Goal: Task Accomplishment & Management: Manage account settings

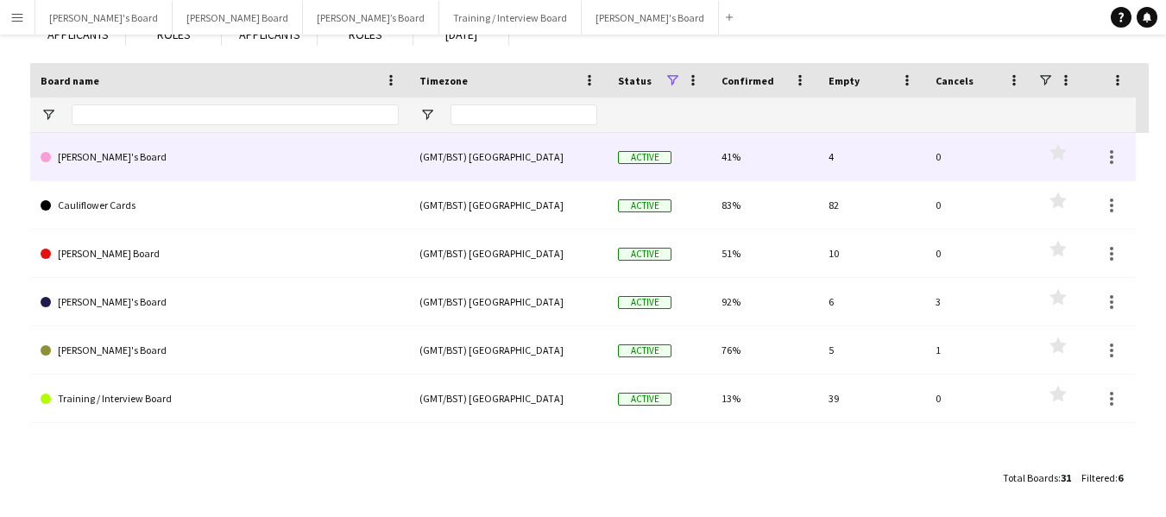
scroll to position [141, 0]
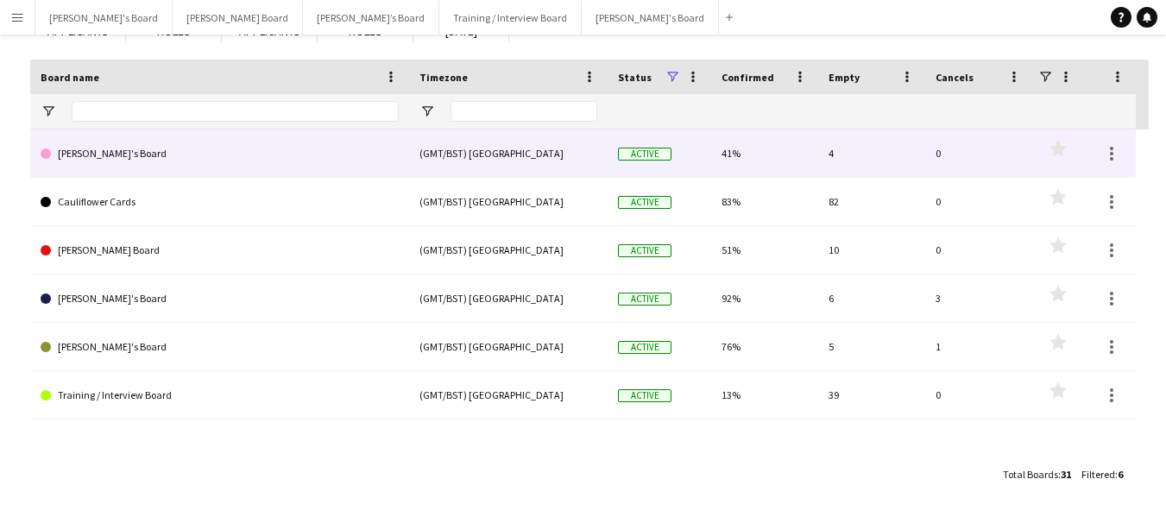
click at [79, 148] on link "[PERSON_NAME]'s Board" at bounding box center [220, 153] width 358 height 48
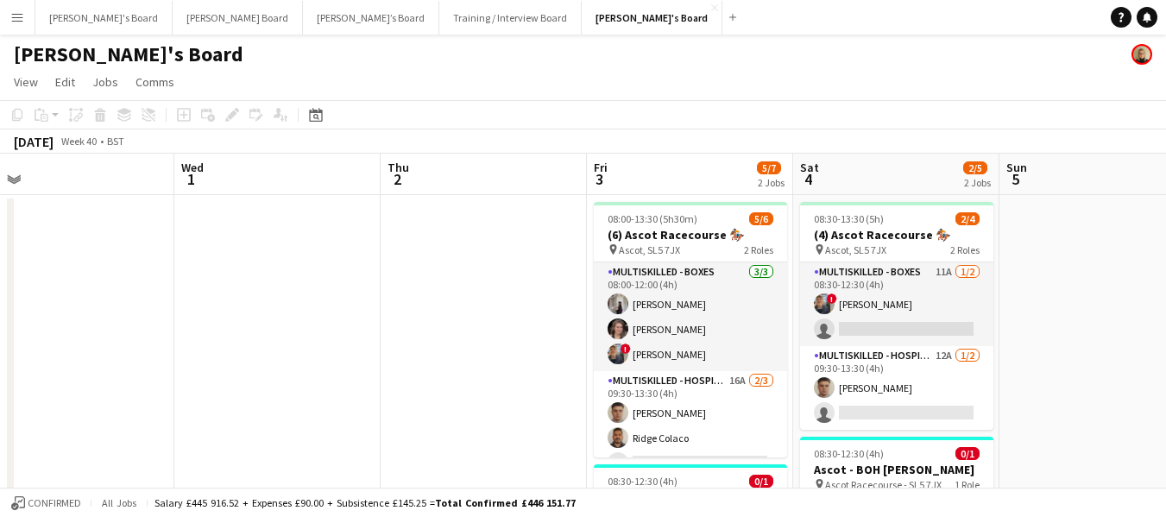
scroll to position [0, 577]
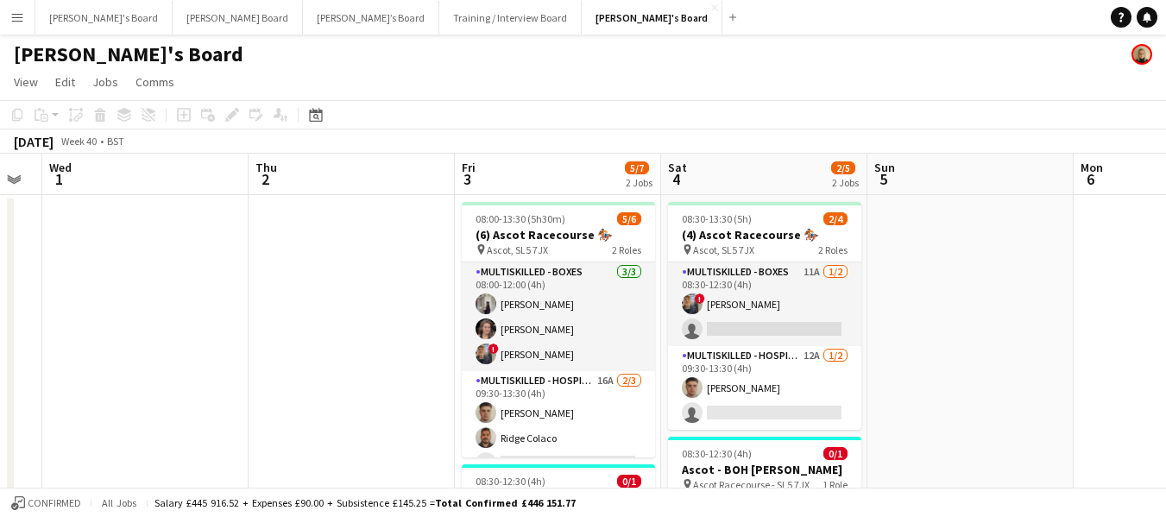
drag, startPoint x: 1001, startPoint y: 173, endPoint x: 218, endPoint y: 175, distance: 782.9
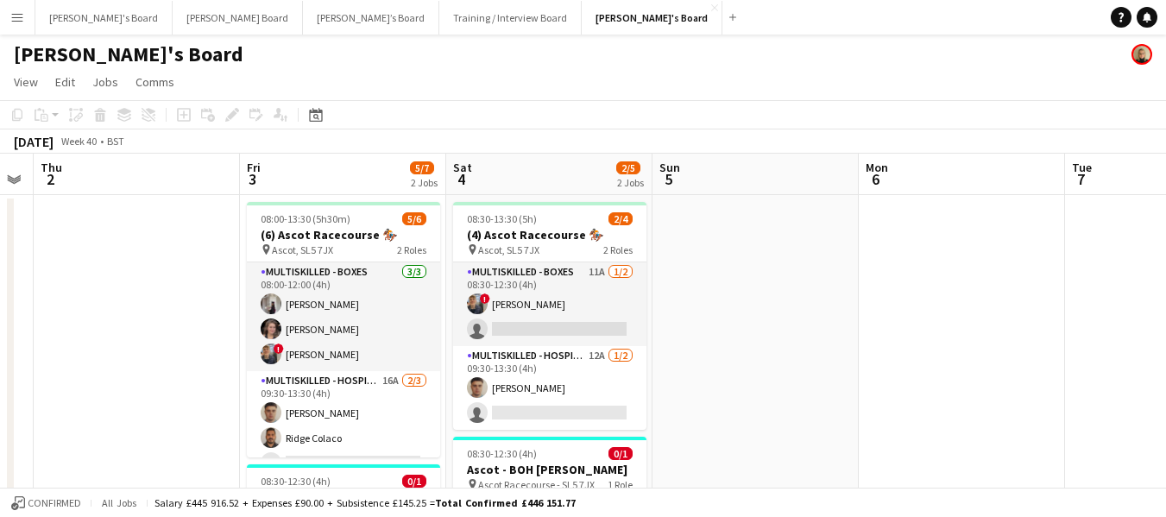
drag, startPoint x: 741, startPoint y: 161, endPoint x: 613, endPoint y: 181, distance: 129.4
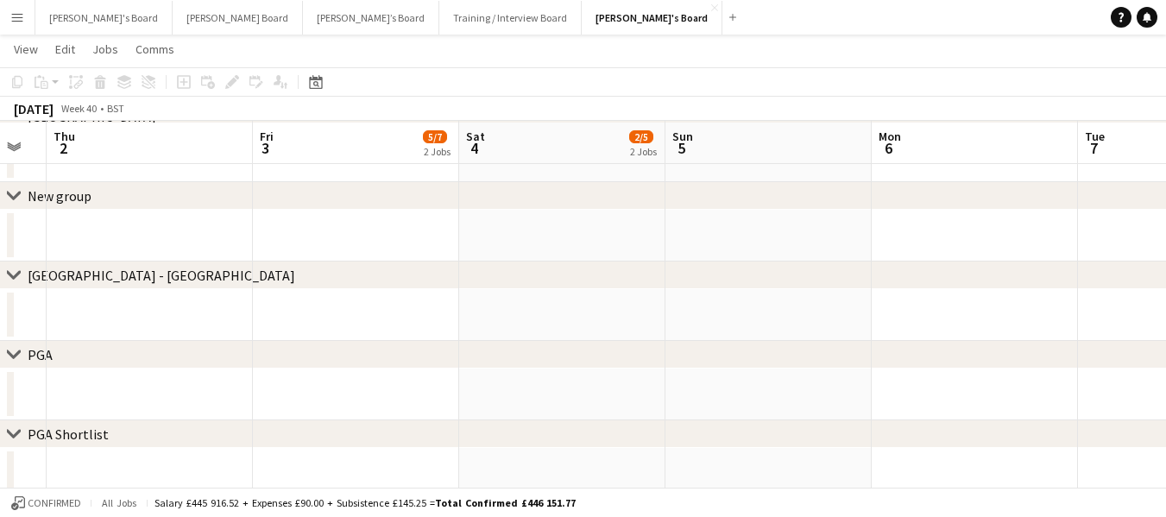
scroll to position [1307, 0]
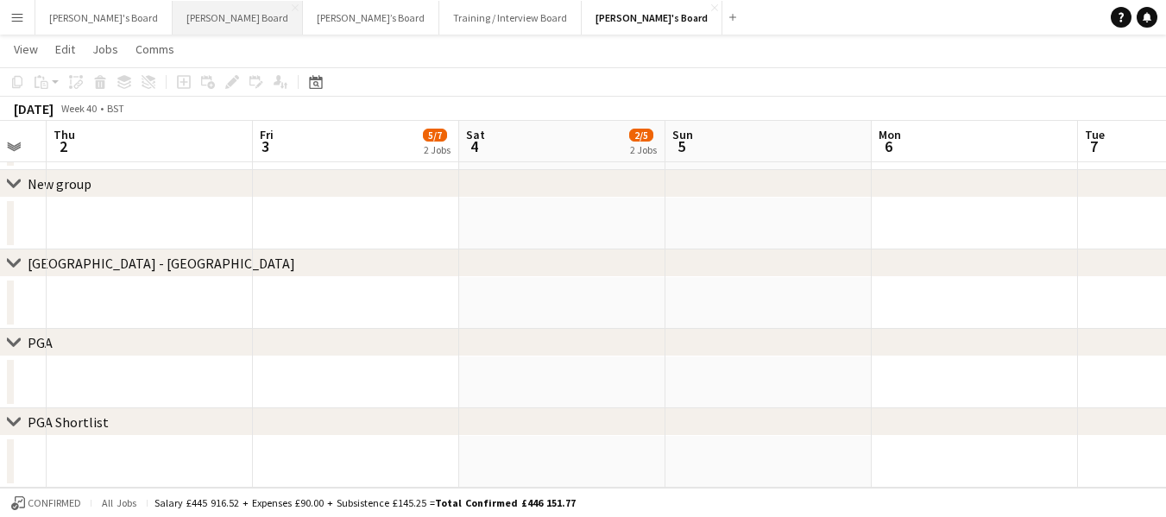
click at [184, 24] on button "Dean's Board Close" at bounding box center [238, 18] width 130 height 34
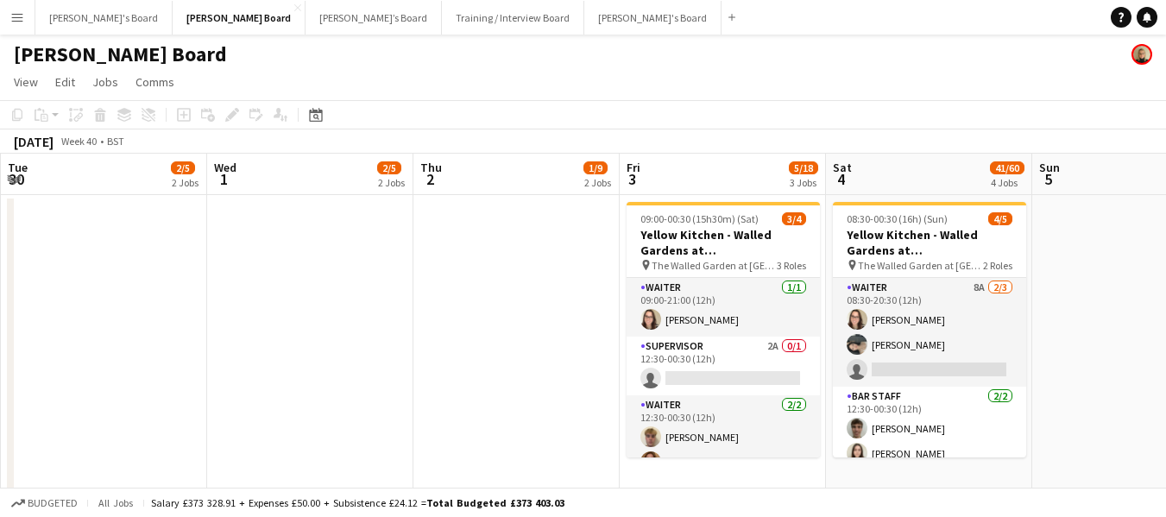
scroll to position [0, 473]
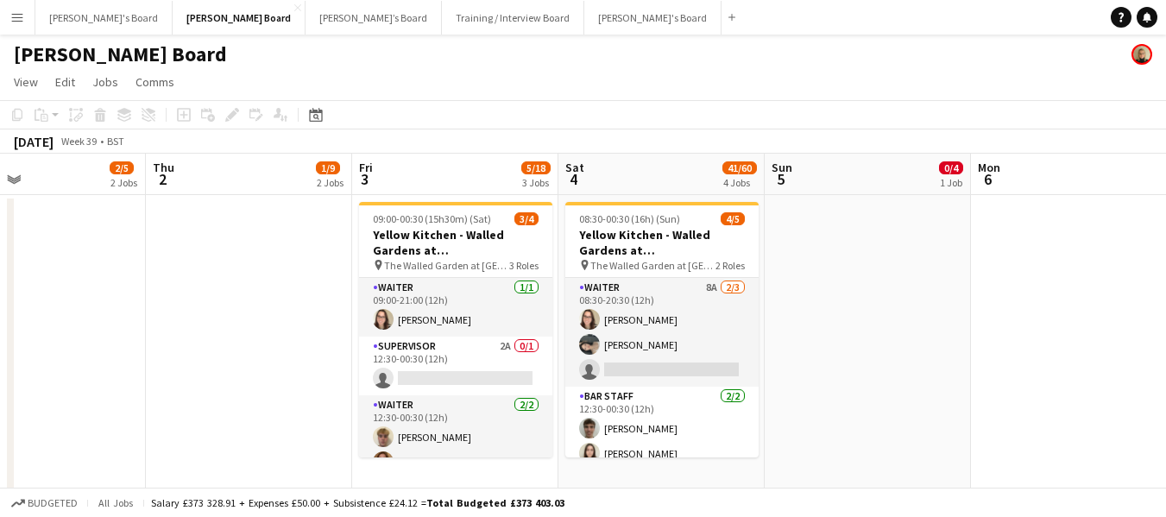
drag, startPoint x: 924, startPoint y: 180, endPoint x: 0, endPoint y: 138, distance: 924.5
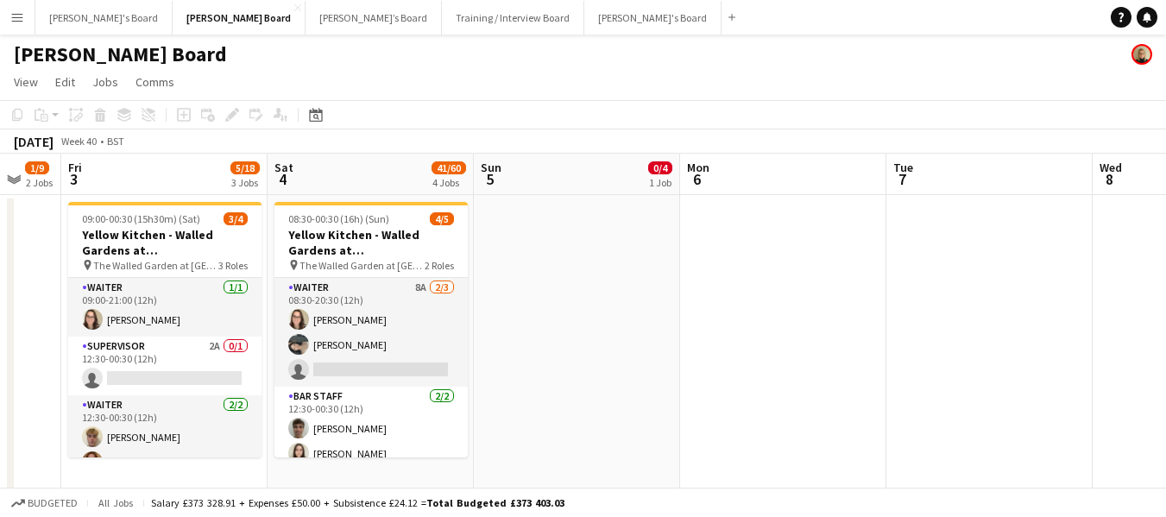
scroll to position [0, 558]
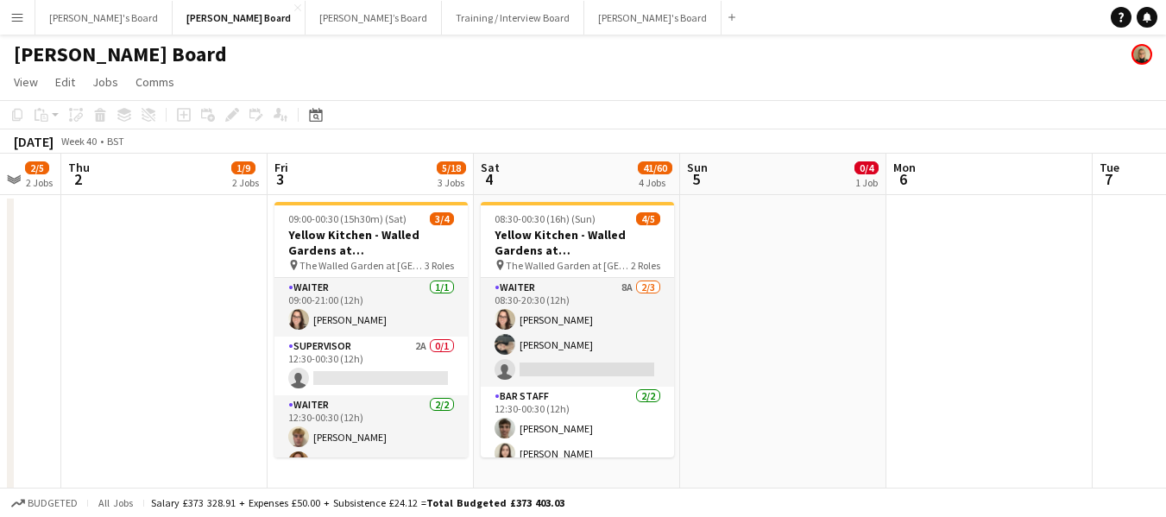
drag, startPoint x: 642, startPoint y: 171, endPoint x: 351, endPoint y: 153, distance: 291.5
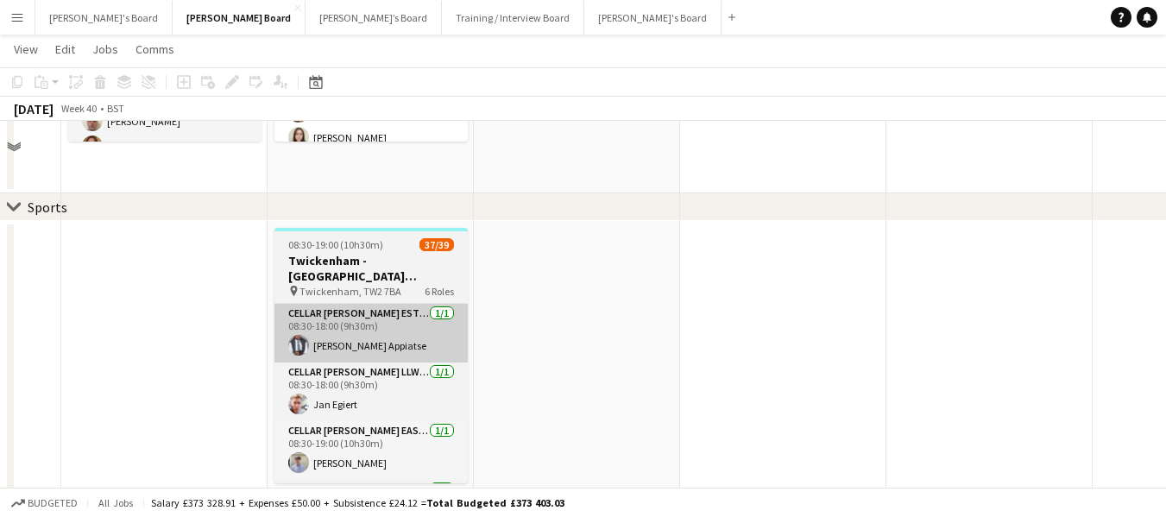
scroll to position [345, 0]
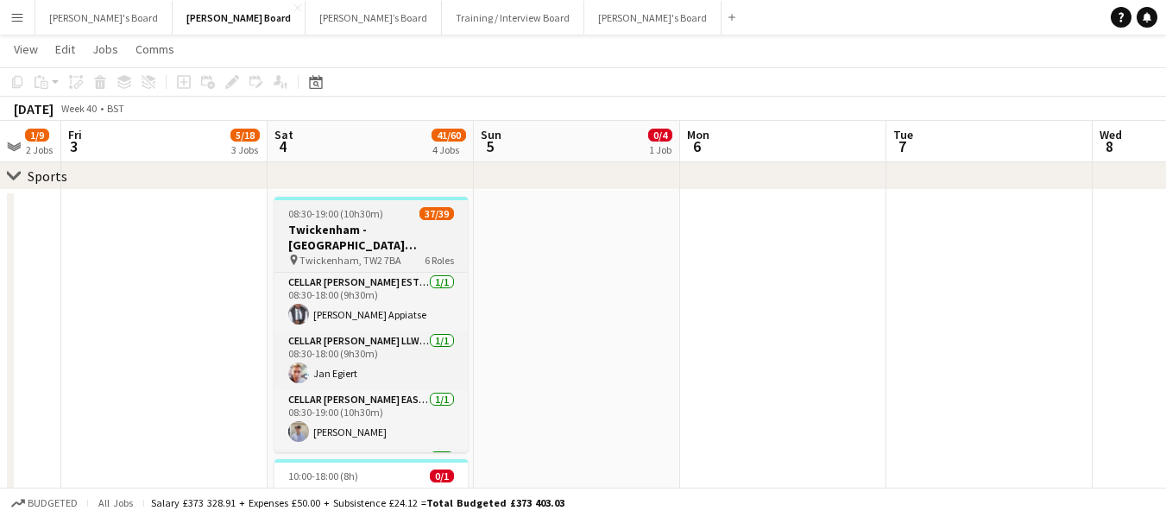
click at [393, 228] on h3 "Twickenham - [GEOGRAPHIC_DATA] [GEOGRAPHIC_DATA] vs [GEOGRAPHIC_DATA]" at bounding box center [370, 237] width 193 height 31
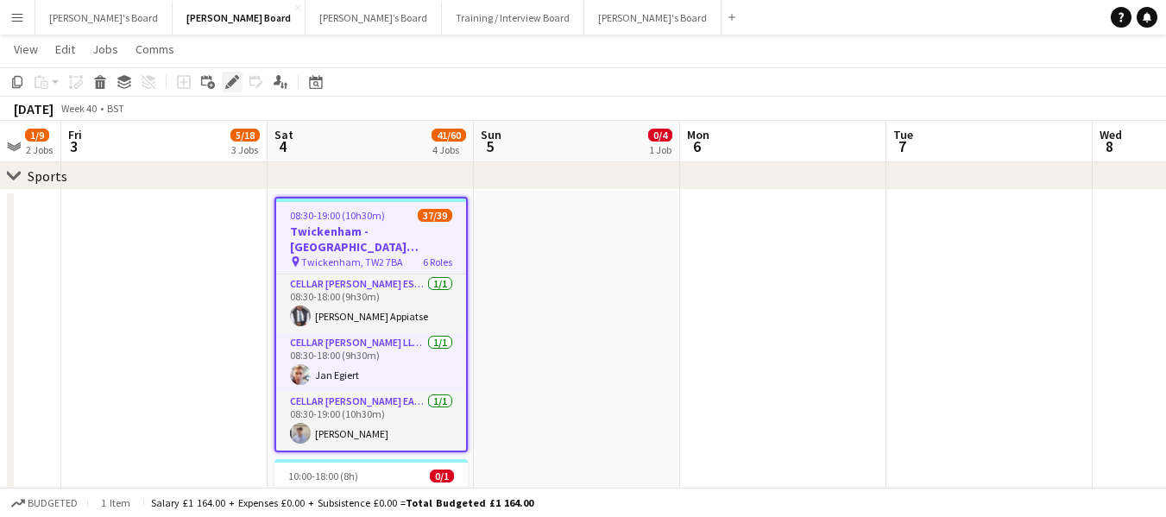
click at [238, 80] on icon "Edit" at bounding box center [232, 82] width 14 height 14
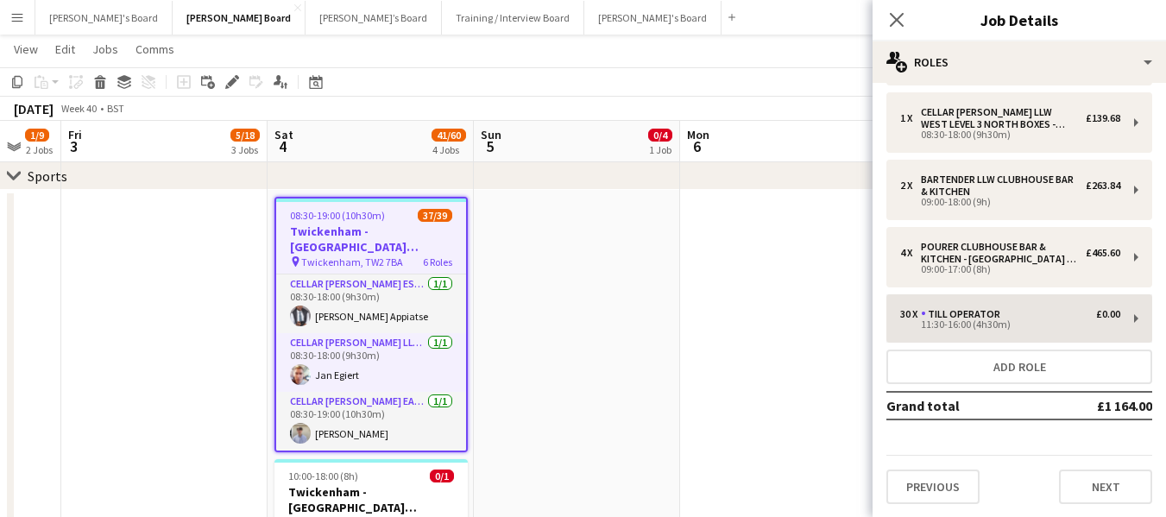
scroll to position [140, 0]
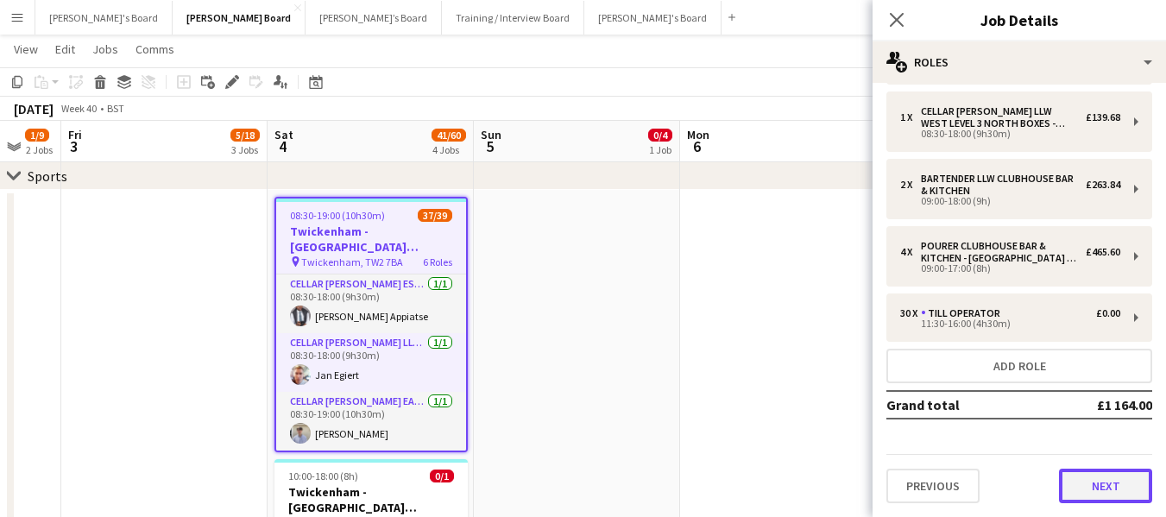
click at [1107, 488] on button "Next" at bounding box center [1105, 486] width 93 height 35
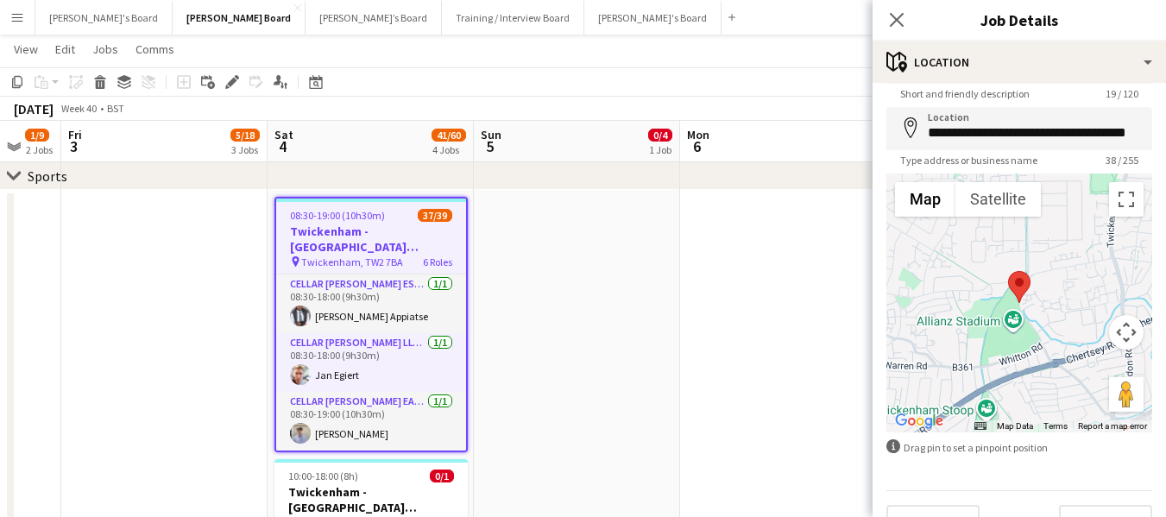
scroll to position [86, 0]
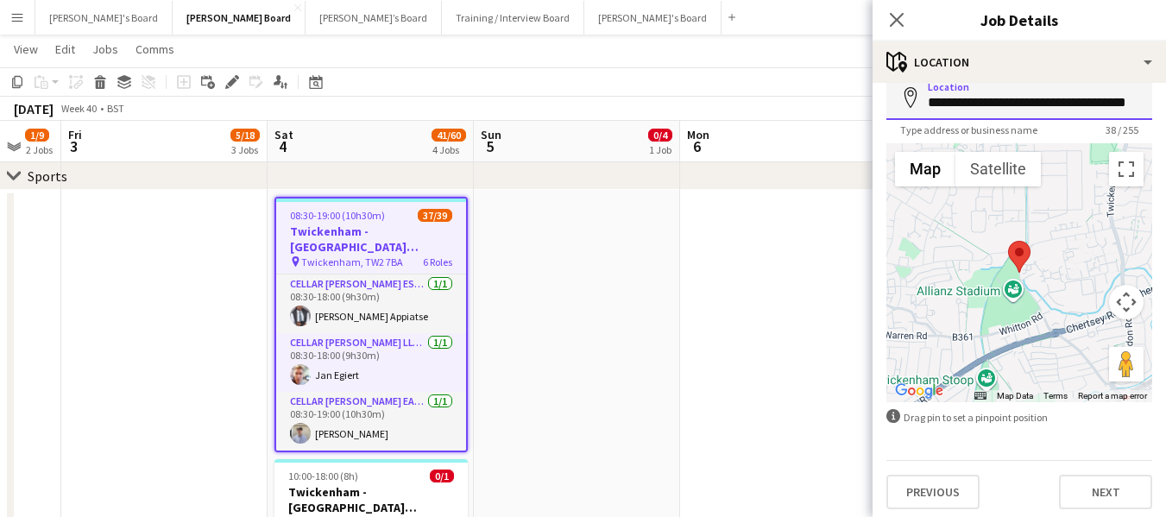
click at [1132, 102] on input "**********" at bounding box center [1019, 98] width 266 height 43
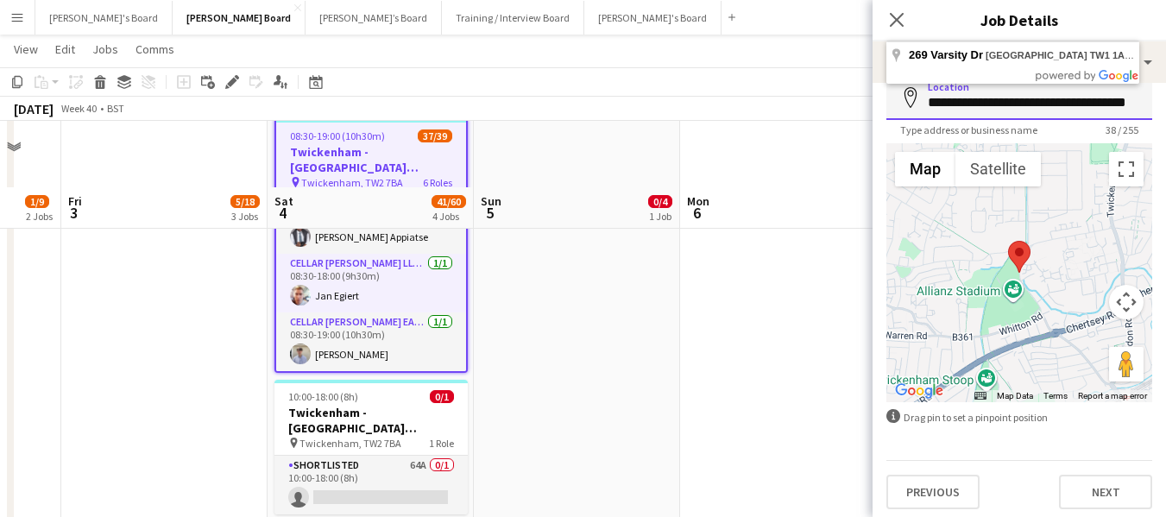
scroll to position [518, 0]
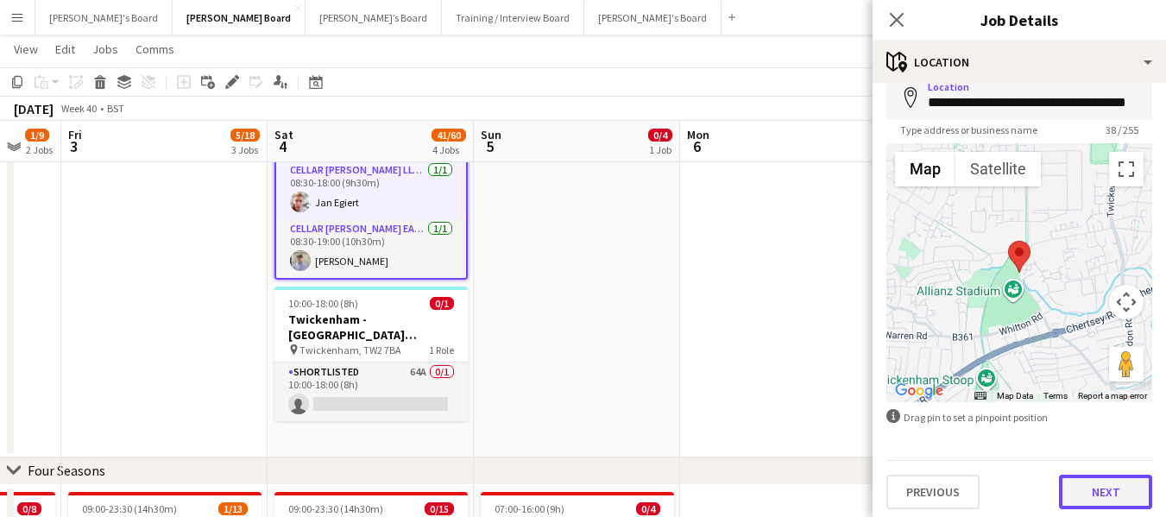
click at [1089, 489] on button "Next" at bounding box center [1105, 492] width 93 height 35
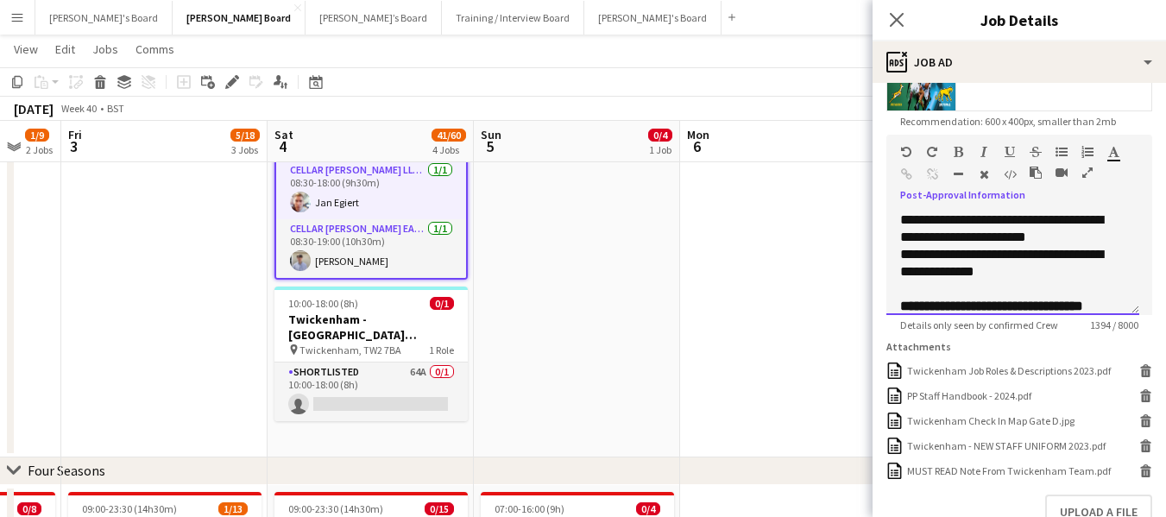
scroll to position [138, 0]
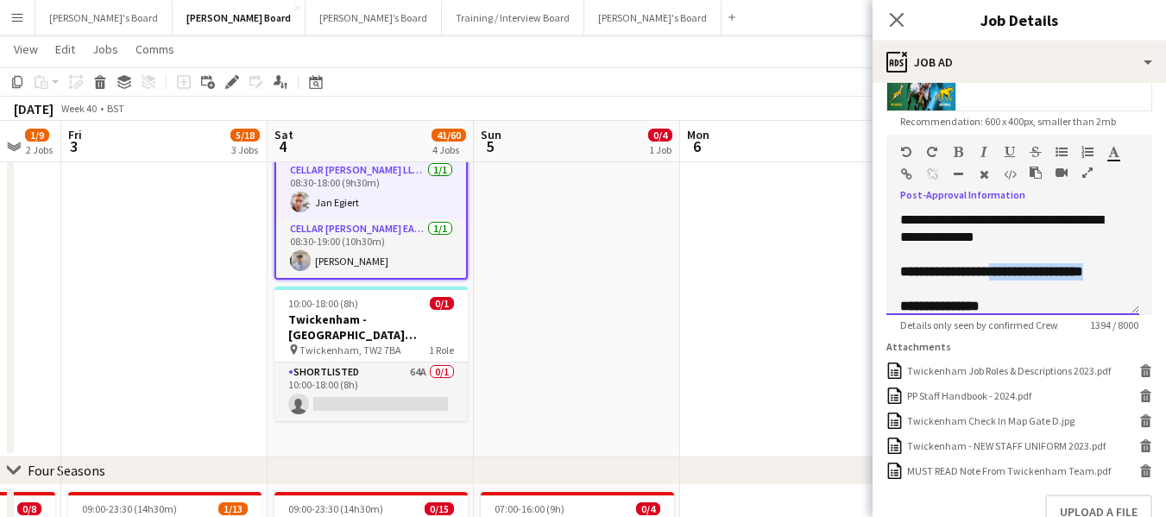
drag, startPoint x: 1017, startPoint y: 269, endPoint x: 1080, endPoint y: 285, distance: 64.9
click at [1080, 285] on div "**********" at bounding box center [1012, 280] width 225 height 35
click at [1038, 264] on div "**********" at bounding box center [1012, 271] width 225 height 17
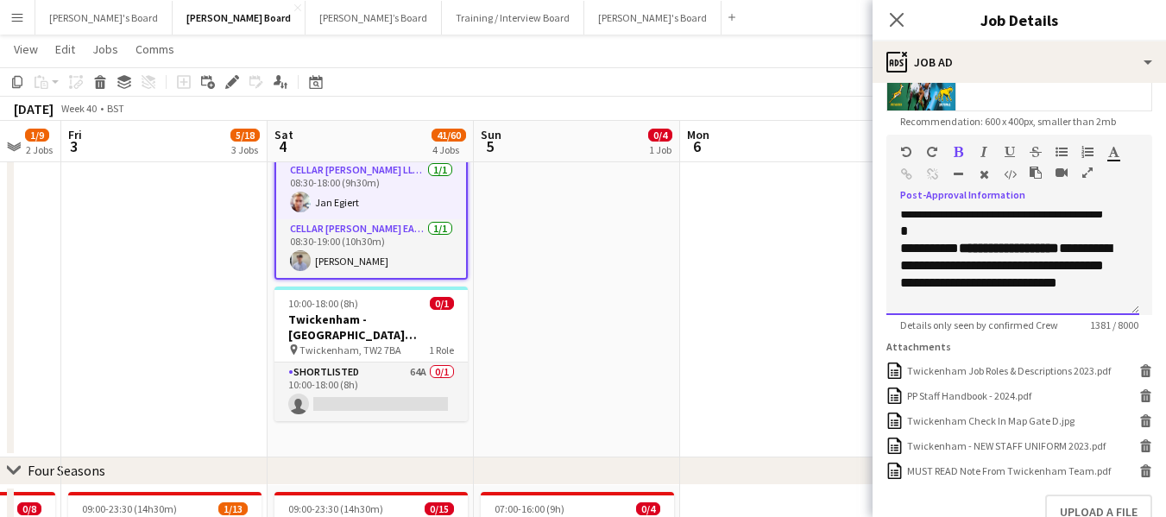
scroll to position [311, 0]
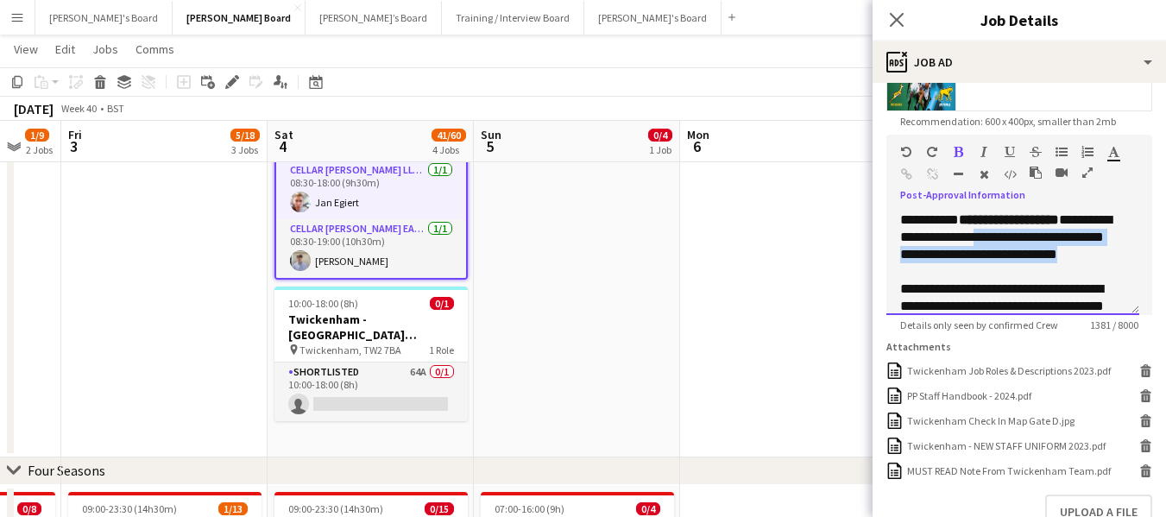
drag, startPoint x: 1018, startPoint y: 237, endPoint x: 1089, endPoint y: 270, distance: 79.2
click at [1089, 270] on div "**********" at bounding box center [1006, 245] width 212 height 69
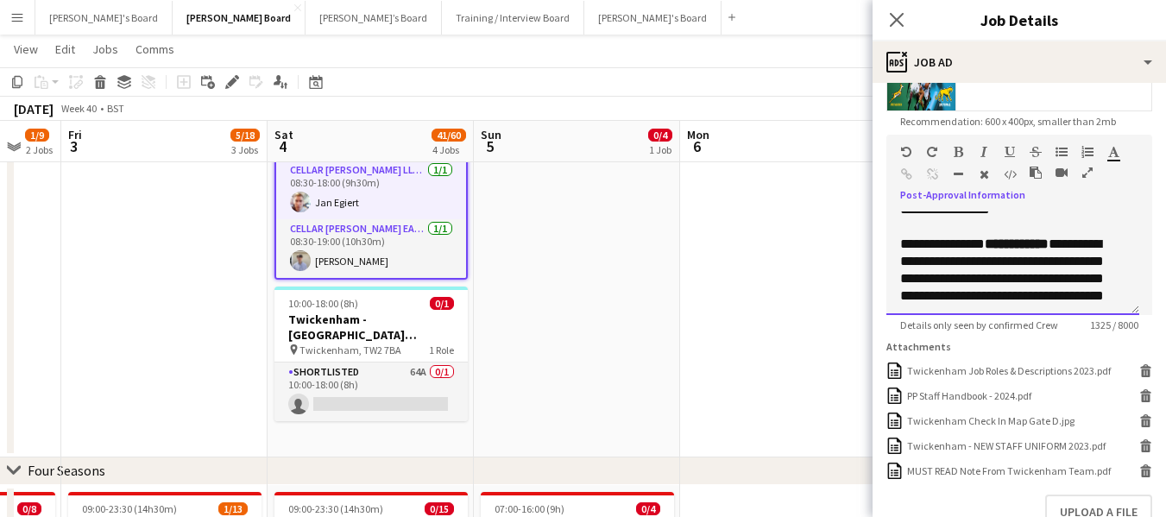
scroll to position [570, 0]
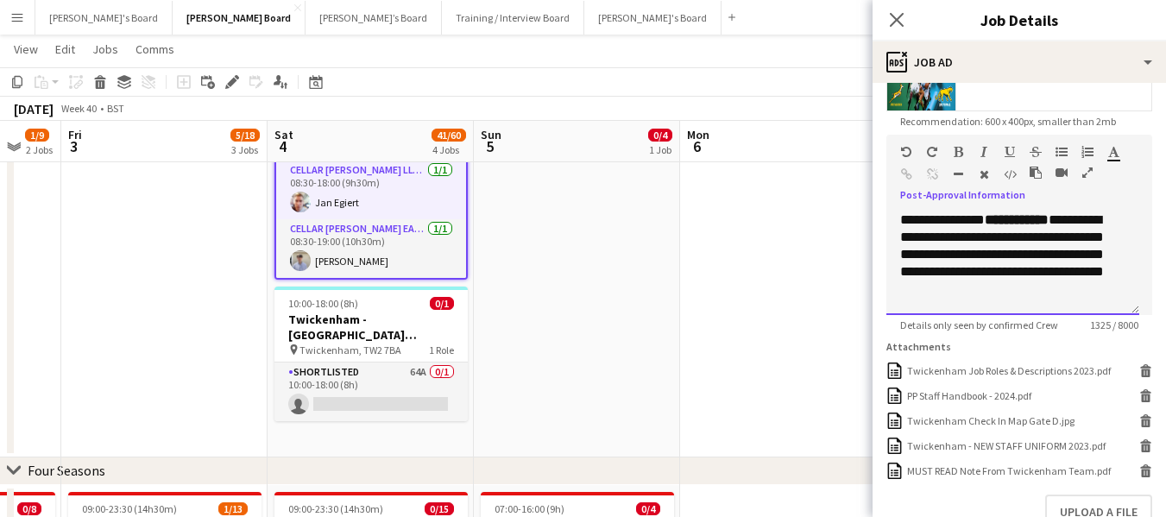
click at [1040, 271] on div "**********" at bounding box center [1006, 254] width 212 height 86
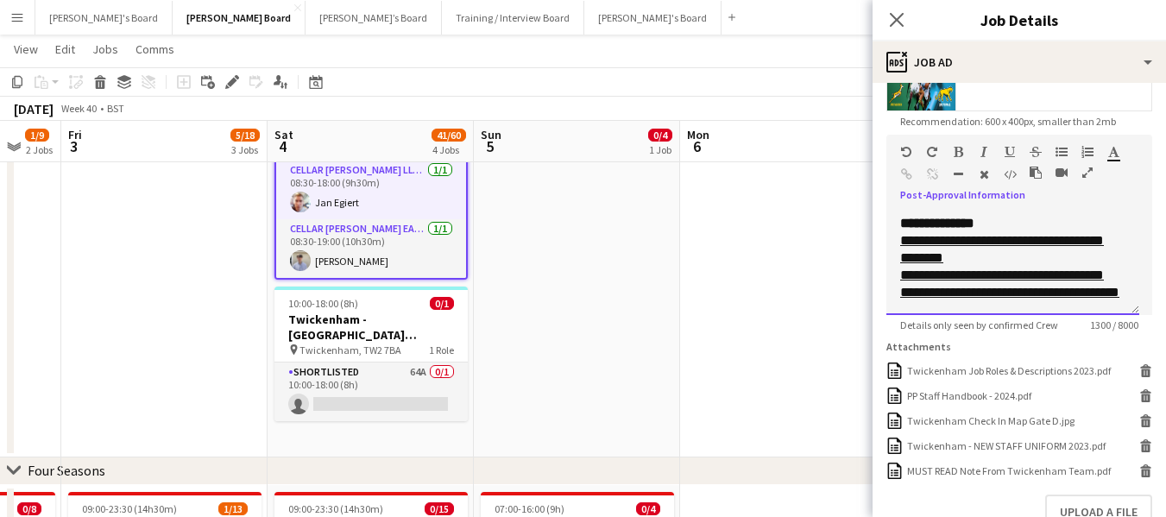
scroll to position [432, 0]
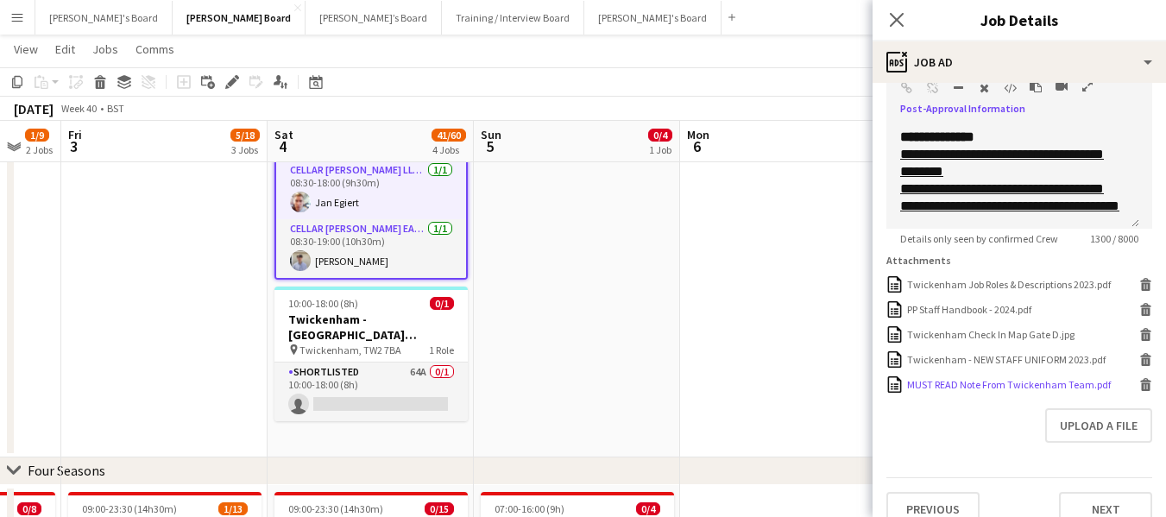
click at [1079, 391] on div "MUST READ Note From Twickenham Team.pdf" at bounding box center [1009, 384] width 204 height 13
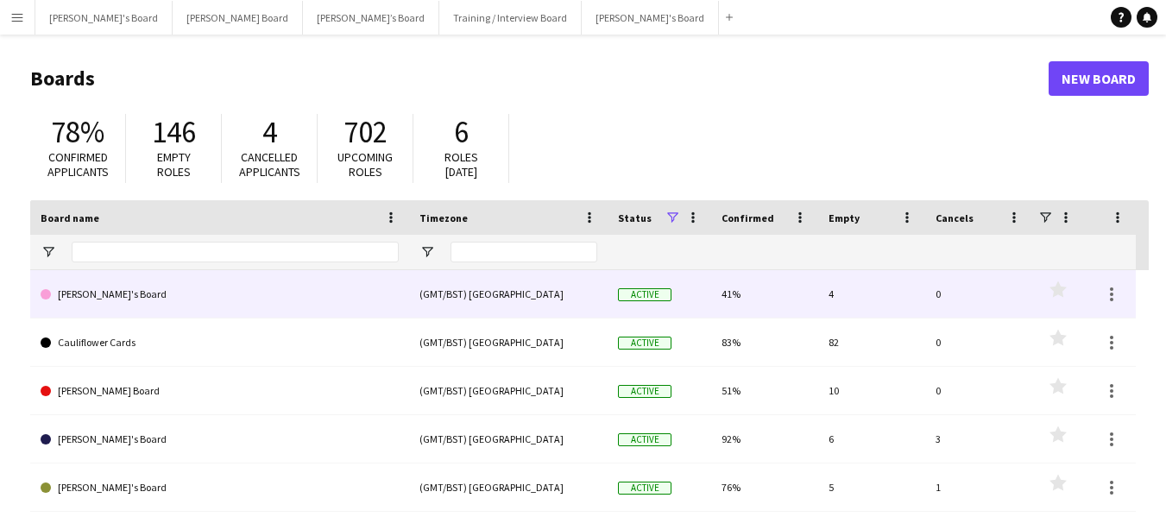
scroll to position [86, 0]
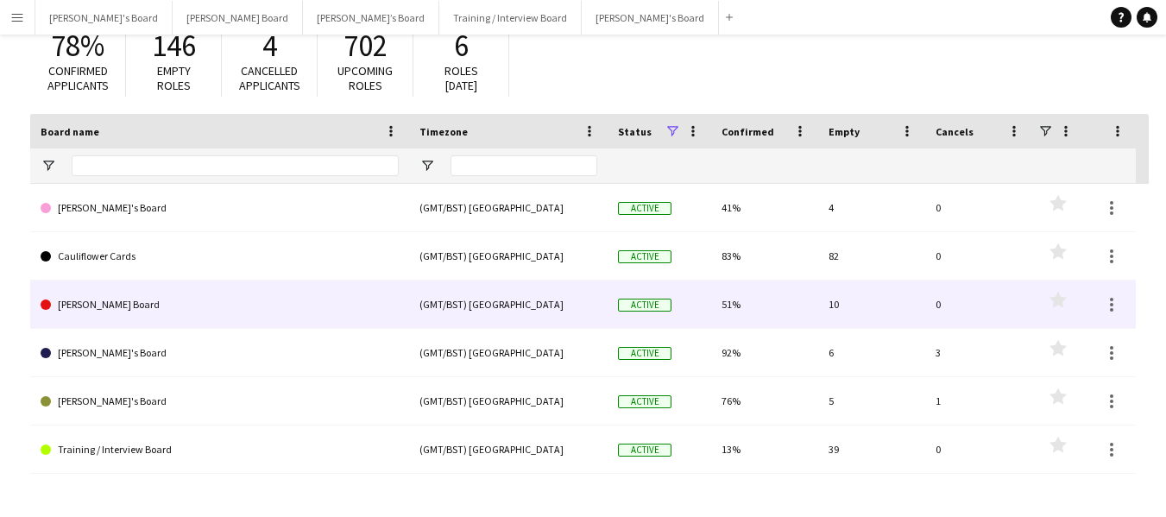
click at [155, 302] on link "[PERSON_NAME] Board" at bounding box center [220, 305] width 358 height 48
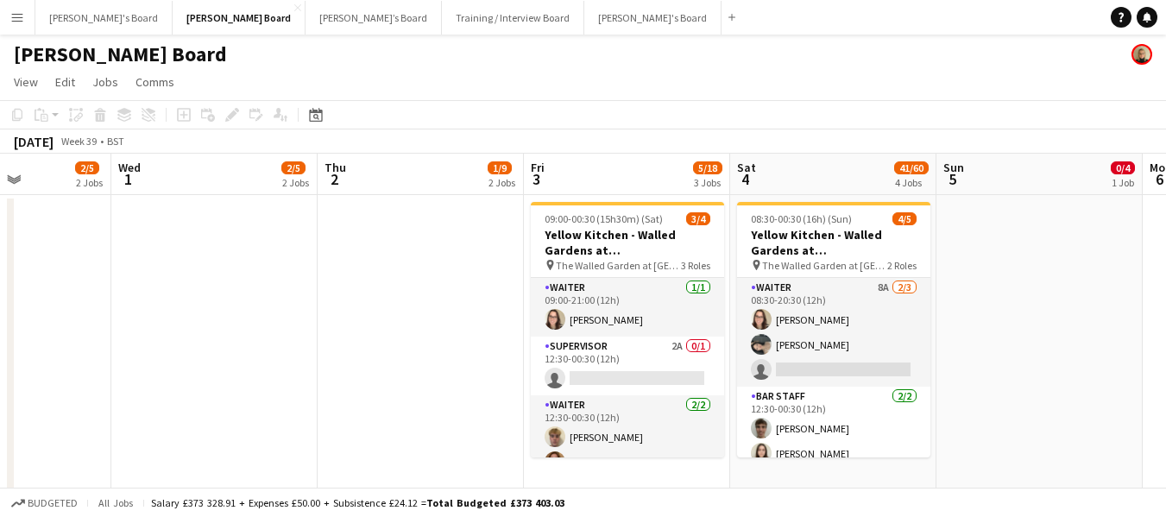
scroll to position [0, 728]
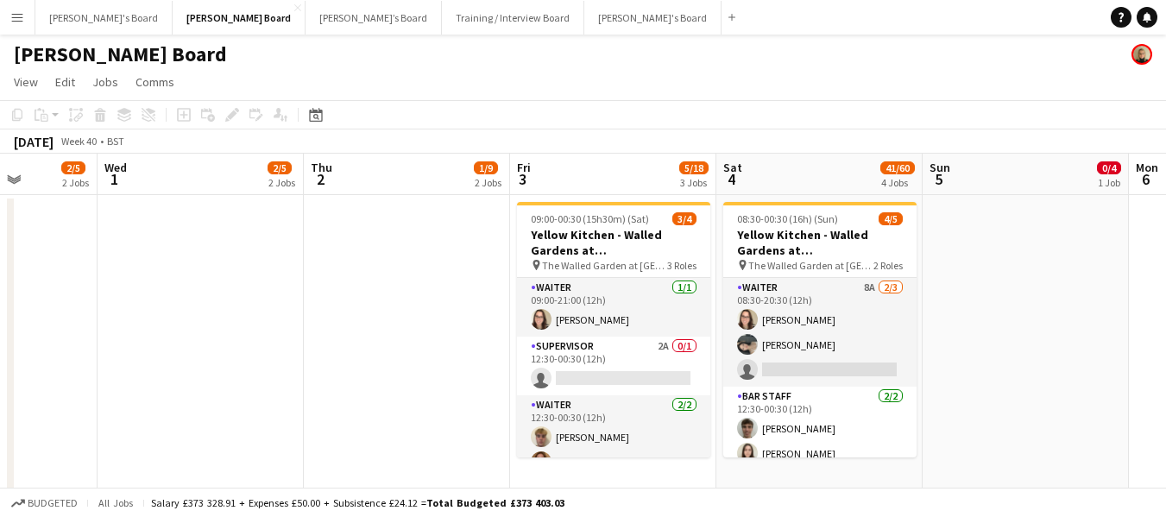
drag, startPoint x: 1117, startPoint y: 171, endPoint x: 389, endPoint y: 210, distance: 728.7
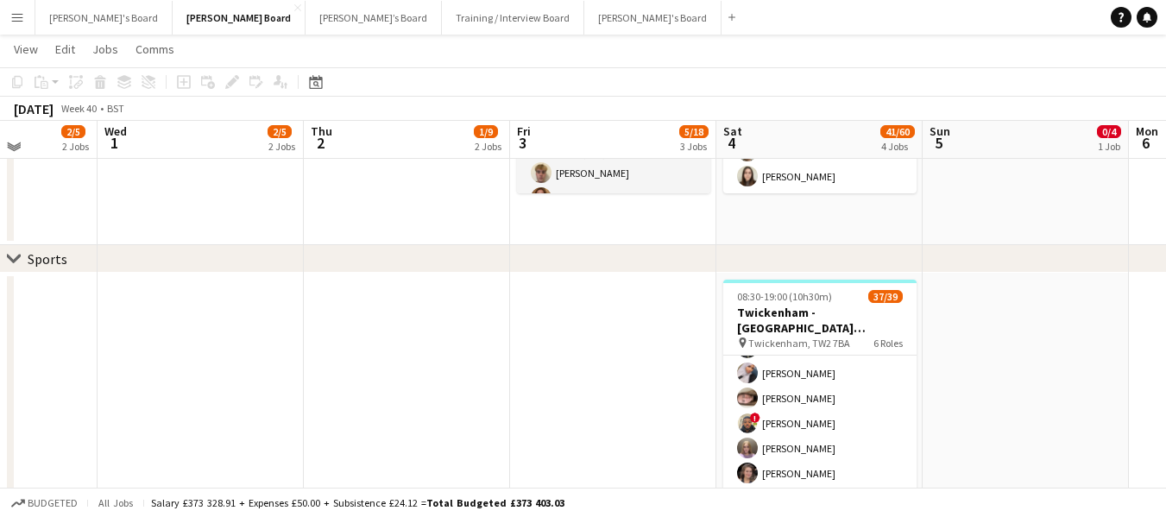
scroll to position [259, 0]
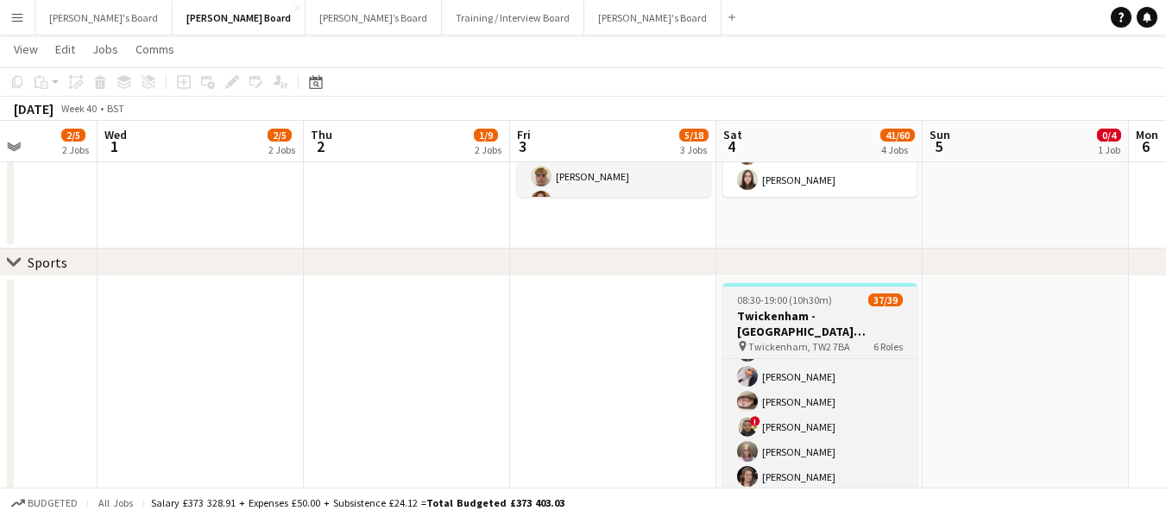
click at [817, 289] on app-job-card "08:30-19:00 (10h30m) 37/39 [GEOGRAPHIC_DATA] - [GEOGRAPHIC_DATA] [GEOGRAPHIC_DA…" at bounding box center [819, 410] width 193 height 255
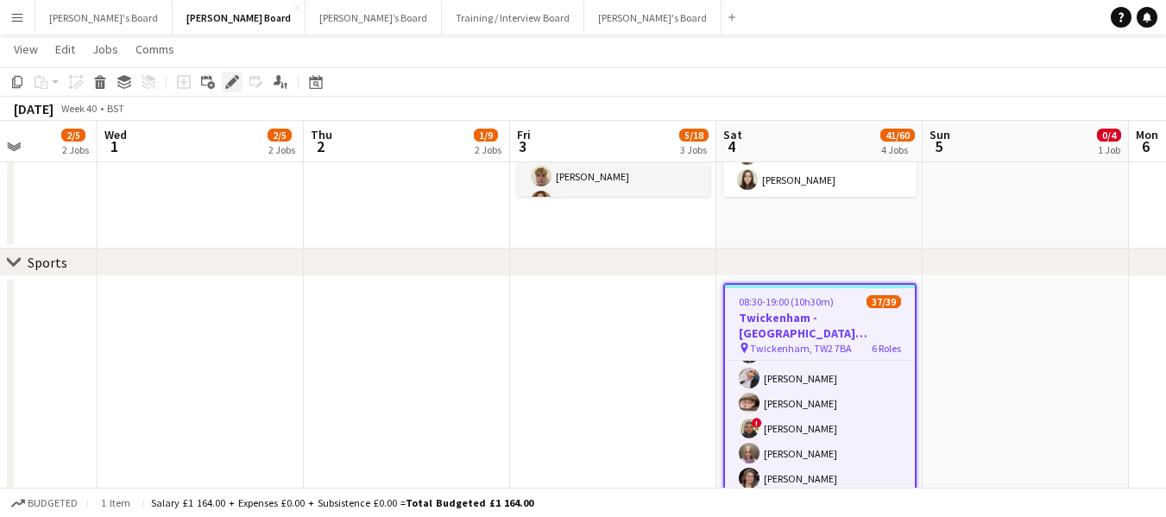
click at [235, 78] on icon "Edit" at bounding box center [232, 82] width 14 height 14
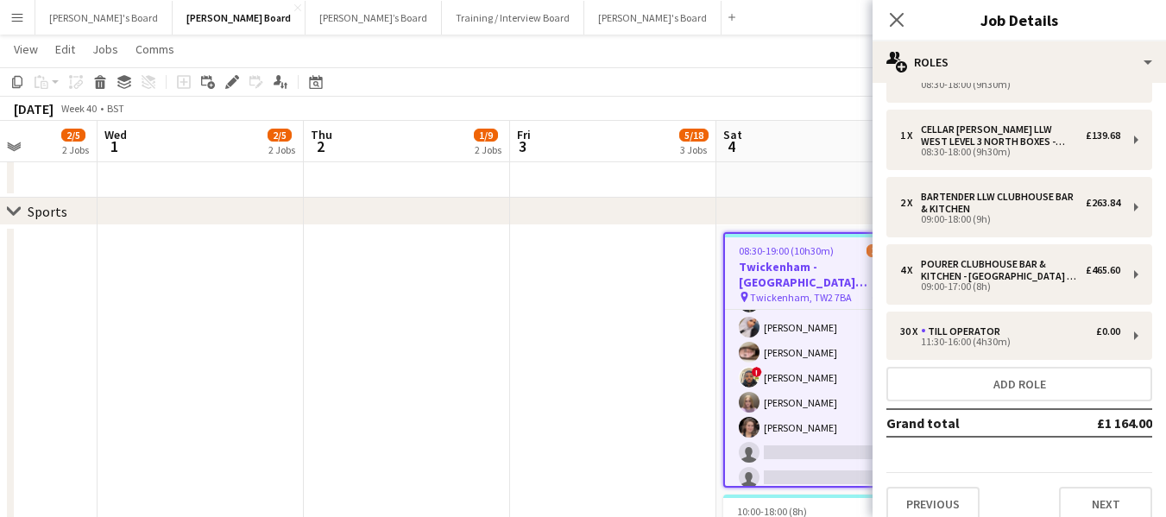
scroll to position [140, 0]
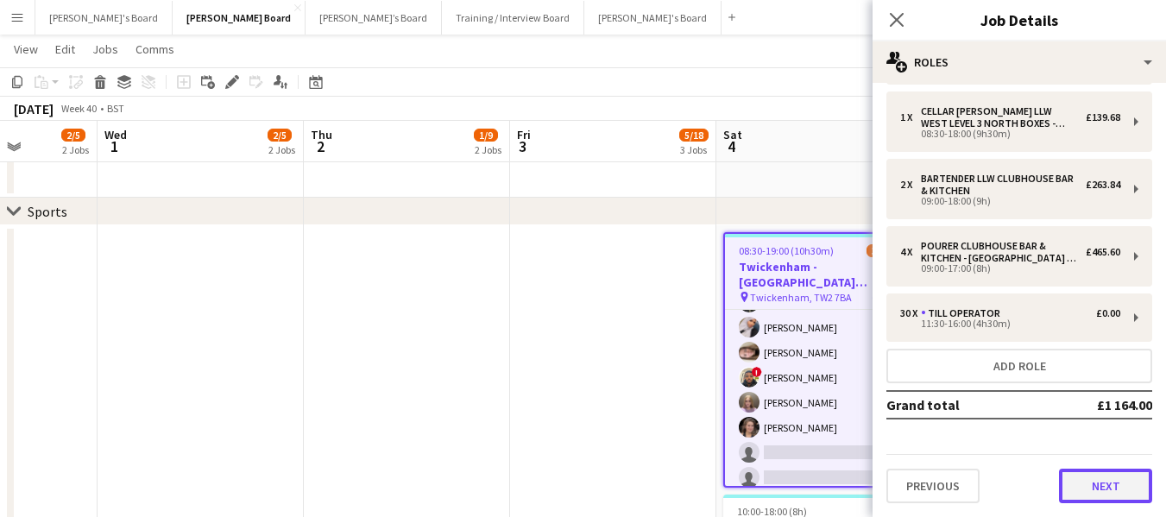
click at [1088, 480] on button "Next" at bounding box center [1105, 486] width 93 height 35
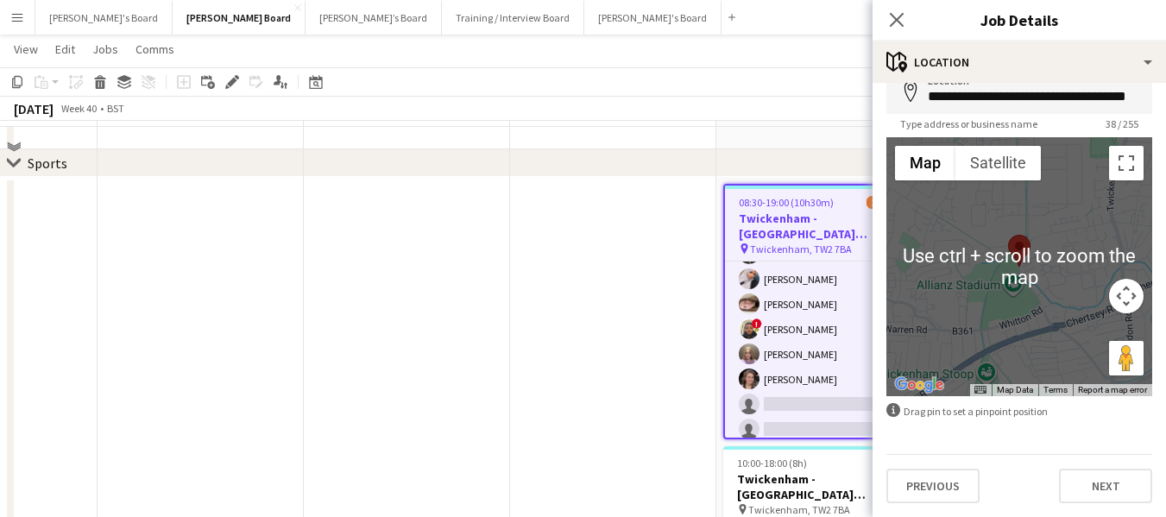
scroll to position [396, 0]
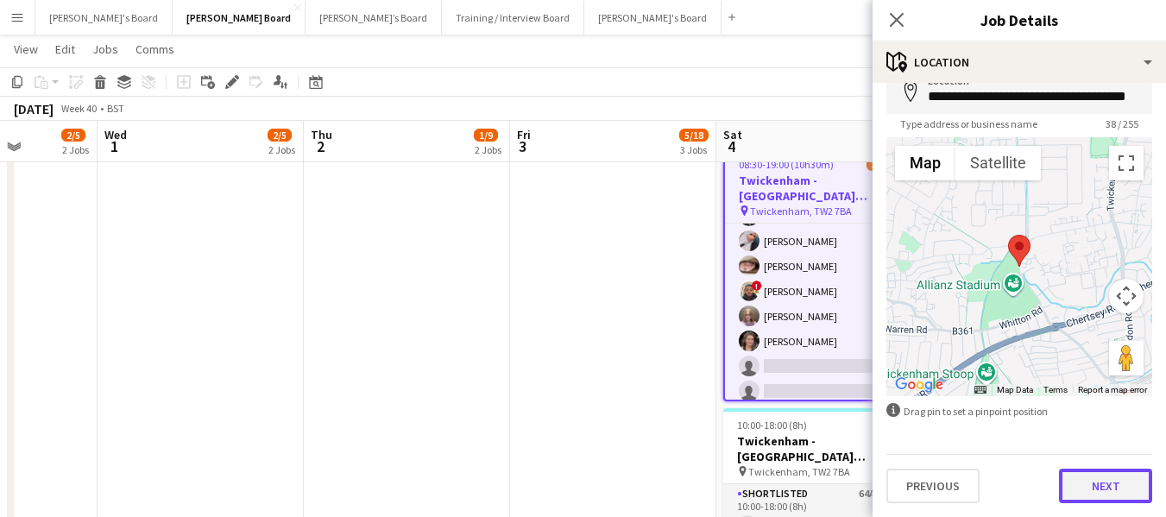
click at [1091, 492] on button "Next" at bounding box center [1105, 486] width 93 height 35
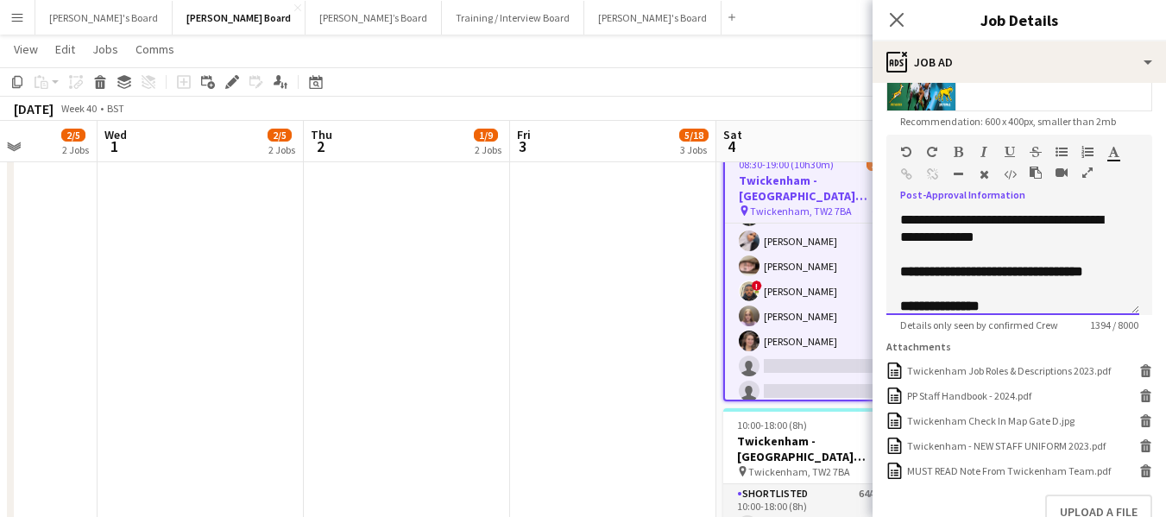
scroll to position [173, 0]
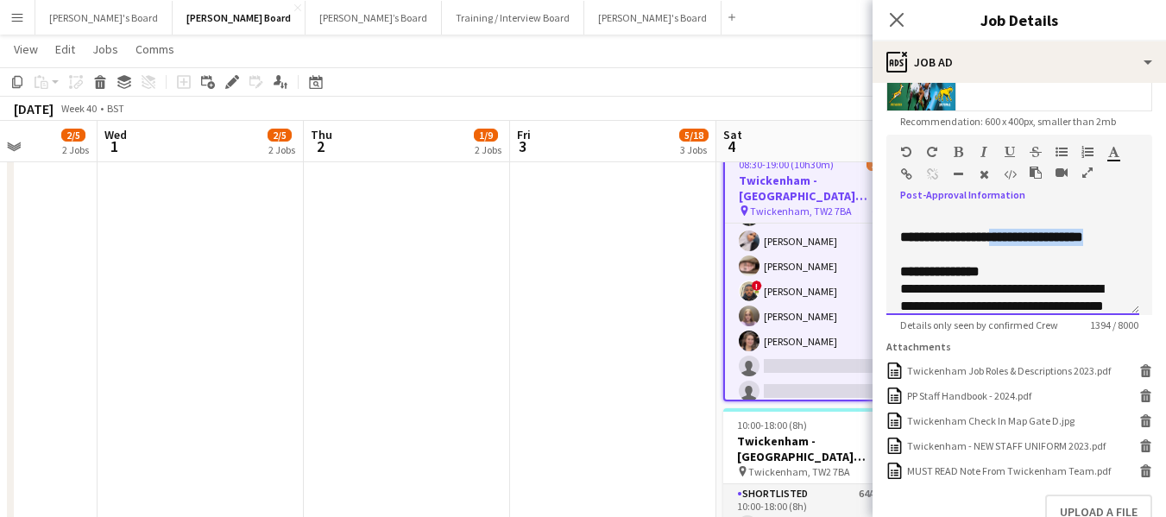
drag, startPoint x: 1016, startPoint y: 237, endPoint x: 1088, endPoint y: 255, distance: 73.9
click at [1092, 257] on div "**********" at bounding box center [1012, 246] width 225 height 35
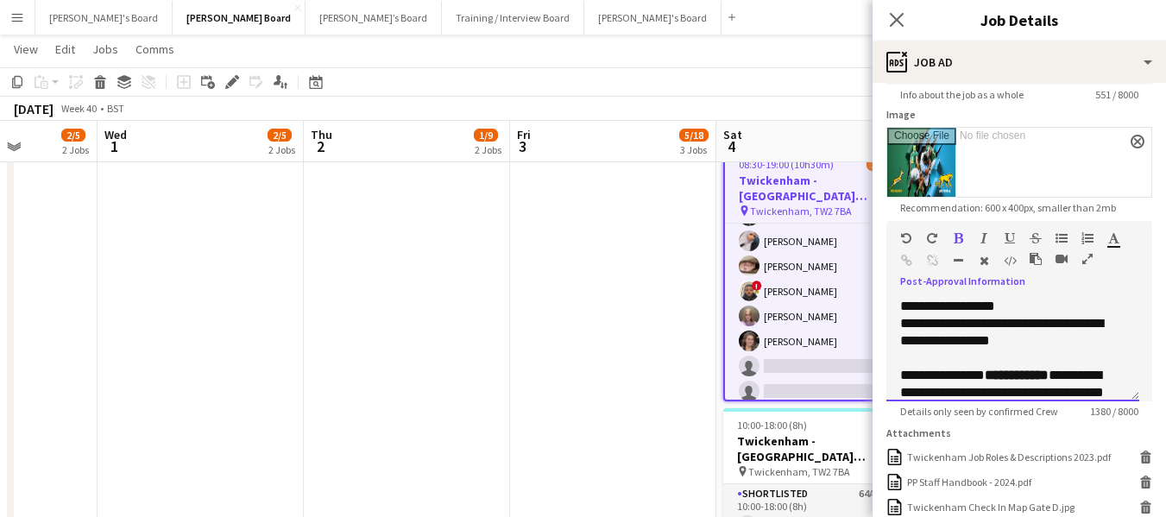
scroll to position [604, 0]
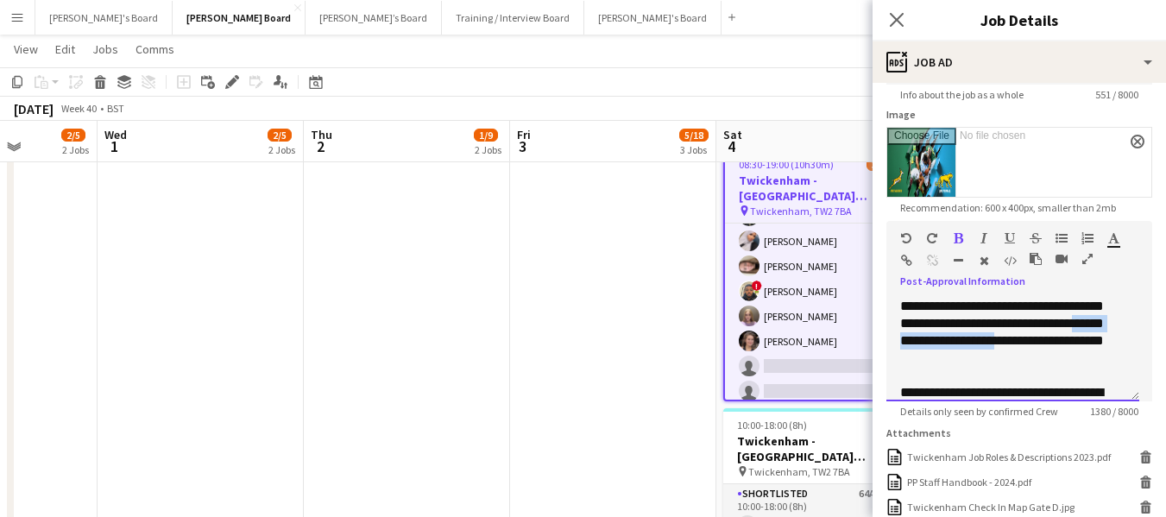
drag, startPoint x: 1039, startPoint y: 340, endPoint x: 888, endPoint y: 335, distance: 151.1
click at [888, 335] on div "**********" at bounding box center [1012, 350] width 253 height 104
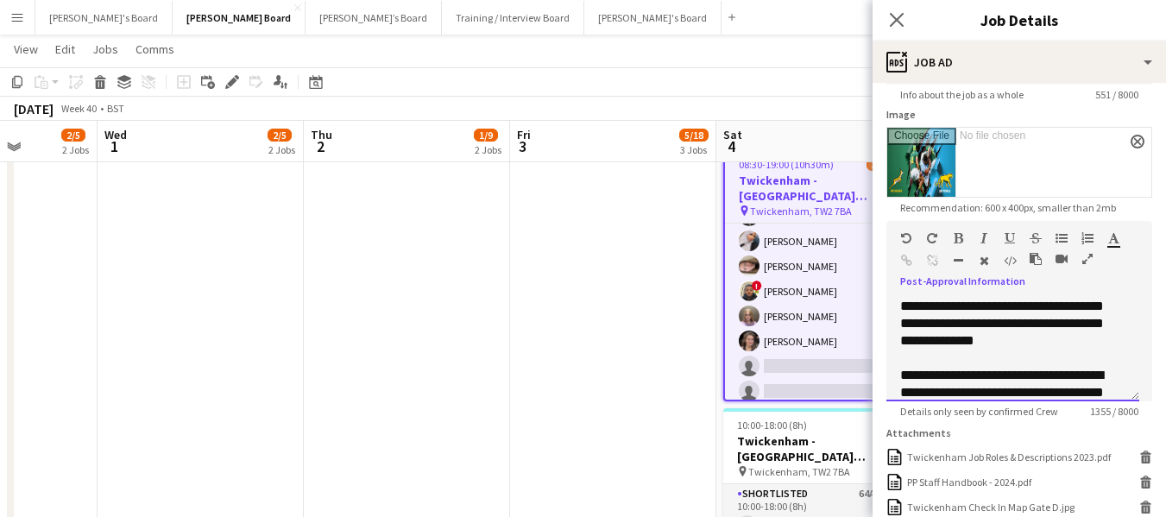
click at [945, 341] on div "**********" at bounding box center [1006, 315] width 212 height 69
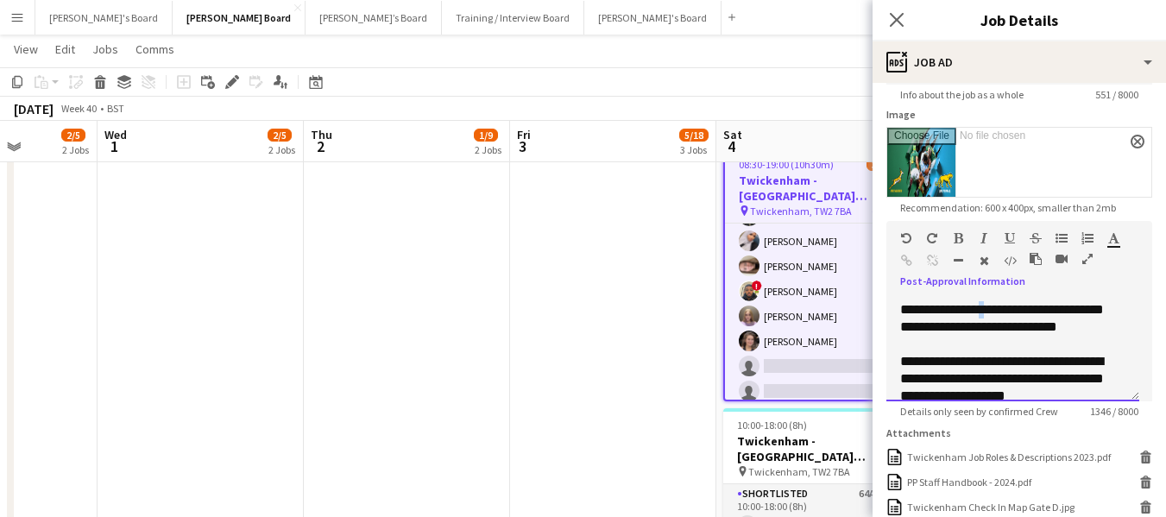
scroll to position [294, 0]
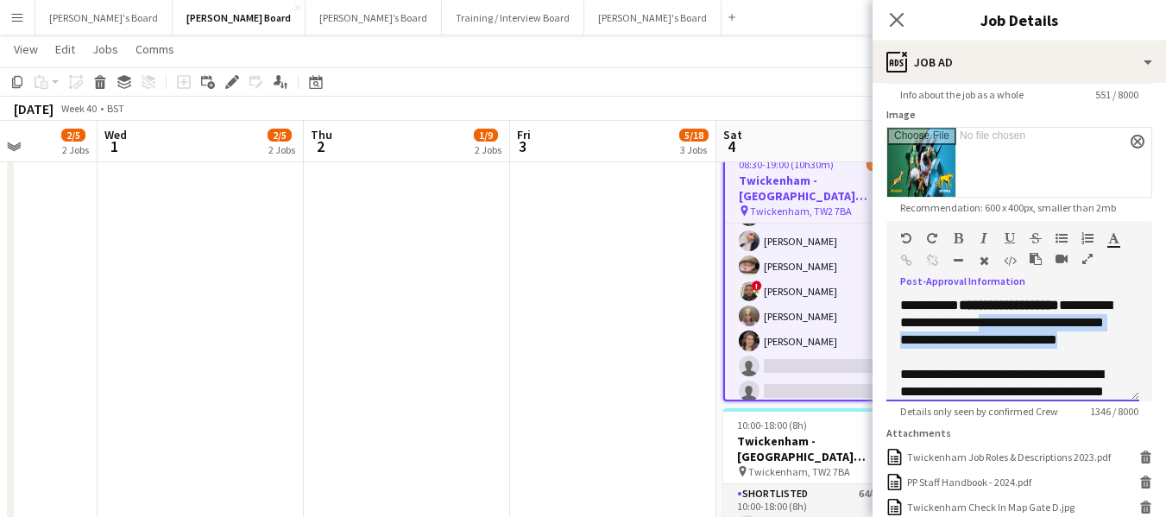
drag, startPoint x: 1021, startPoint y: 309, endPoint x: 1078, endPoint y: 350, distance: 69.9
click at [1078, 350] on div "**********" at bounding box center [1006, 331] width 212 height 69
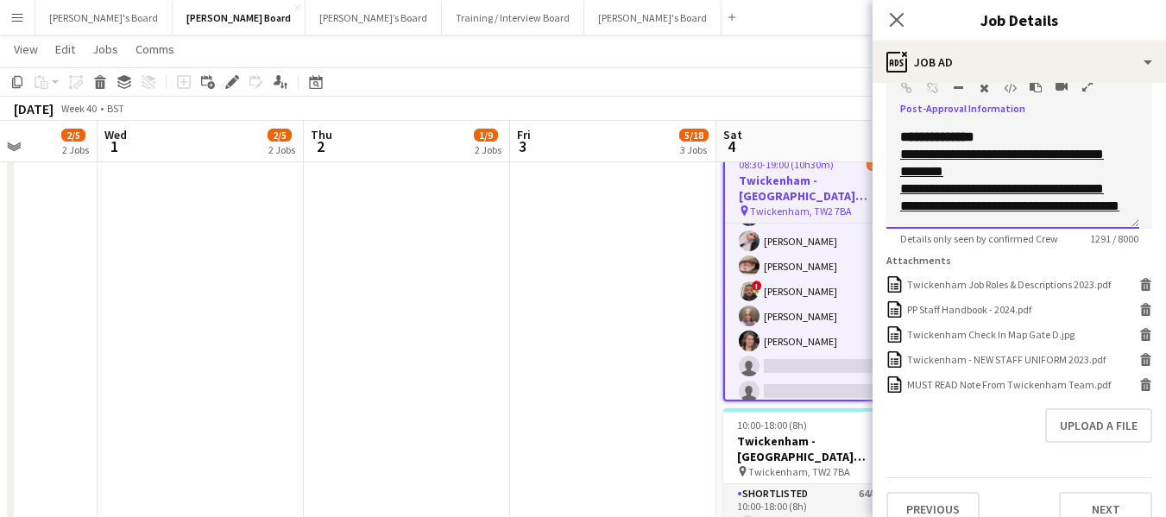
scroll to position [468, 0]
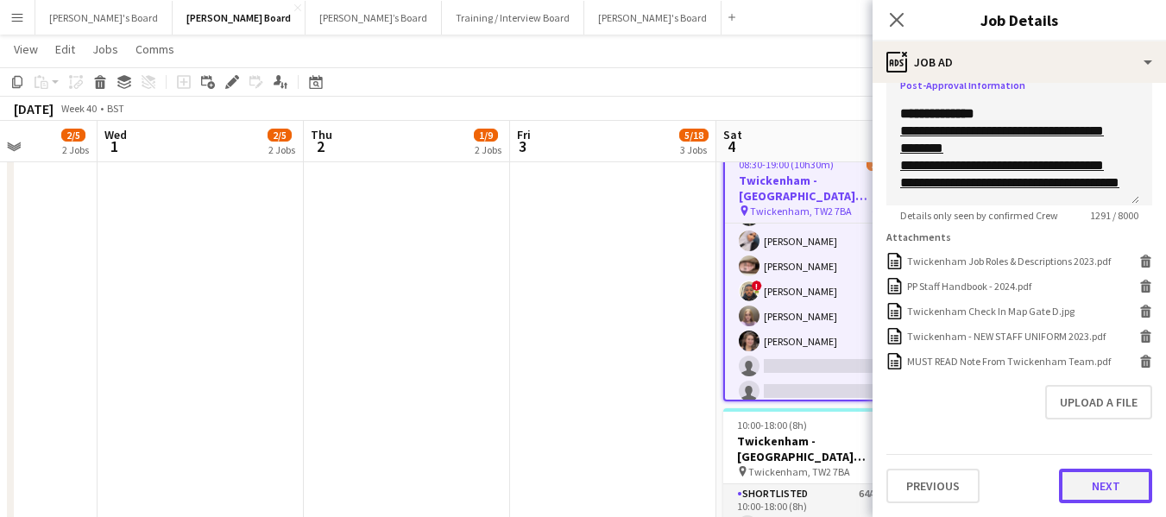
click at [1113, 483] on button "Next" at bounding box center [1105, 486] width 93 height 35
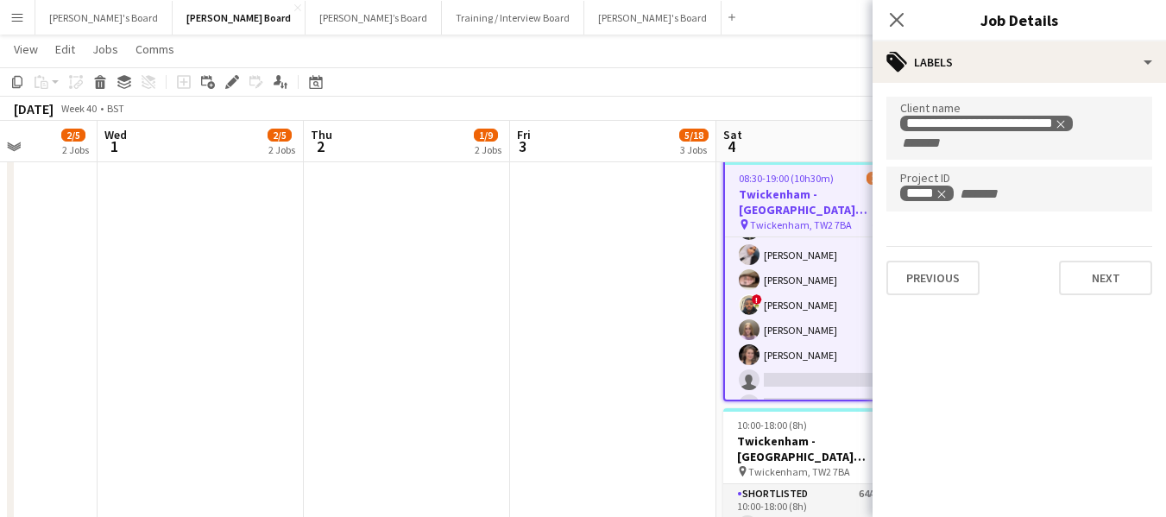
scroll to position [0, 0]
click at [1118, 280] on button "Next" at bounding box center [1105, 278] width 93 height 35
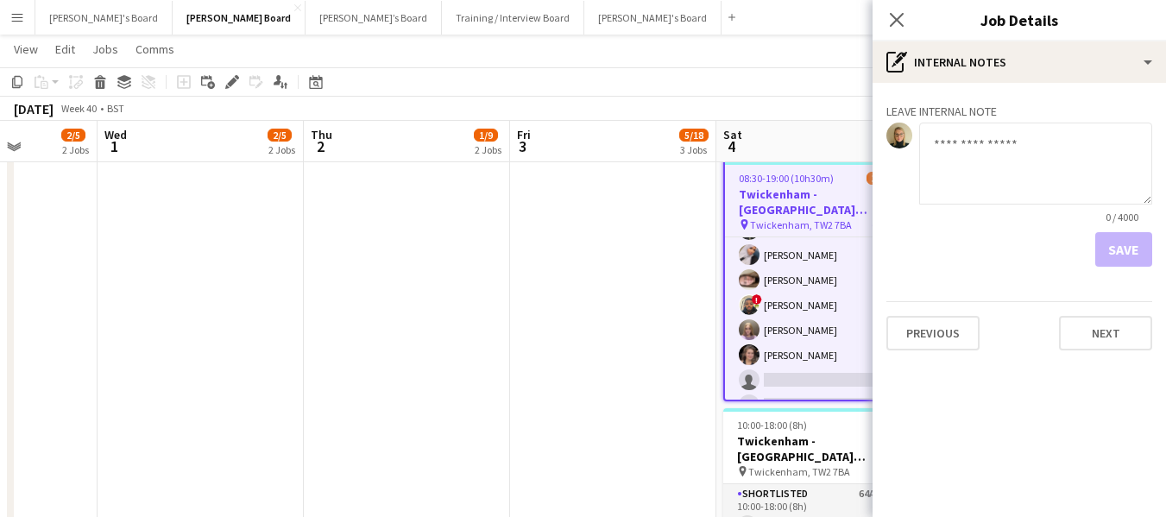
click at [1120, 244] on div "Save" at bounding box center [1019, 249] width 266 height 35
click at [743, 50] on app-page-menu "View Day view expanded Day view collapsed Month view Date picker Jump to [DATE]…" at bounding box center [583, 51] width 1166 height 33
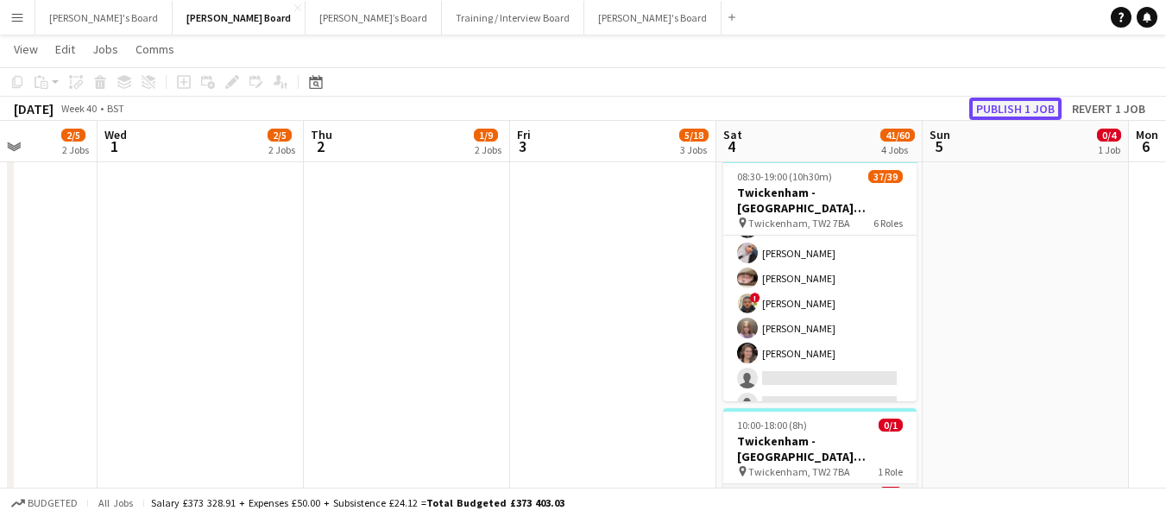
click at [1036, 104] on button "Publish 1 job" at bounding box center [1015, 109] width 92 height 22
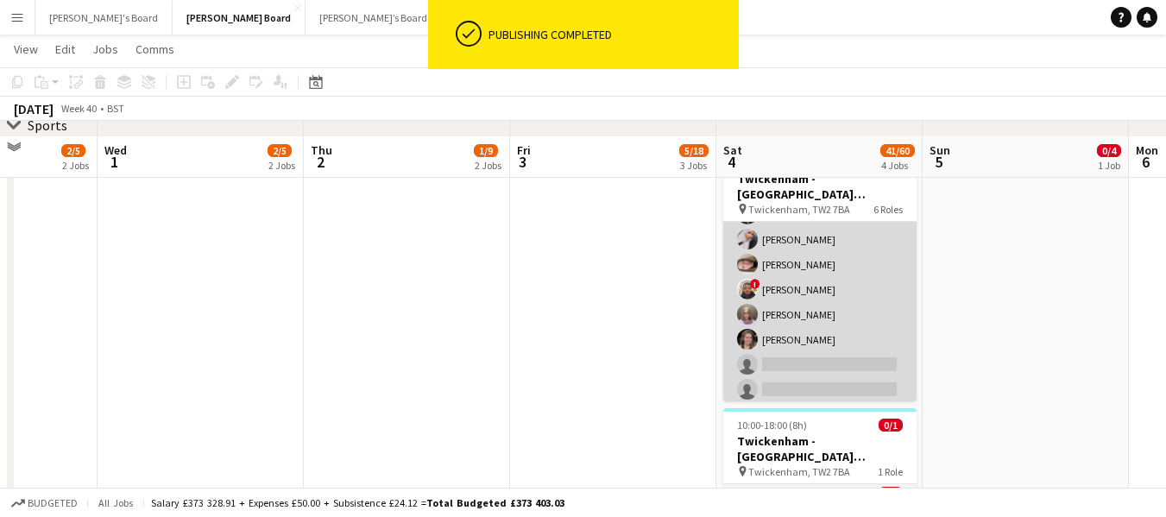
scroll to position [569, 0]
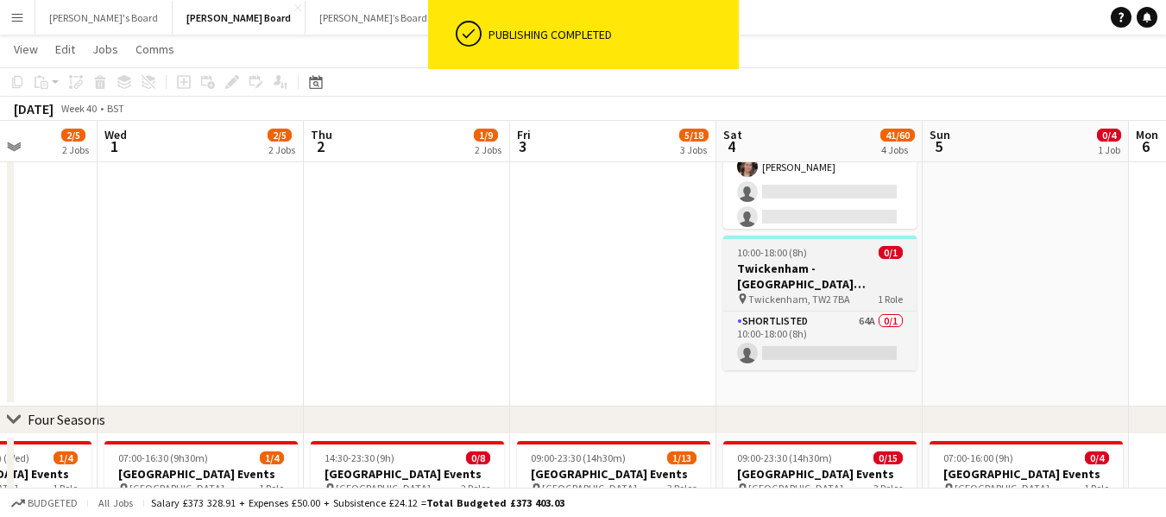
click at [826, 248] on div "10:00-18:00 (8h) 0/1" at bounding box center [819, 252] width 193 height 13
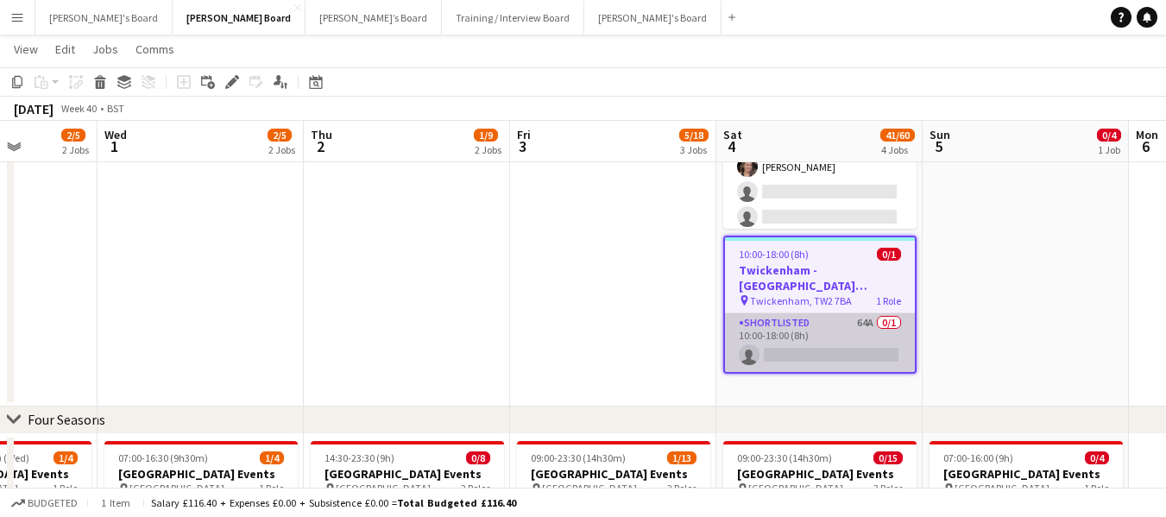
click at [748, 323] on app-card-role "Shortlisted 64A 0/1 10:00-18:00 (8h) single-neutral-actions" at bounding box center [820, 342] width 190 height 59
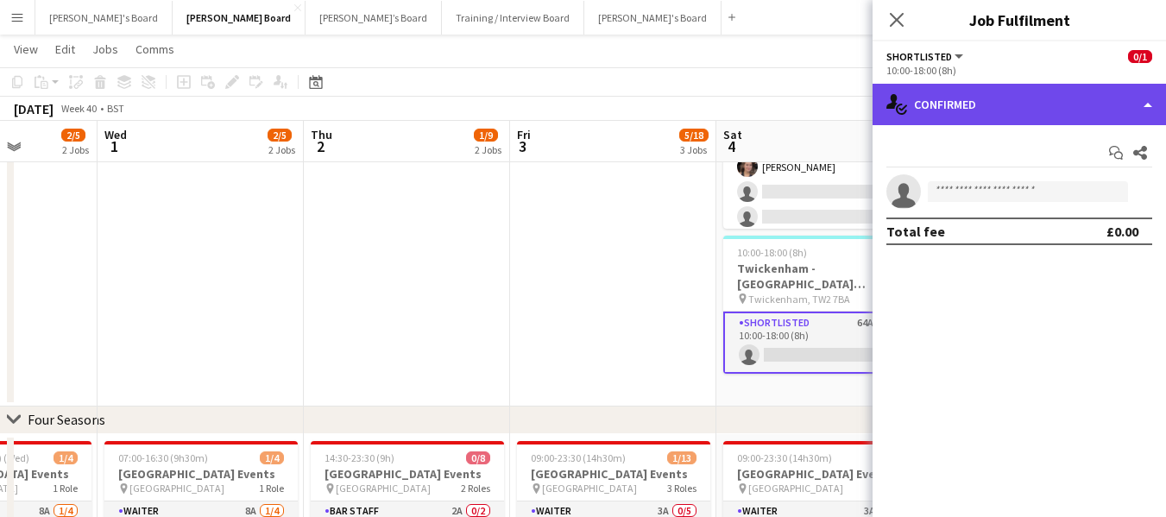
click at [1020, 102] on div "single-neutral-actions-check-2 Confirmed" at bounding box center [1019, 104] width 293 height 41
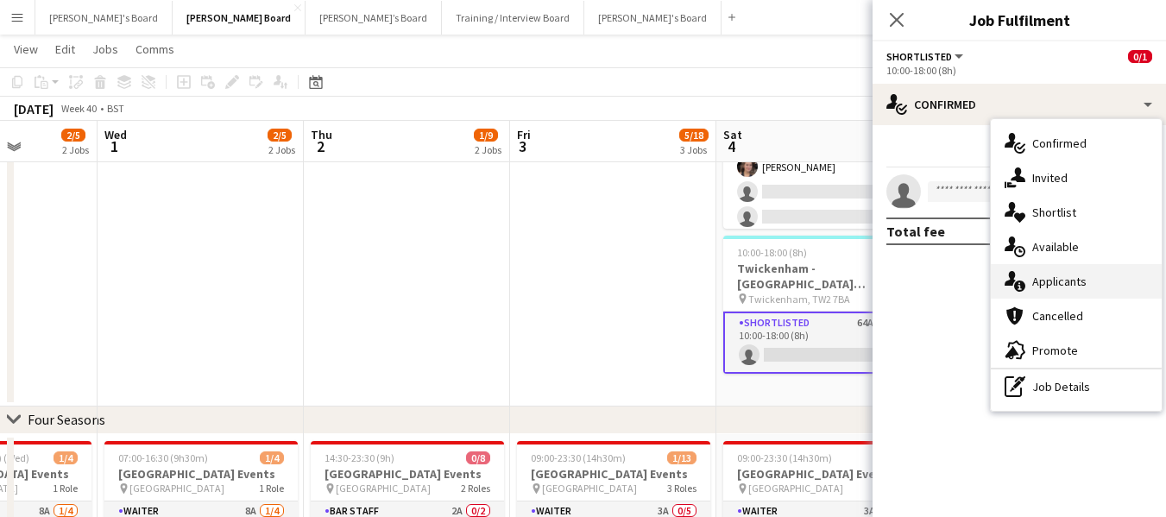
click at [1058, 282] on span "Applicants" at bounding box center [1059, 282] width 54 height 16
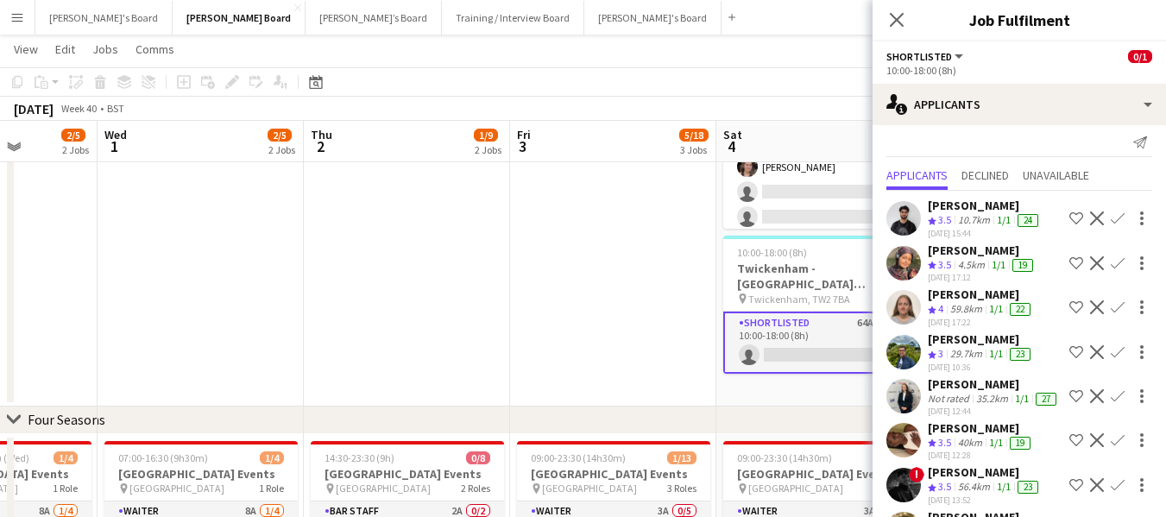
scroll to position [0, 0]
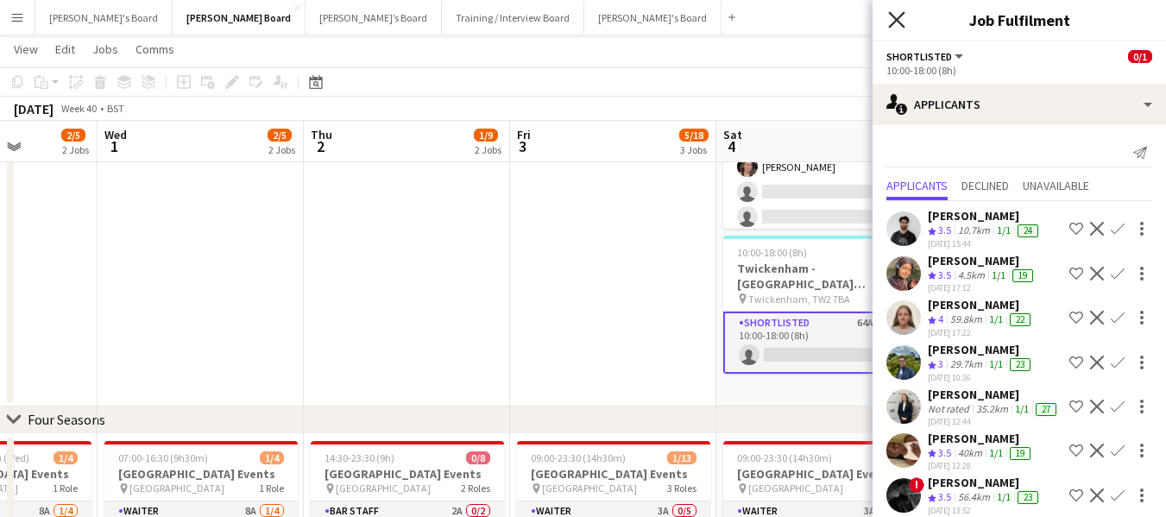
click at [898, 11] on icon "Close pop-in" at bounding box center [896, 19] width 16 height 16
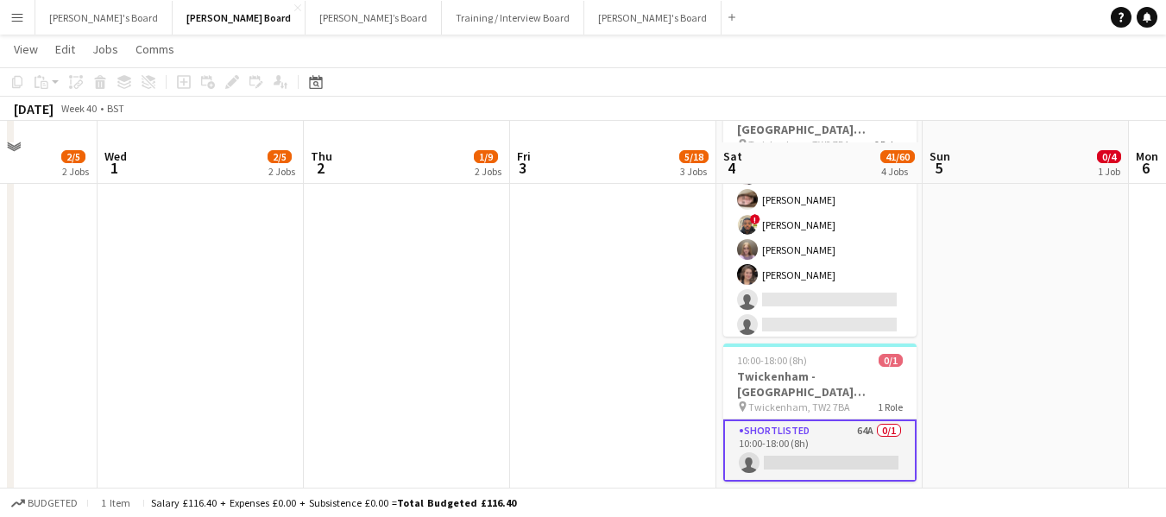
scroll to position [483, 0]
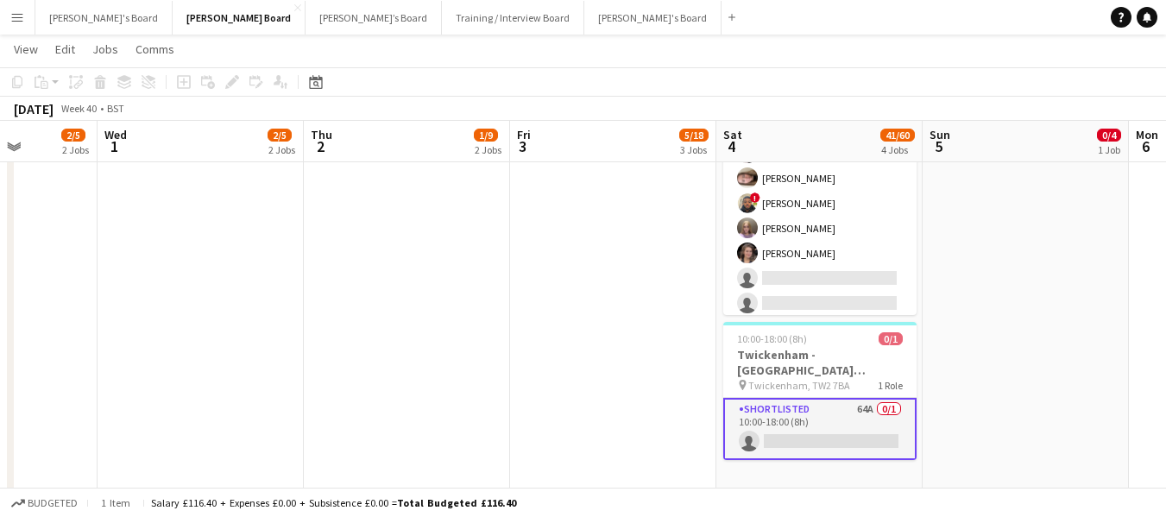
click at [821, 319] on app-date-cell "08:30-19:00 (10h30m) 37/39 [GEOGRAPHIC_DATA] - [GEOGRAPHIC_DATA] [GEOGRAPHIC_DA…" at bounding box center [819, 273] width 206 height 440
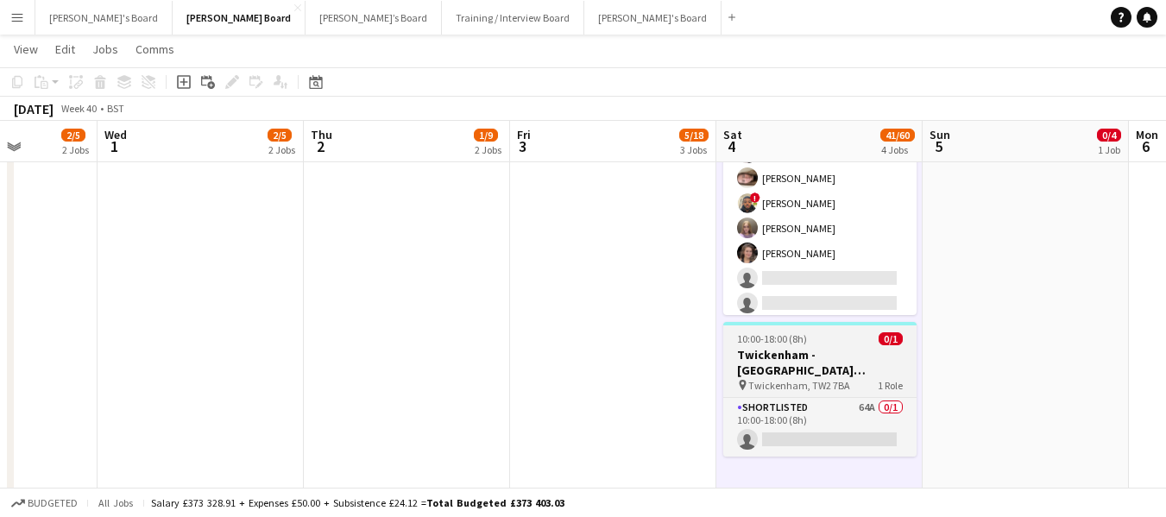
click at [818, 337] on div "10:00-18:00 (8h) 0/1" at bounding box center [819, 338] width 193 height 13
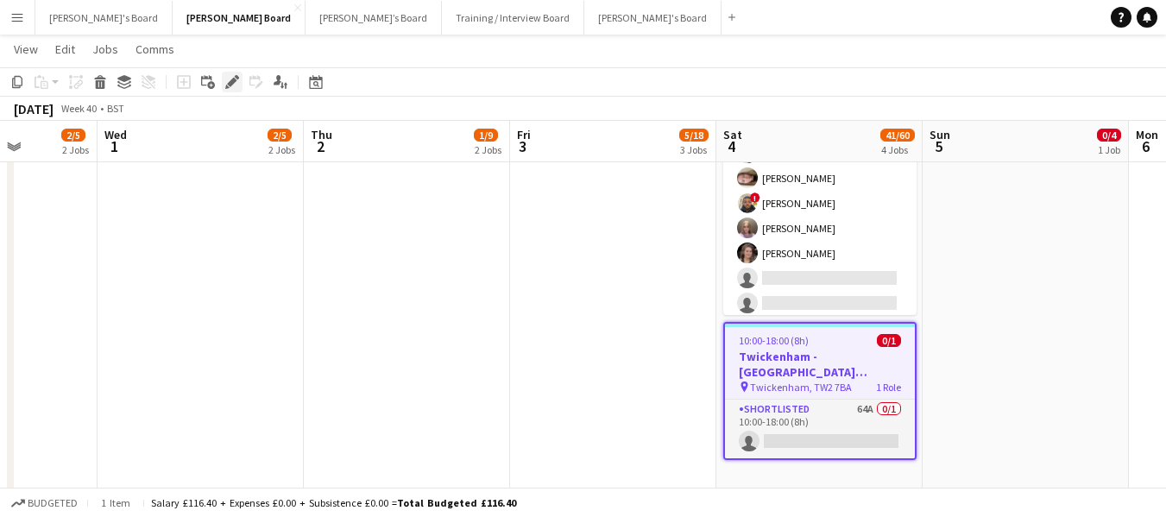
click at [237, 79] on icon at bounding box center [237, 77] width 4 height 4
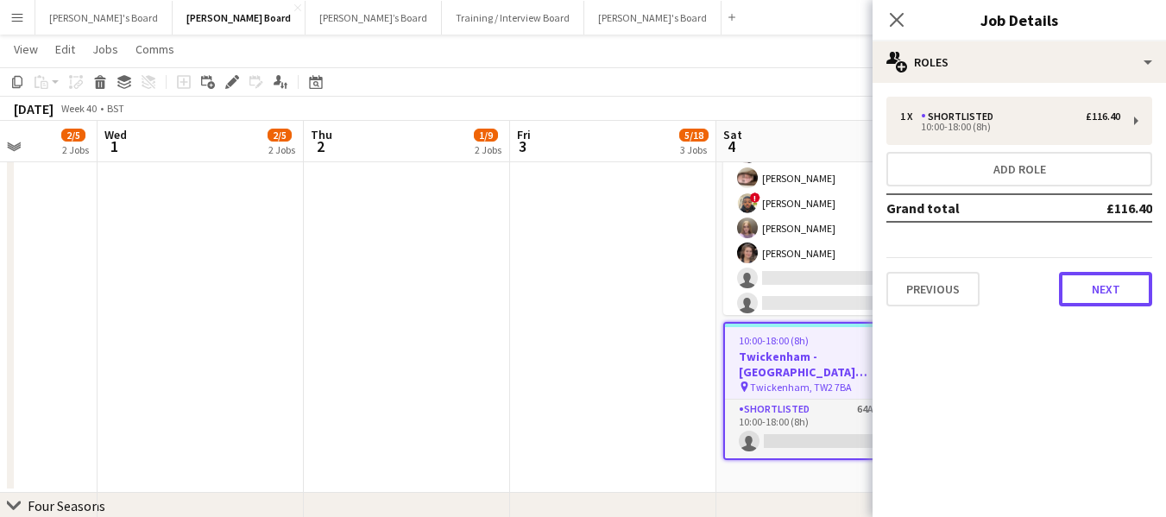
click at [1111, 285] on button "Next" at bounding box center [1105, 289] width 93 height 35
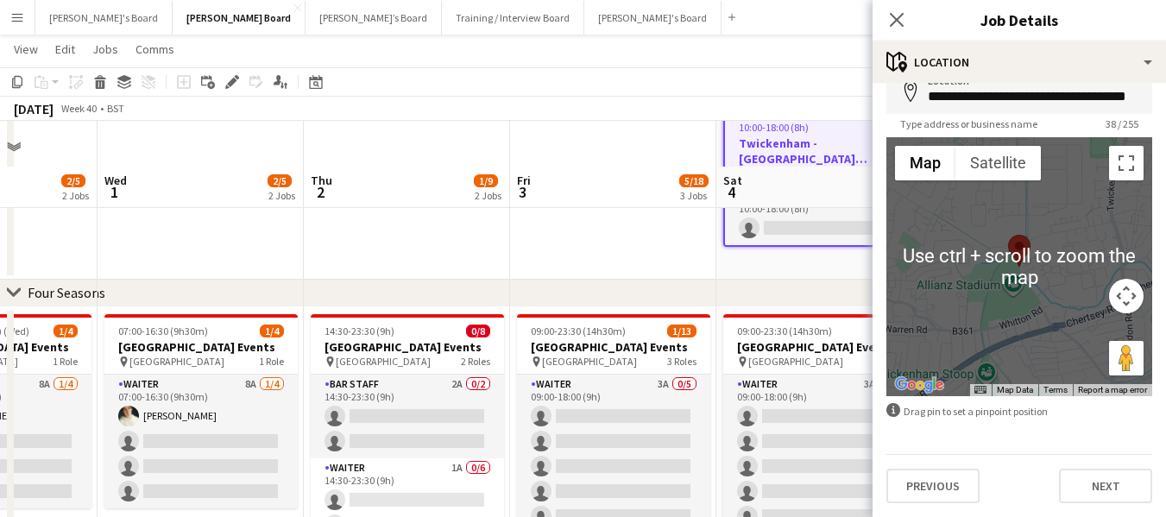
scroll to position [741, 0]
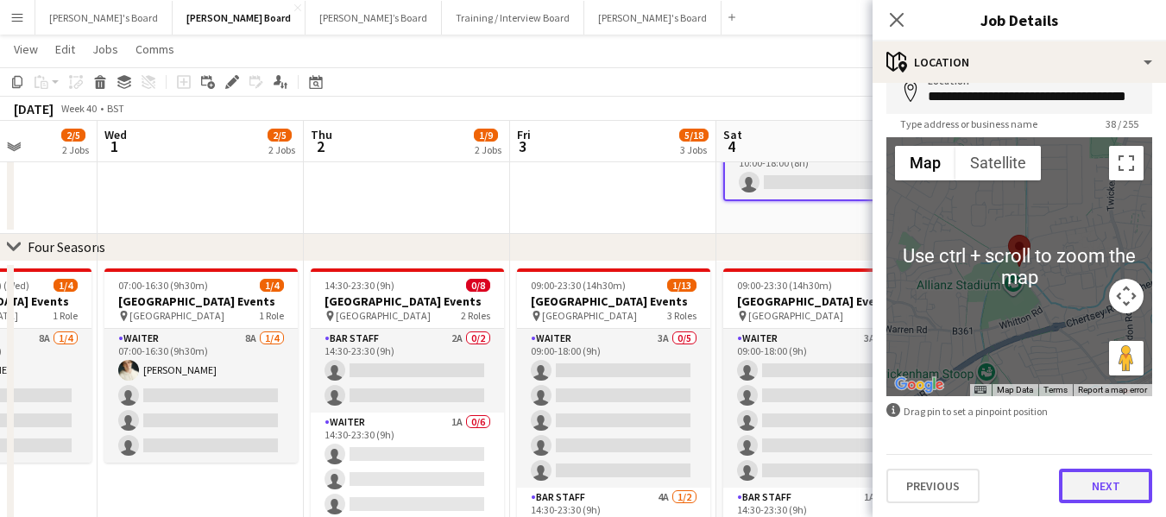
click at [1106, 477] on button "Next" at bounding box center [1105, 486] width 93 height 35
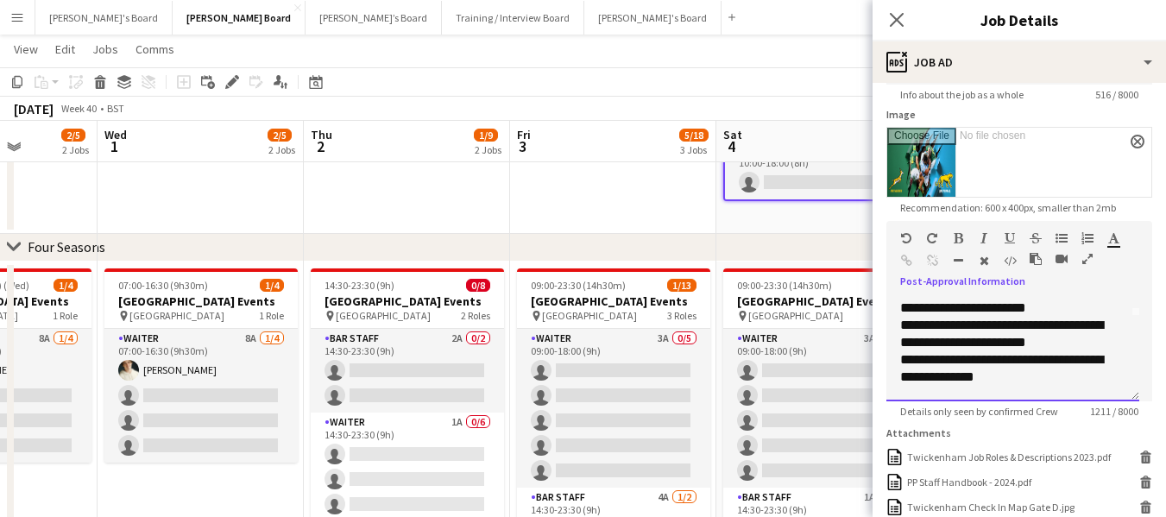
scroll to position [69, 0]
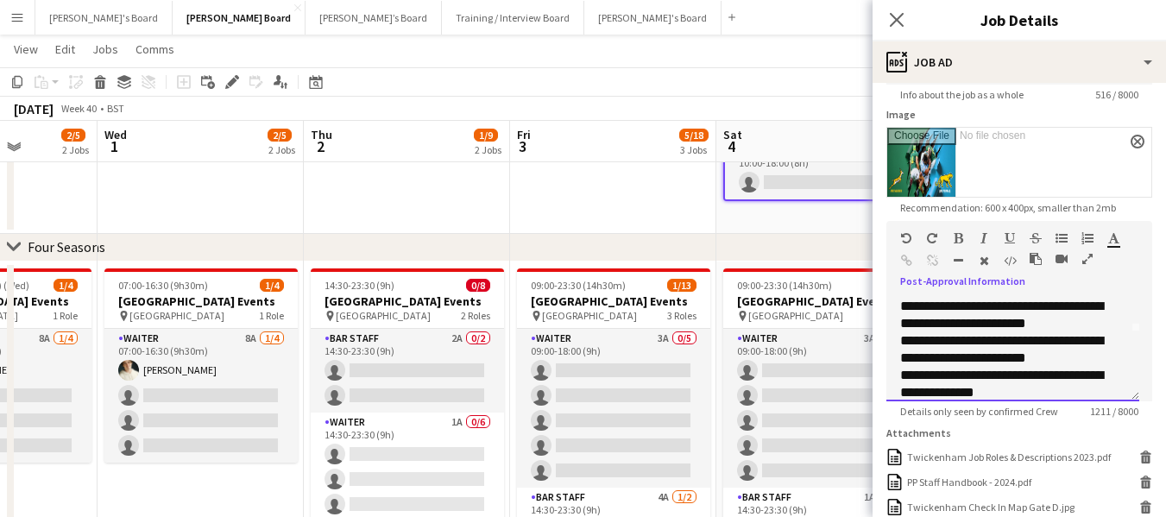
click at [1054, 341] on div "**********" at bounding box center [1006, 349] width 212 height 35
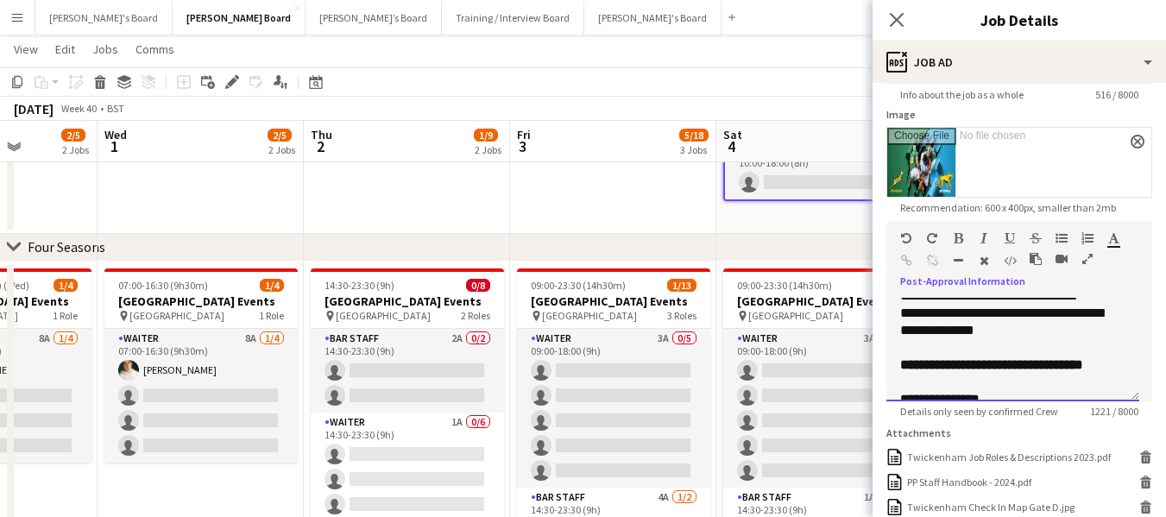
scroll to position [155, 0]
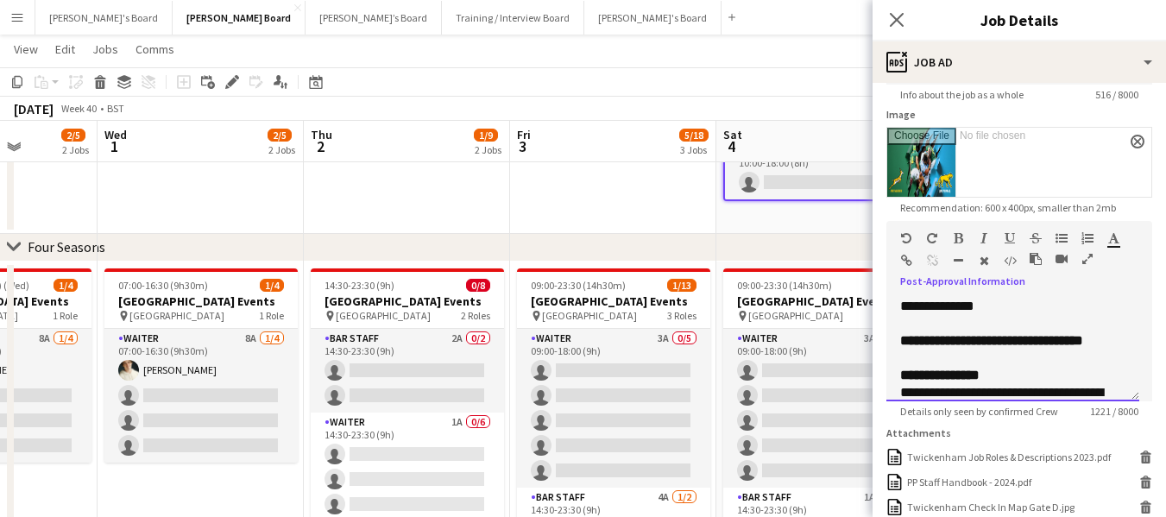
drag, startPoint x: 1015, startPoint y: 340, endPoint x: 1077, endPoint y: 355, distance: 63.9
click at [1077, 355] on div "**********" at bounding box center [1012, 349] width 225 height 35
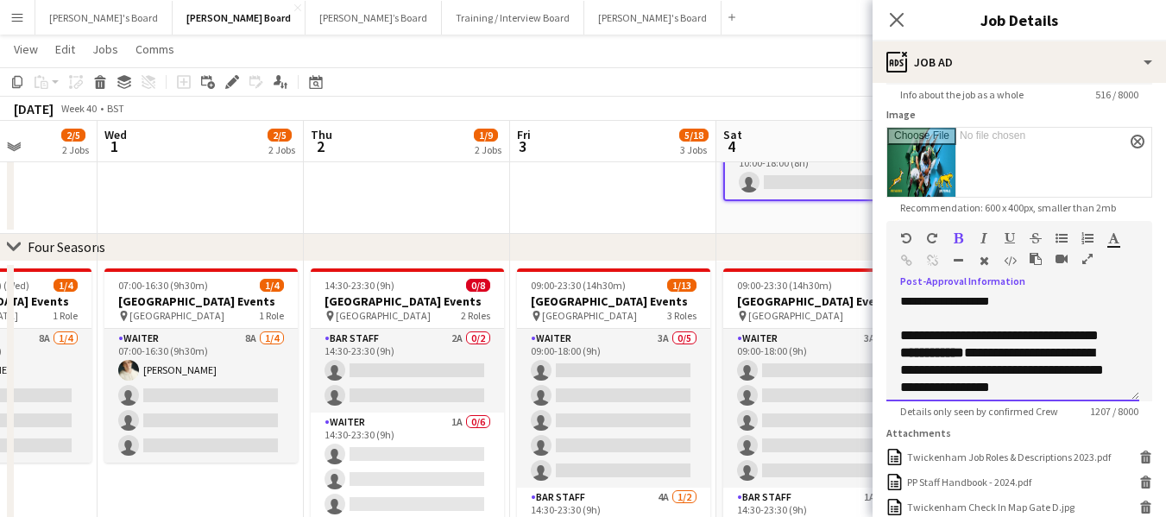
scroll to position [501, 0]
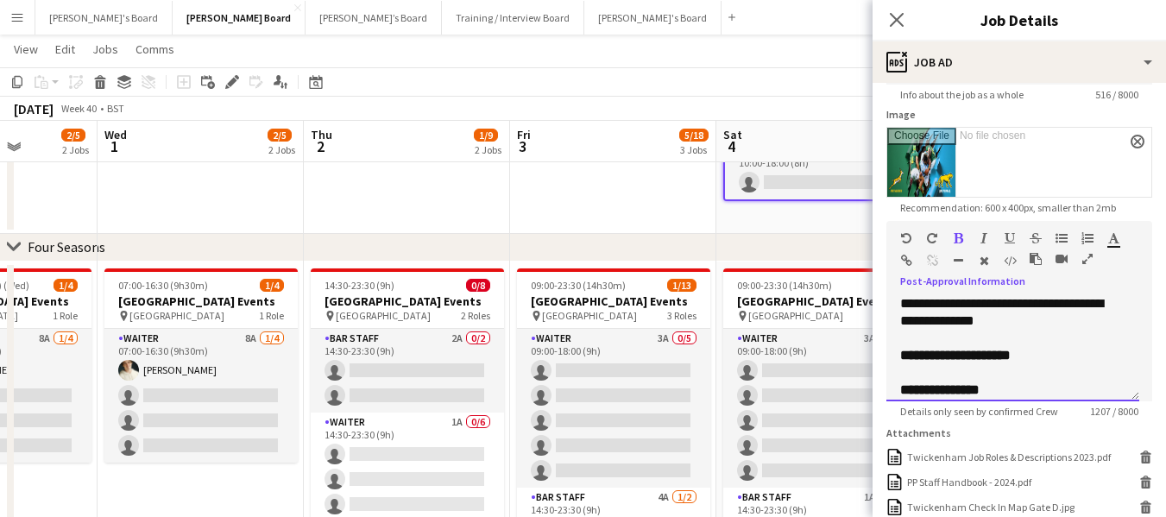
drag, startPoint x: 899, startPoint y: 306, endPoint x: 951, endPoint y: 304, distance: 51.9
click at [951, 304] on div "**********" at bounding box center [1012, 350] width 253 height 104
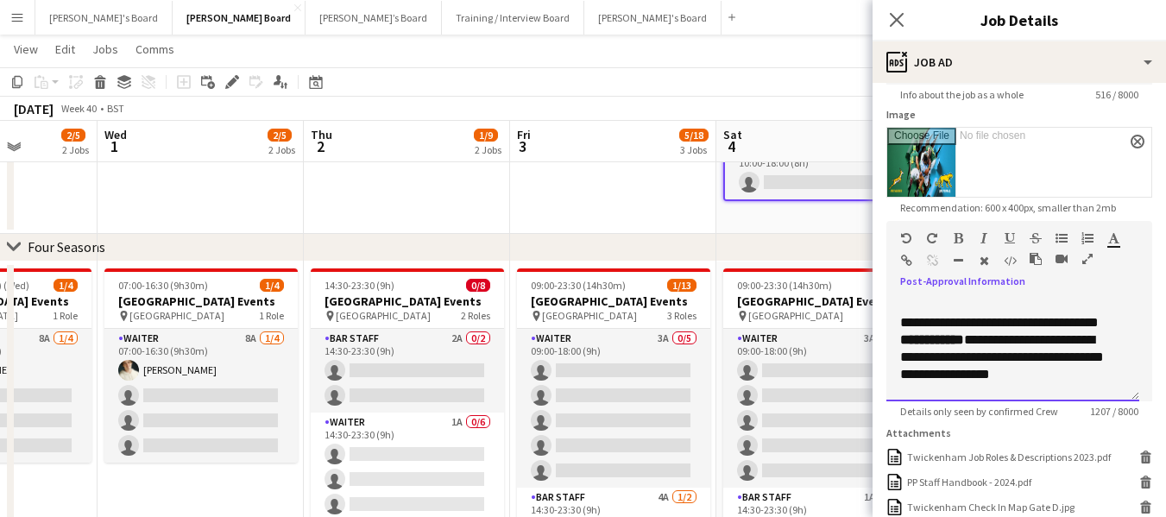
scroll to position [468, 0]
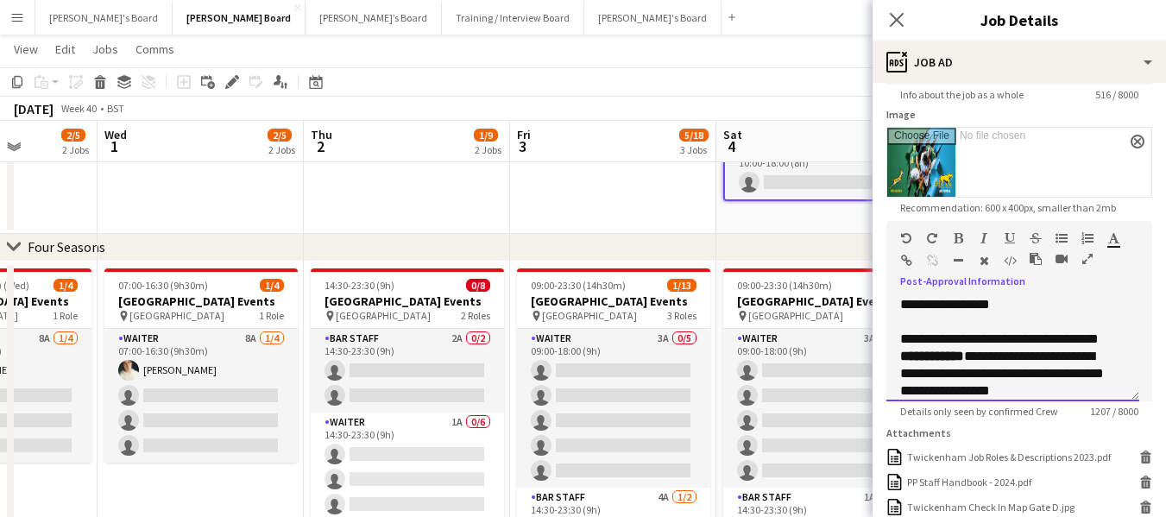
drag, startPoint x: 1109, startPoint y: 337, endPoint x: 890, endPoint y: 338, distance: 219.2
click at [890, 338] on div "**********" at bounding box center [1012, 350] width 253 height 104
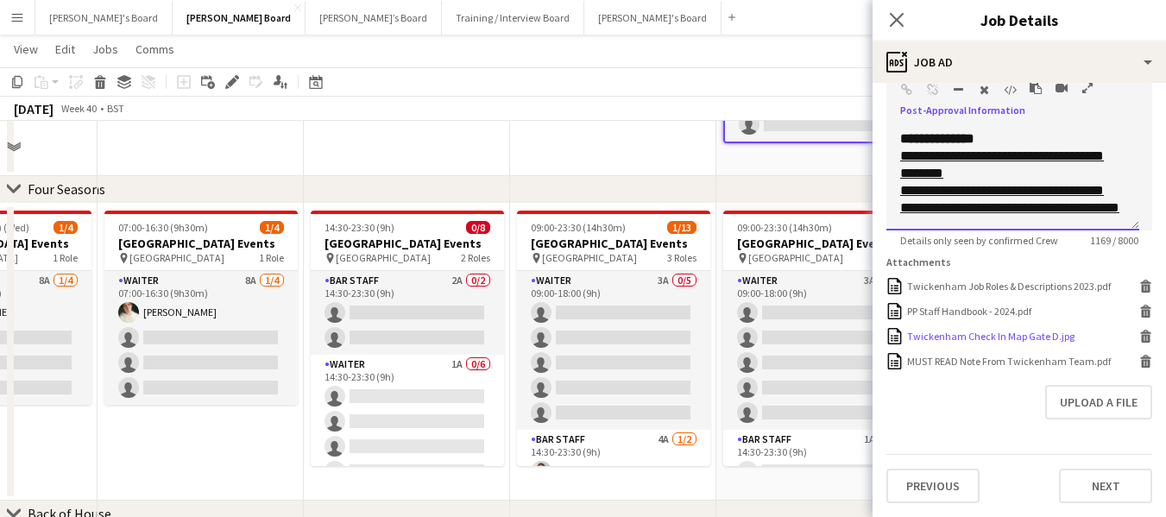
scroll to position [828, 0]
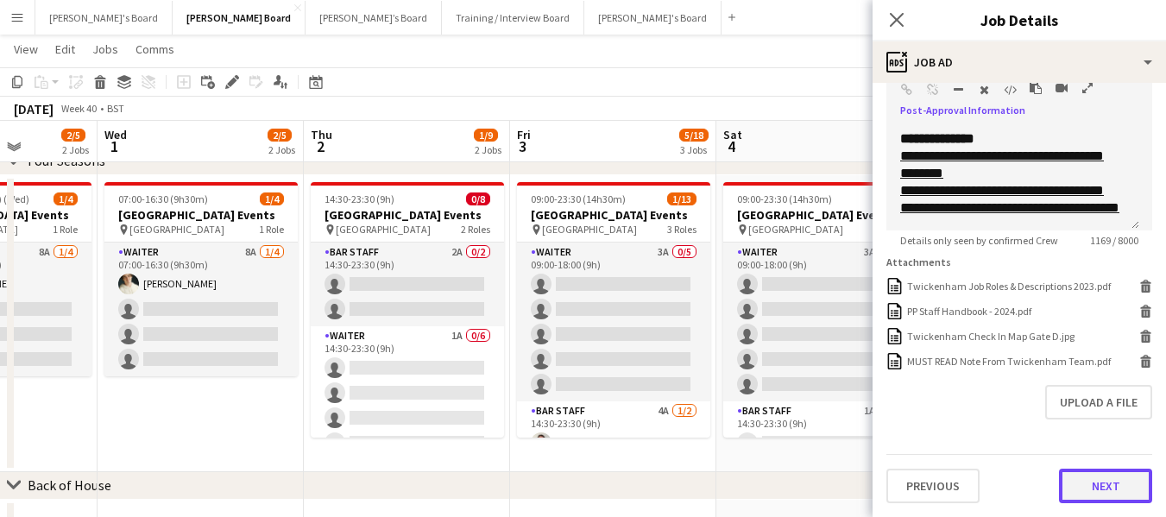
click at [1109, 493] on button "Next" at bounding box center [1105, 486] width 93 height 35
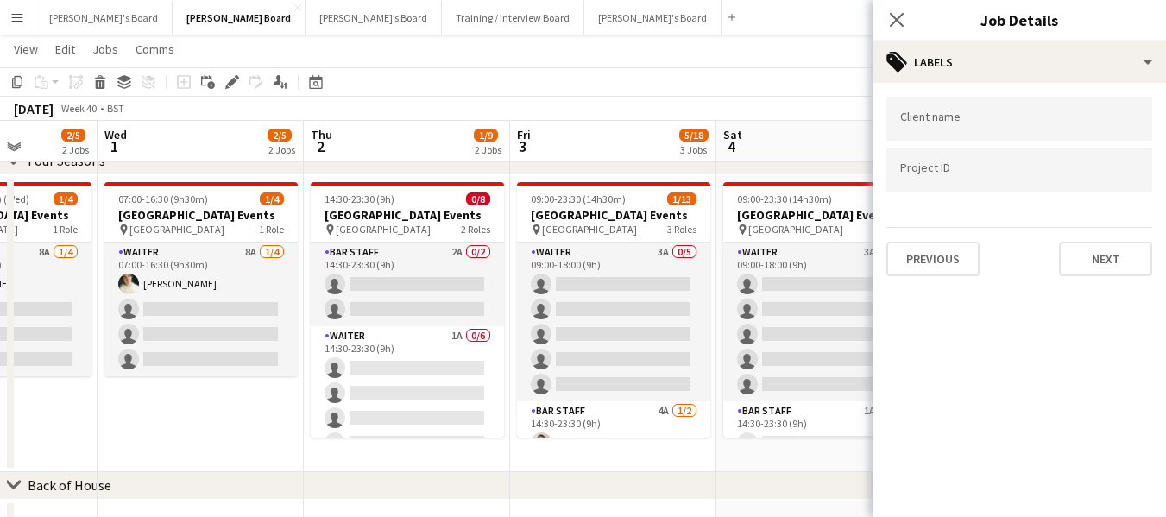
scroll to position [0, 0]
click at [746, 85] on app-toolbar "Copy Paste Paste Ctrl+V Paste with crew Ctrl+Shift+V Paste linked Job [GEOGRAPH…" at bounding box center [583, 81] width 1166 height 29
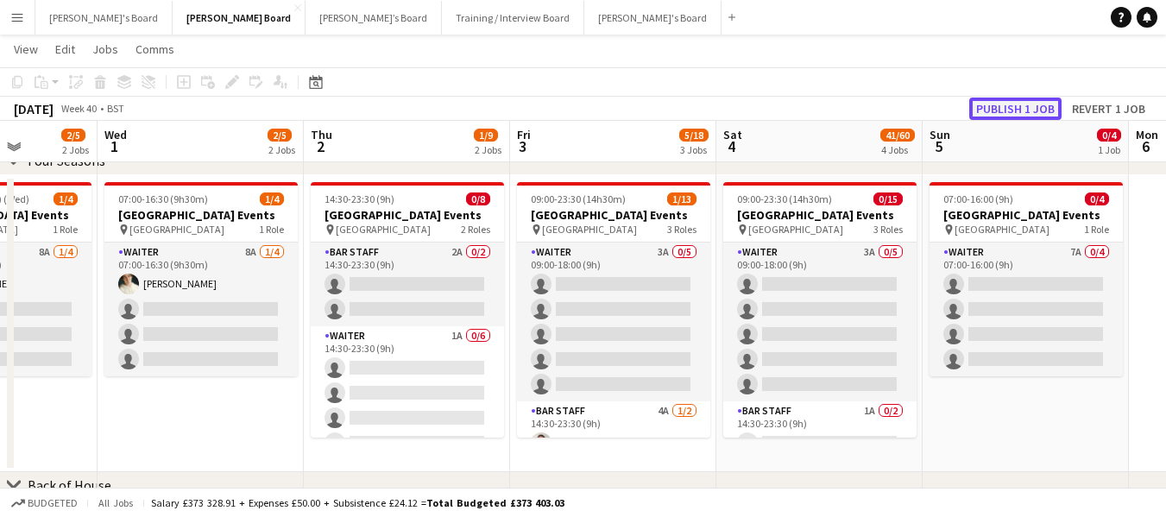
click at [998, 106] on button "Publish 1 job" at bounding box center [1015, 109] width 92 height 22
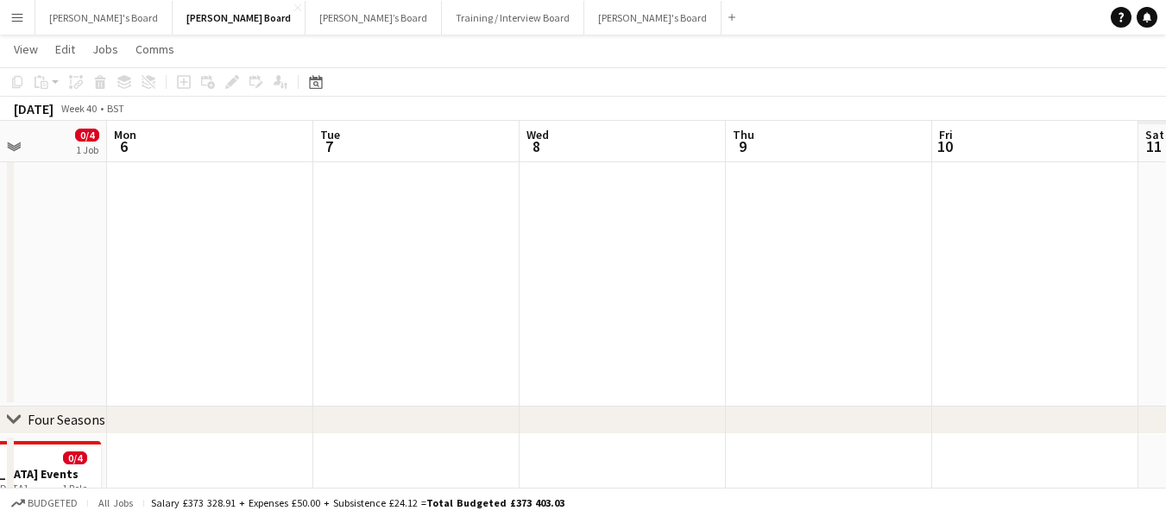
scroll to position [0, 722]
drag, startPoint x: 1025, startPoint y: 136, endPoint x: 0, endPoint y: 185, distance: 1026.6
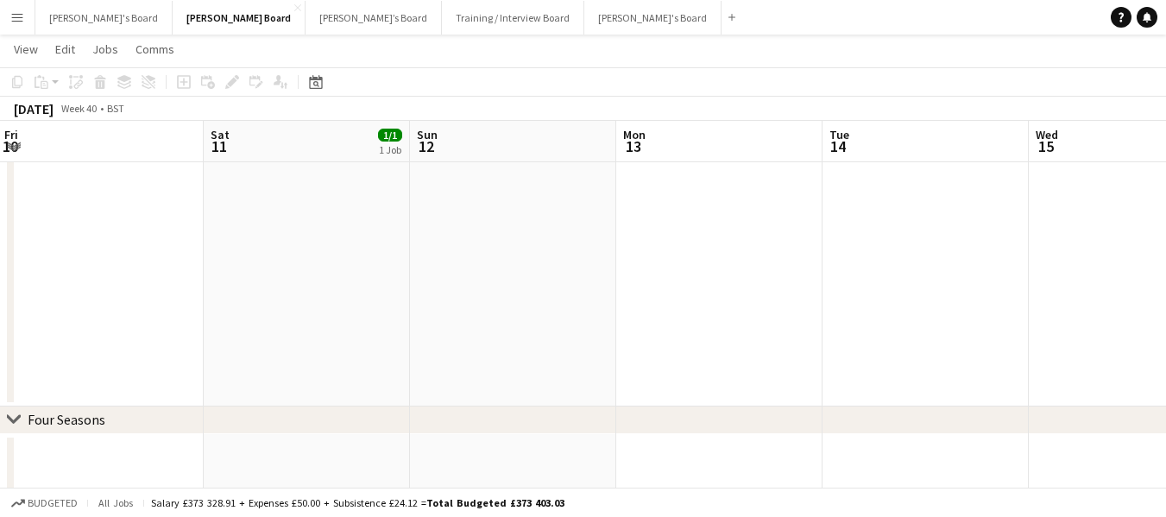
drag, startPoint x: 1019, startPoint y: 136, endPoint x: 101, endPoint y: 181, distance: 918.6
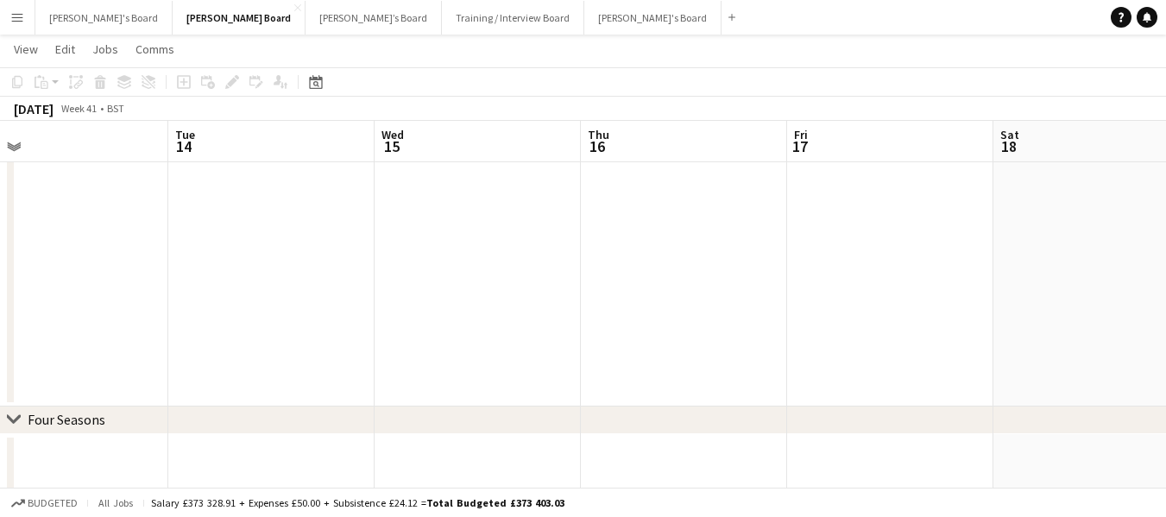
drag, startPoint x: 1010, startPoint y: 142, endPoint x: 355, endPoint y: 152, distance: 655.2
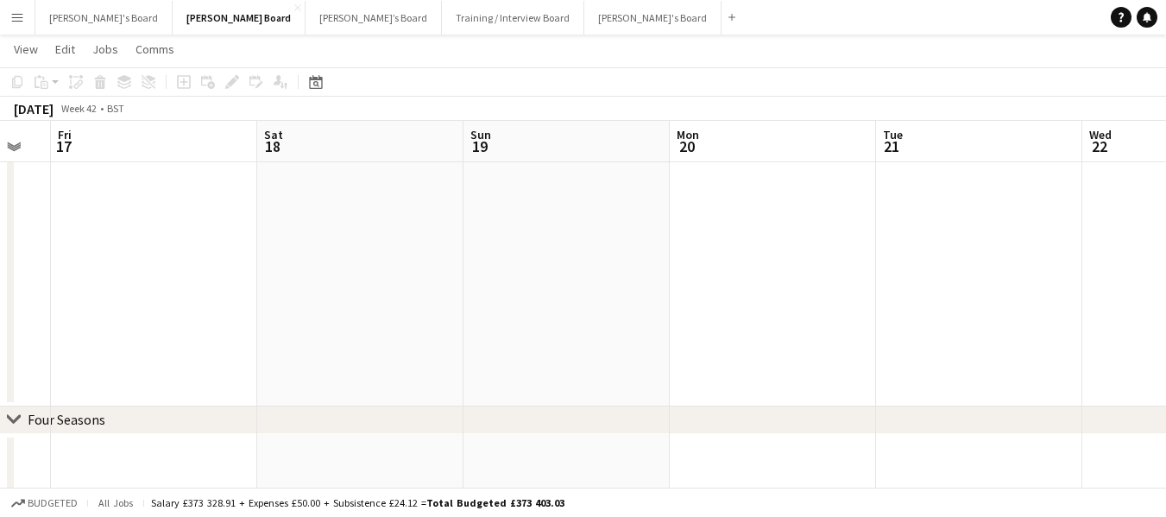
drag, startPoint x: 1125, startPoint y: 140, endPoint x: 388, endPoint y: 175, distance: 737.1
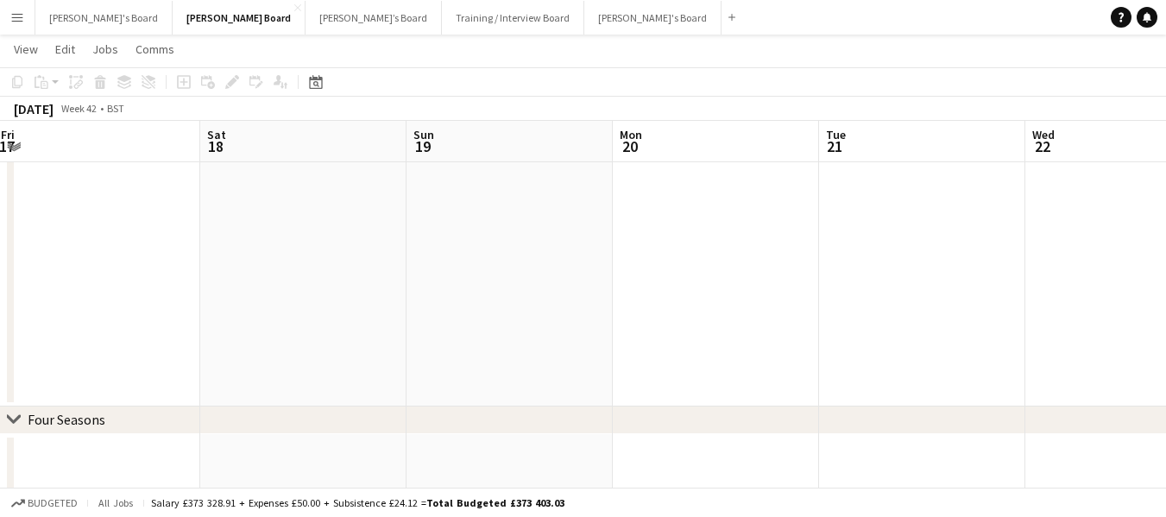
scroll to position [0, 648]
drag, startPoint x: 1011, startPoint y: 139, endPoint x: 438, endPoint y: 112, distance: 572.9
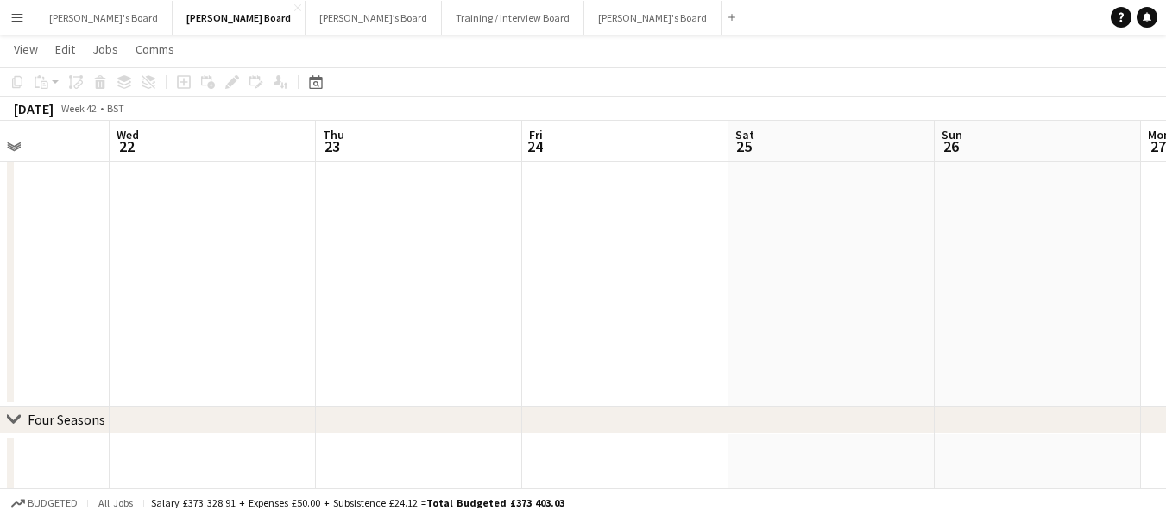
drag, startPoint x: 1112, startPoint y: 143, endPoint x: 442, endPoint y: 149, distance: 669.8
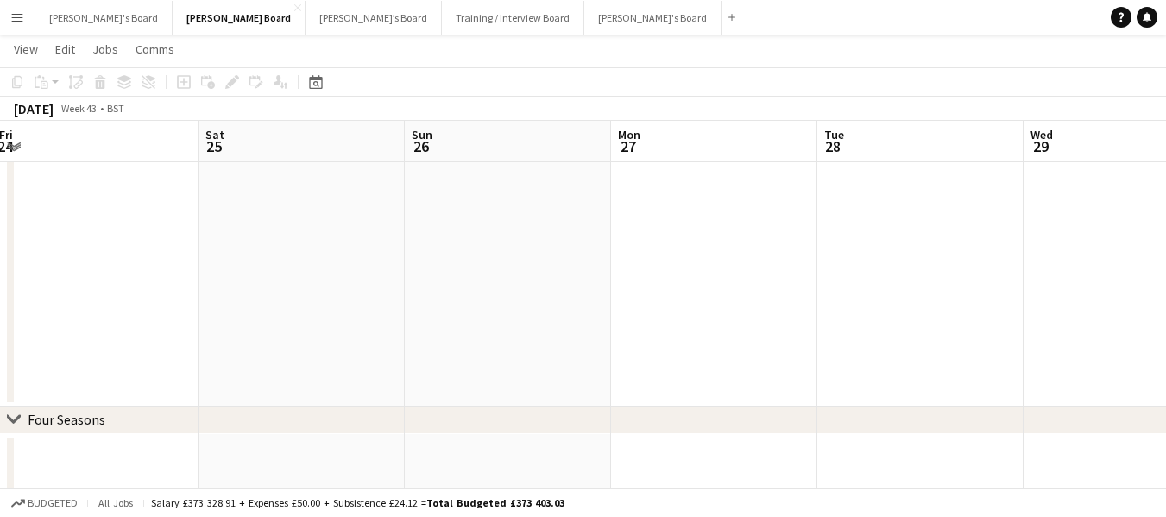
drag, startPoint x: 1017, startPoint y: 134, endPoint x: 488, endPoint y: 155, distance: 529.6
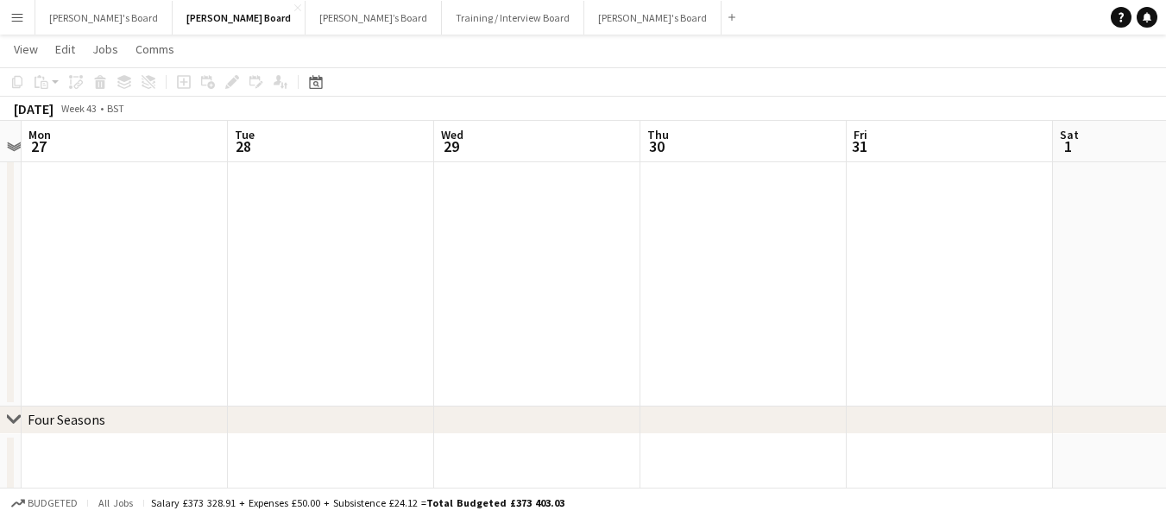
drag, startPoint x: 1136, startPoint y: 137, endPoint x: 574, endPoint y: 148, distance: 562.0
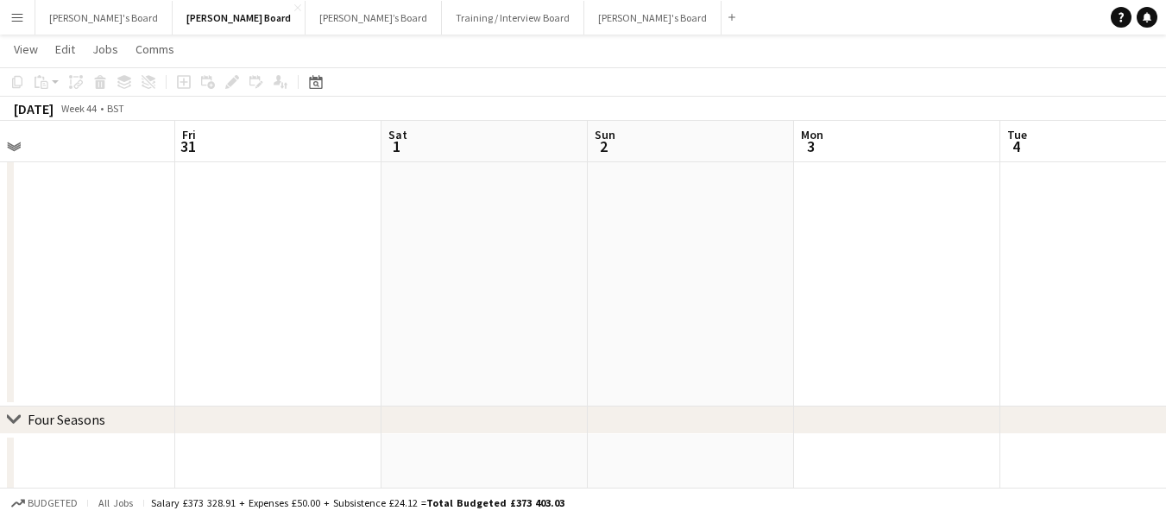
drag, startPoint x: 1050, startPoint y: 144, endPoint x: 615, endPoint y: 151, distance: 435.1
drag, startPoint x: 1031, startPoint y: 146, endPoint x: 944, endPoint y: 157, distance: 87.9
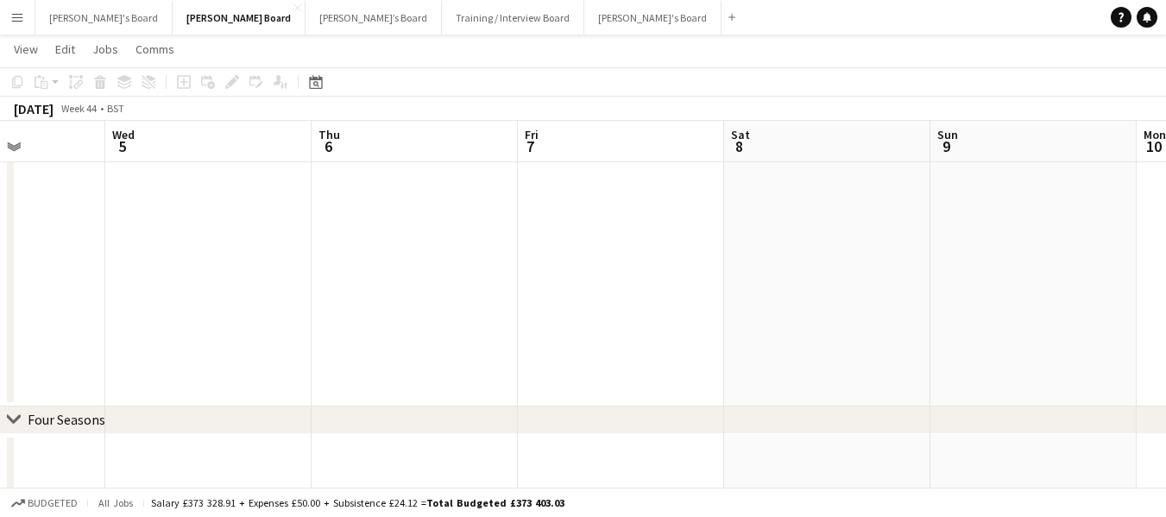
drag, startPoint x: 1148, startPoint y: 143, endPoint x: 634, endPoint y: 136, distance: 513.6
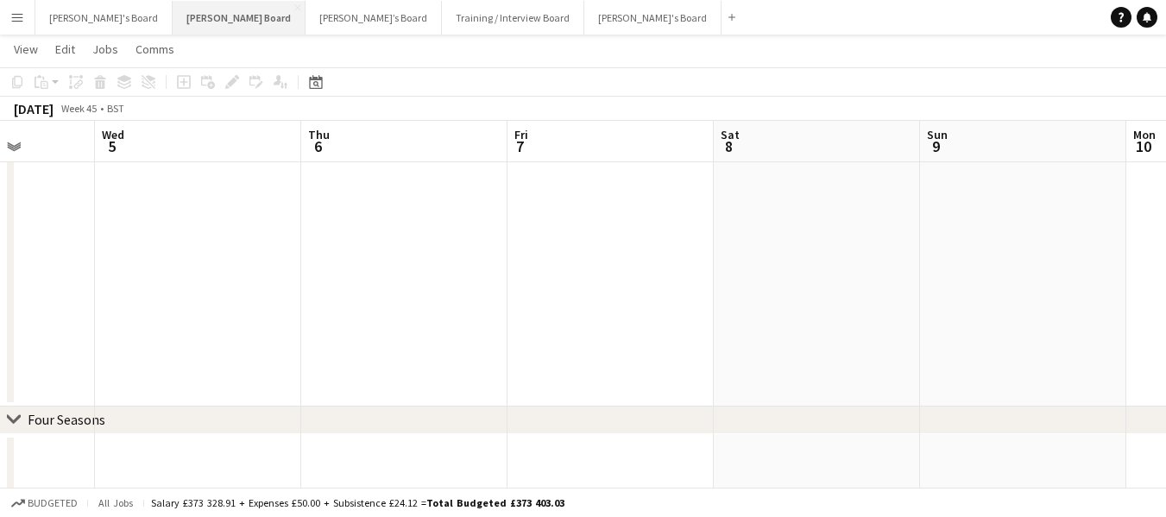
click at [173, 17] on button "[PERSON_NAME] Board Close" at bounding box center [239, 18] width 133 height 34
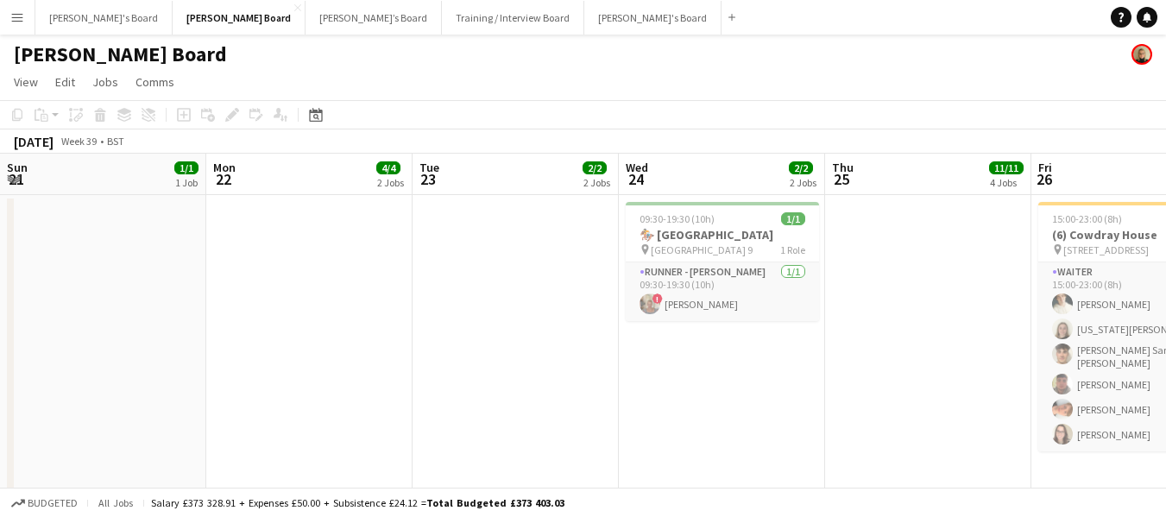
scroll to position [0, 507]
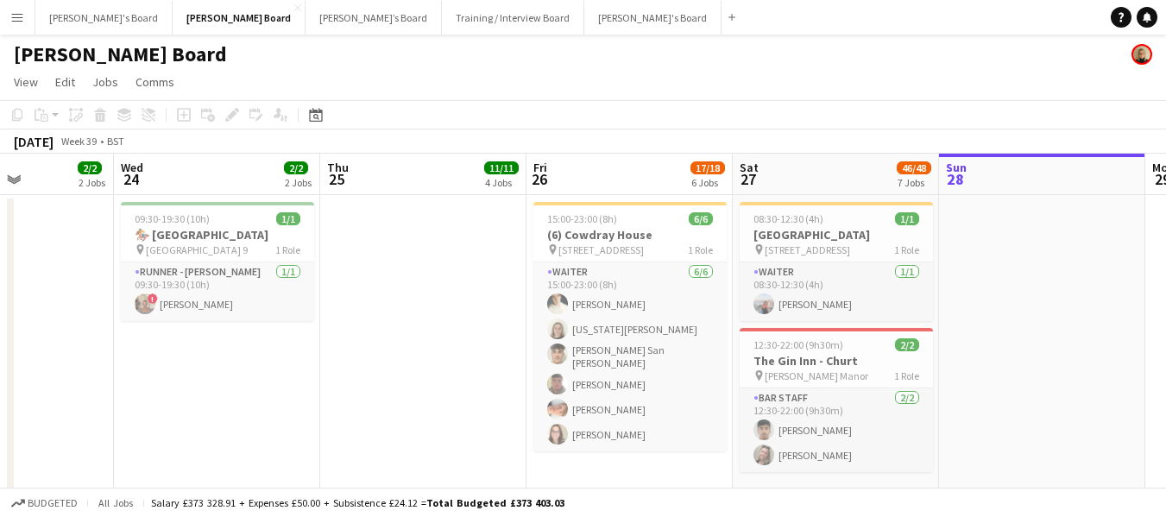
drag, startPoint x: 308, startPoint y: 184, endPoint x: 1019, endPoint y: 196, distance: 710.5
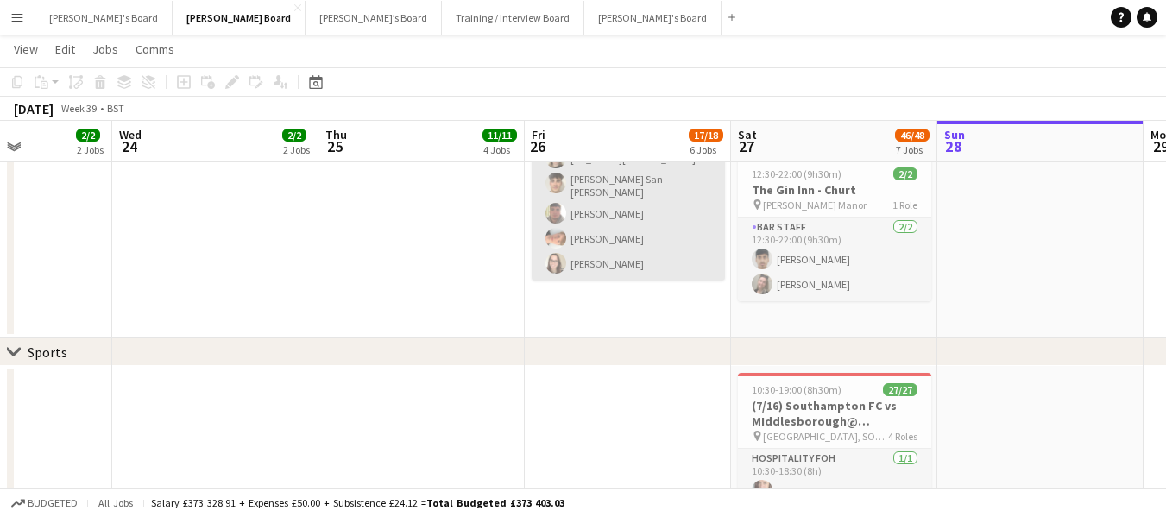
scroll to position [173, 0]
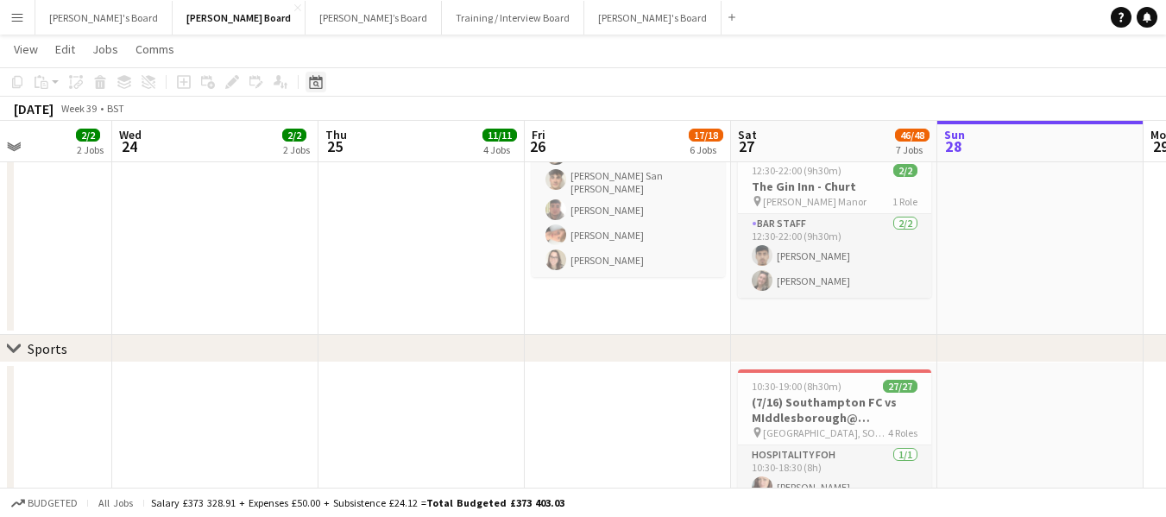
click at [312, 85] on icon "Date picker" at bounding box center [316, 82] width 14 height 14
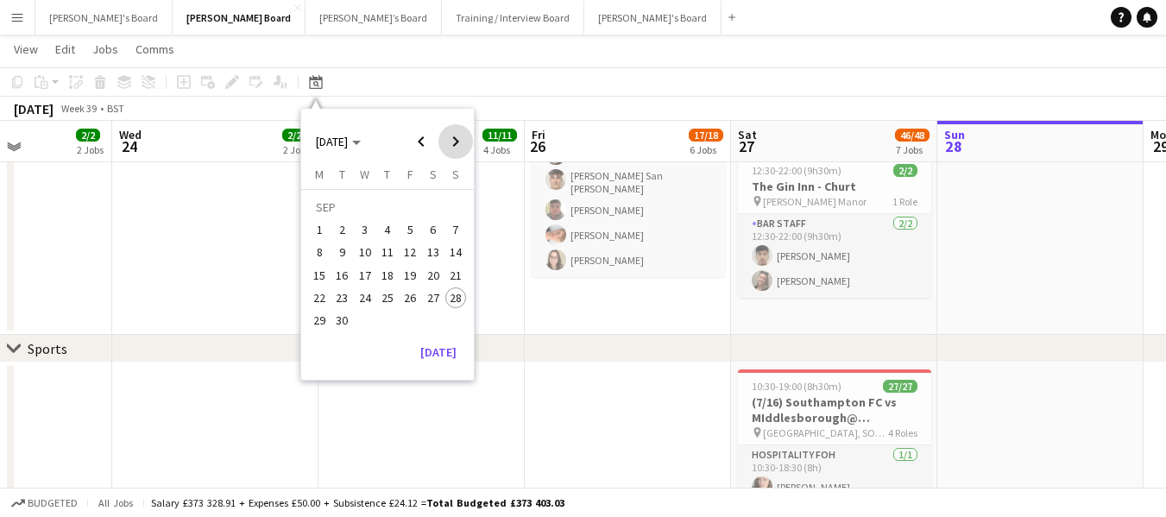
click at [452, 143] on span "Next month" at bounding box center [455, 141] width 35 height 35
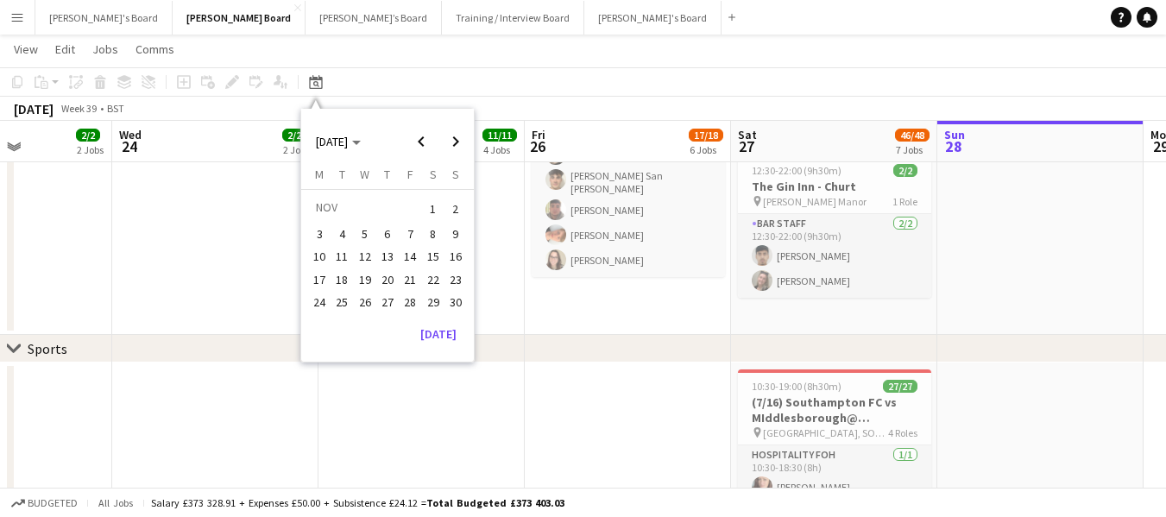
click at [438, 204] on span "1" at bounding box center [433, 209] width 21 height 24
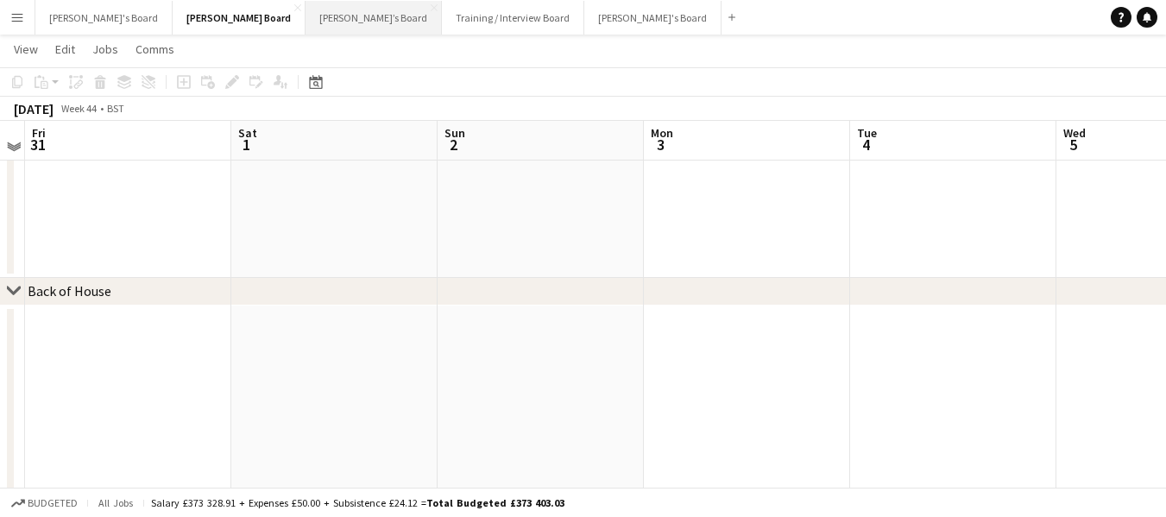
scroll to position [1020, 0]
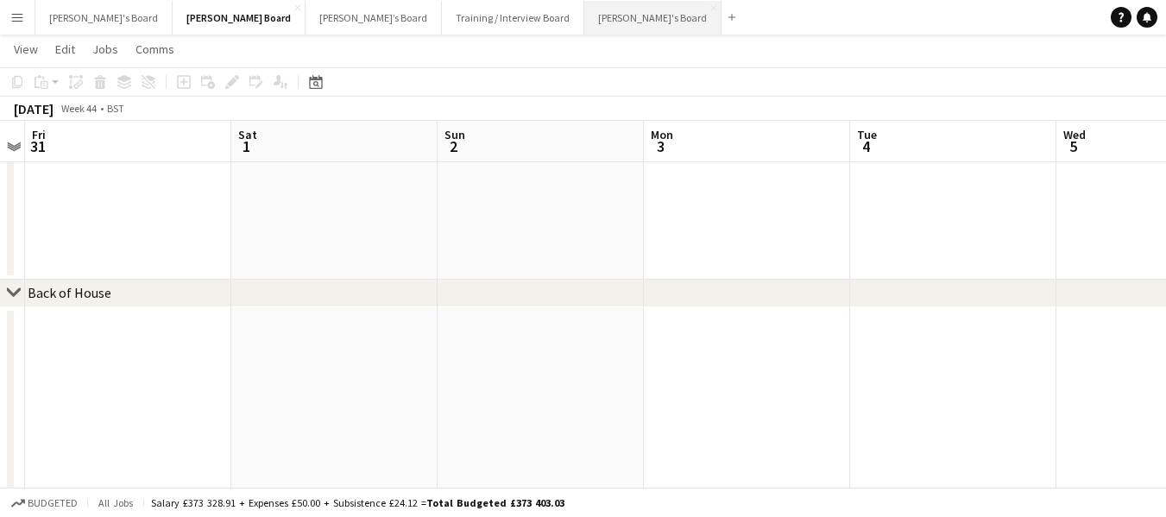
click at [584, 18] on button "[PERSON_NAME]'s Board Close" at bounding box center [652, 18] width 137 height 34
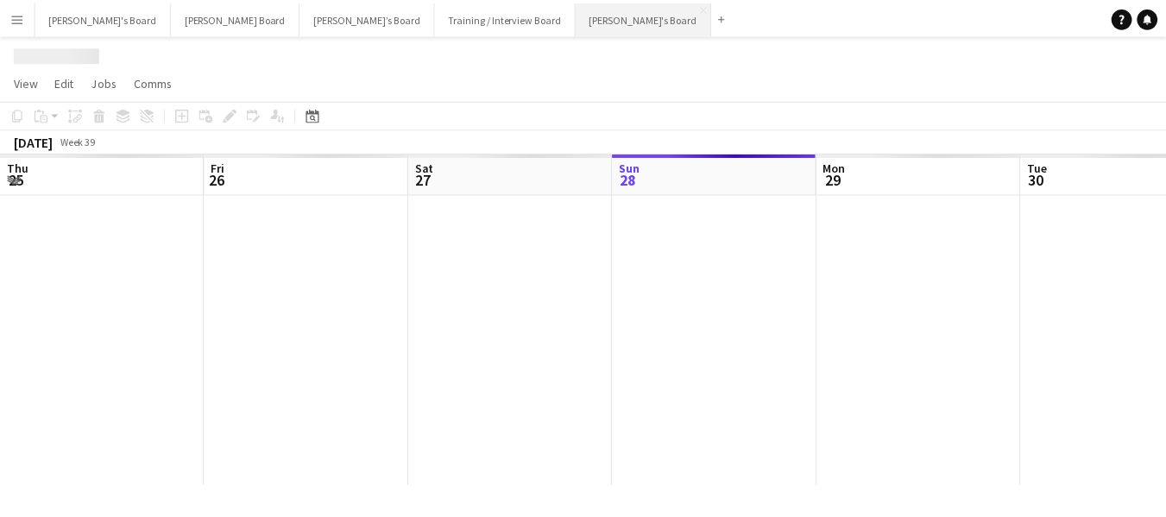
scroll to position [0, 413]
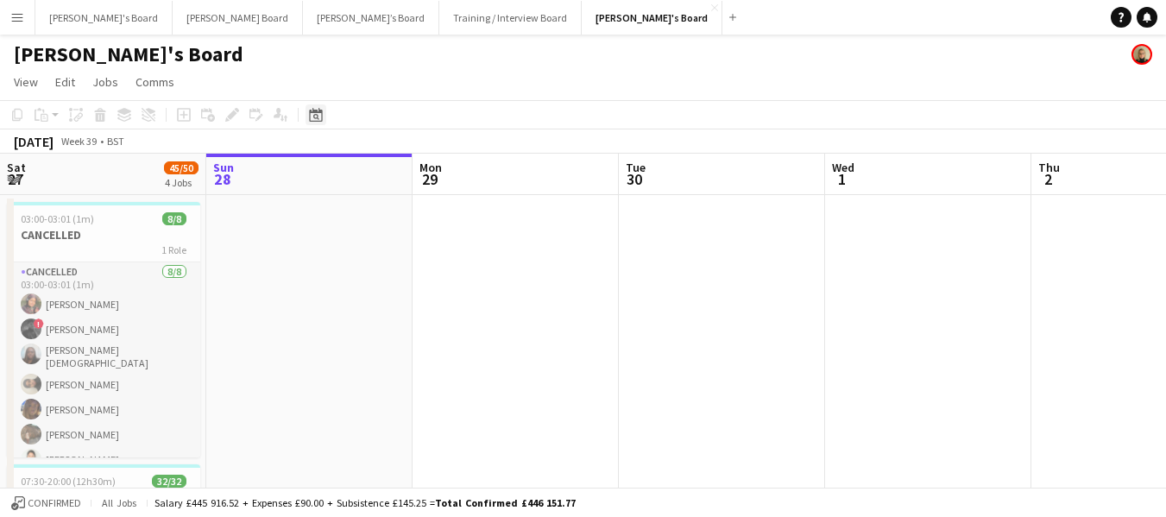
click at [316, 116] on icon "Date picker" at bounding box center [316, 115] width 14 height 14
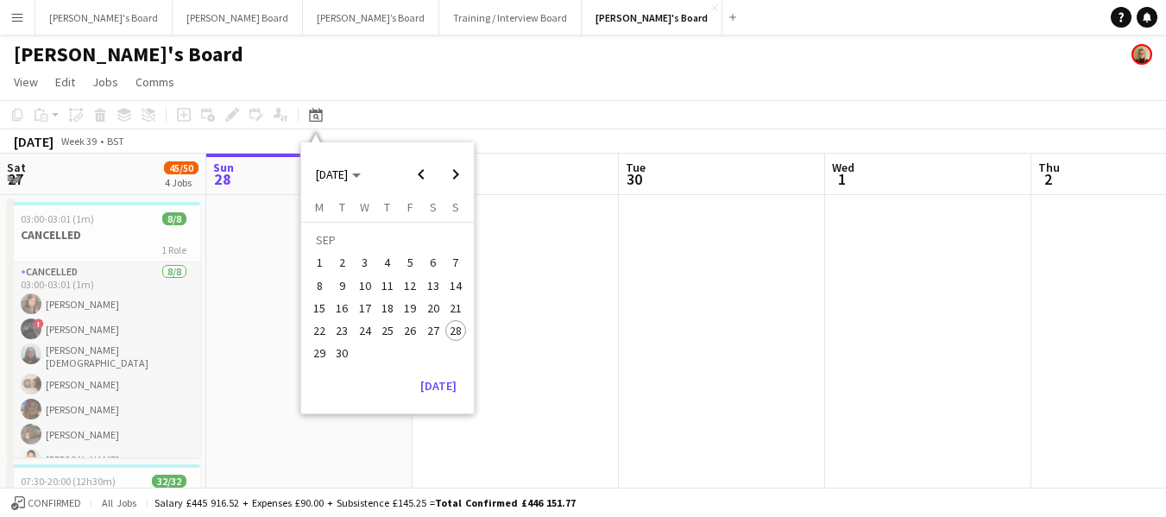
click at [320, 259] on span "1" at bounding box center [319, 263] width 21 height 21
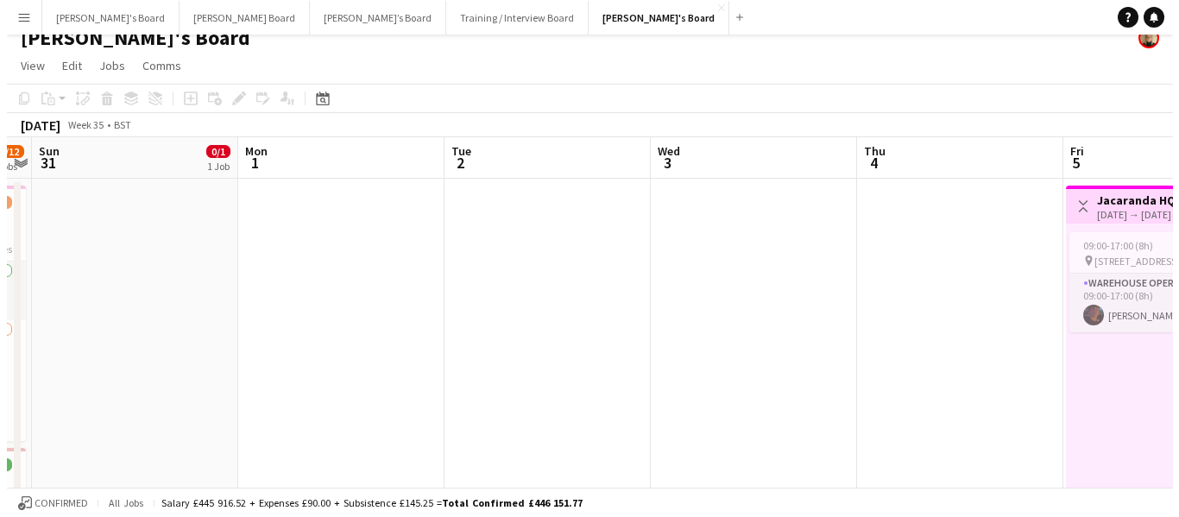
scroll to position [0, 0]
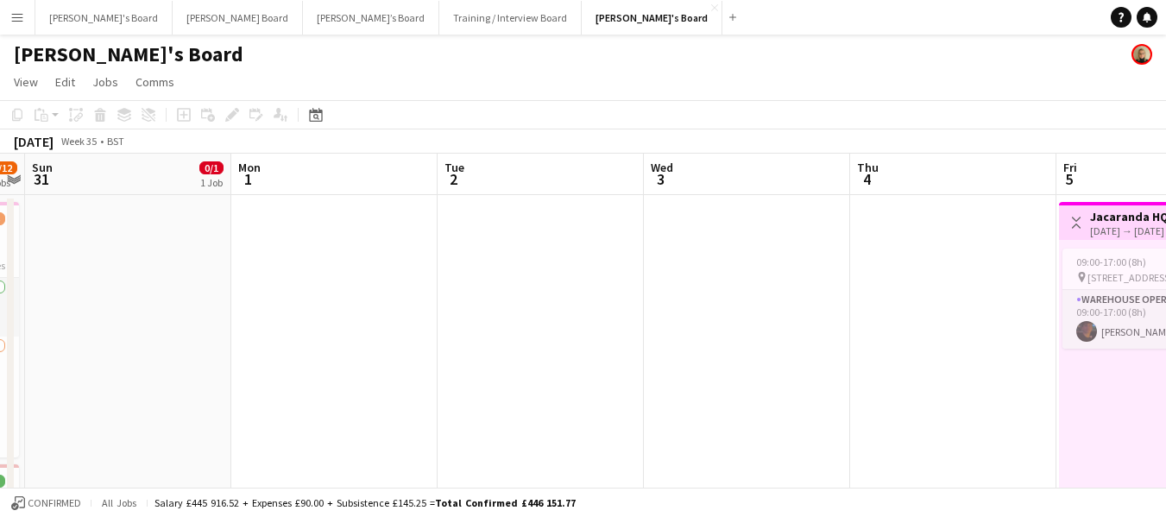
click at [9, 9] on button "Menu" at bounding box center [17, 17] width 35 height 35
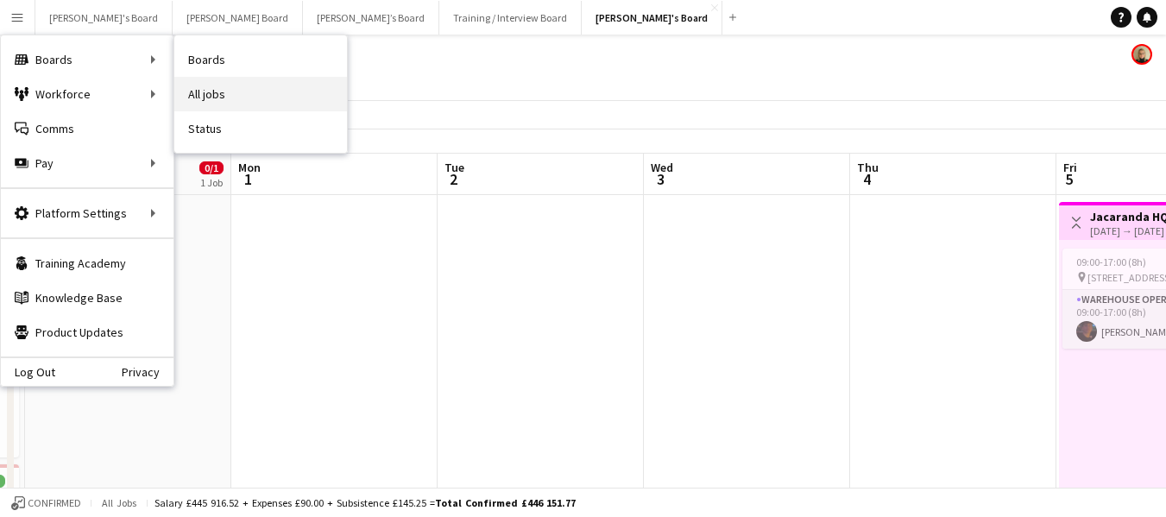
click at [205, 91] on link "All jobs" at bounding box center [260, 94] width 173 height 35
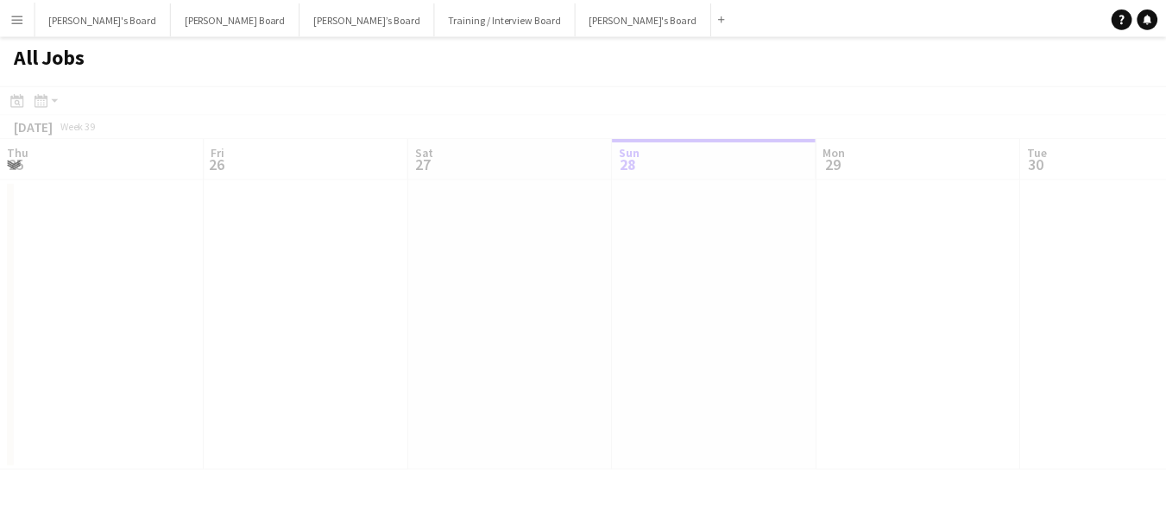
scroll to position [0, 413]
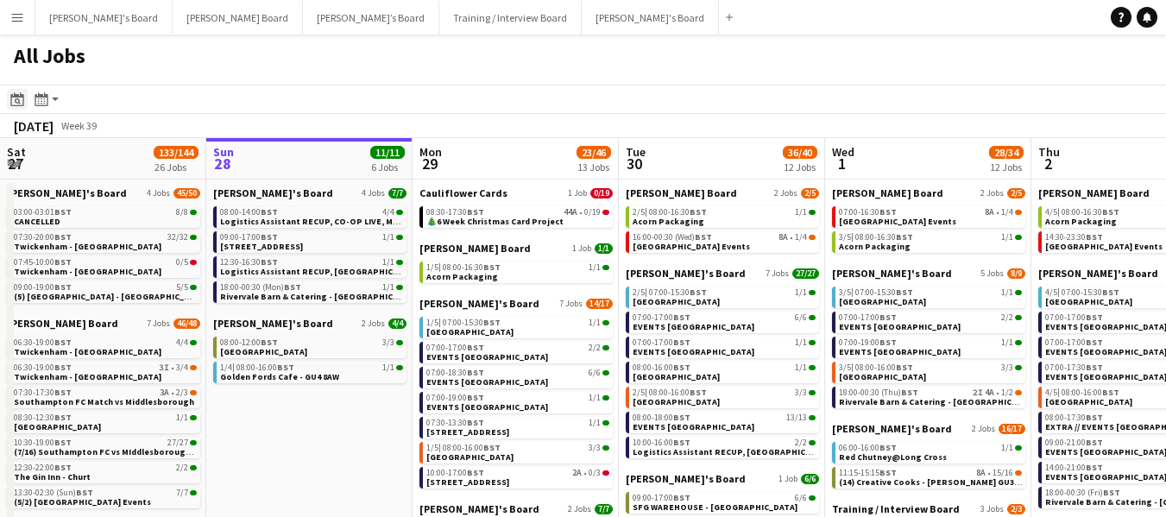
click at [19, 98] on icon "Date picker" at bounding box center [17, 99] width 14 height 14
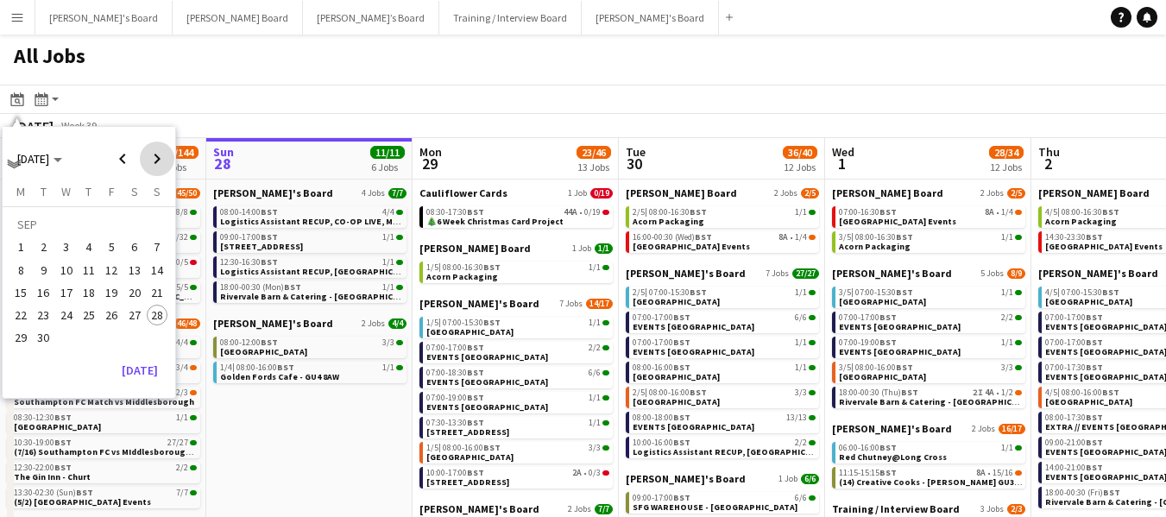
click at [152, 153] on span "Next month" at bounding box center [157, 159] width 35 height 35
click at [131, 229] on span "1" at bounding box center [134, 227] width 21 height 24
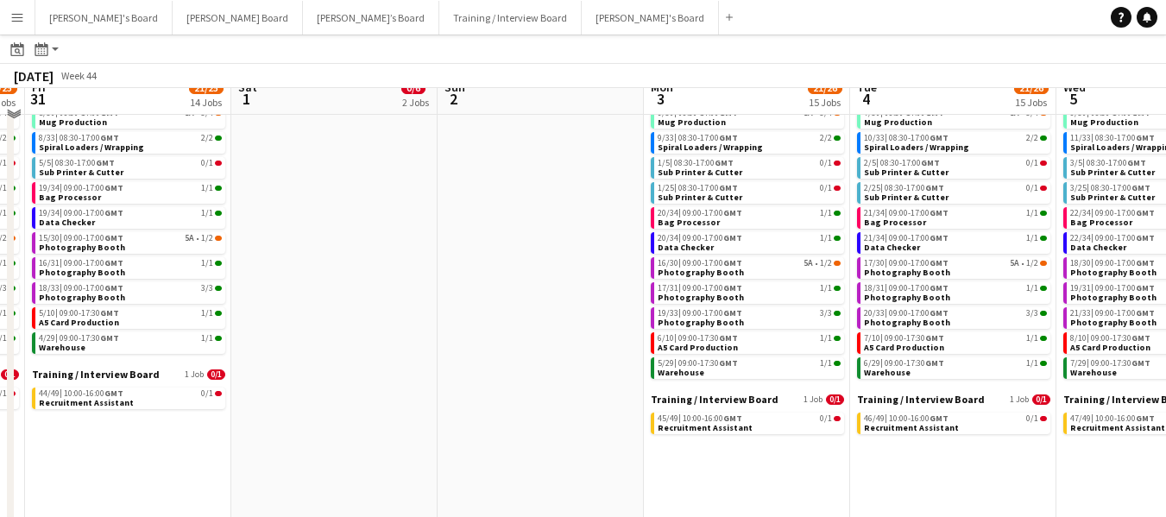
scroll to position [0, 0]
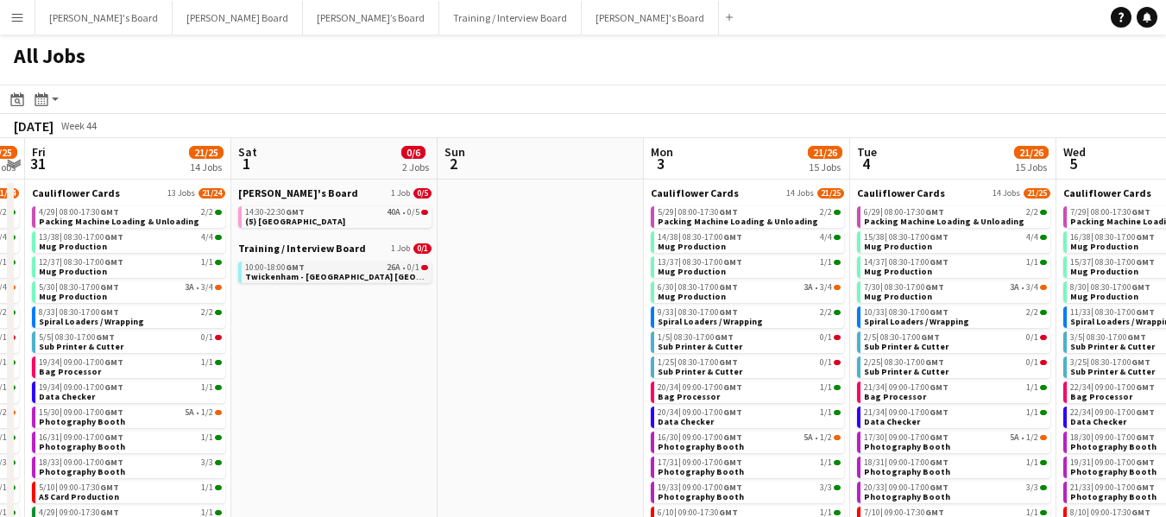
click at [300, 270] on span "GMT" at bounding box center [295, 267] width 19 height 11
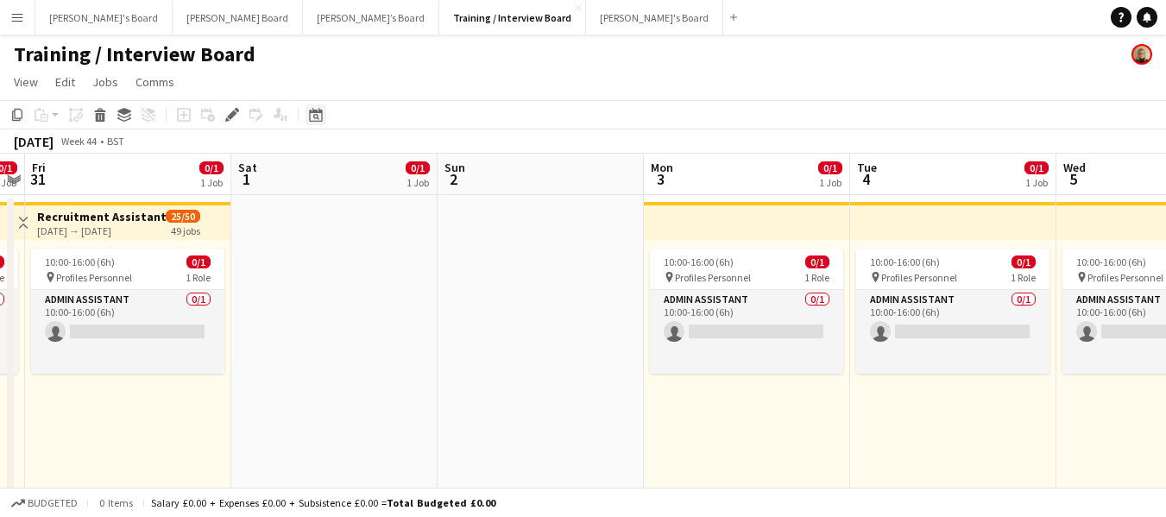
click at [319, 112] on icon at bounding box center [315, 115] width 13 height 14
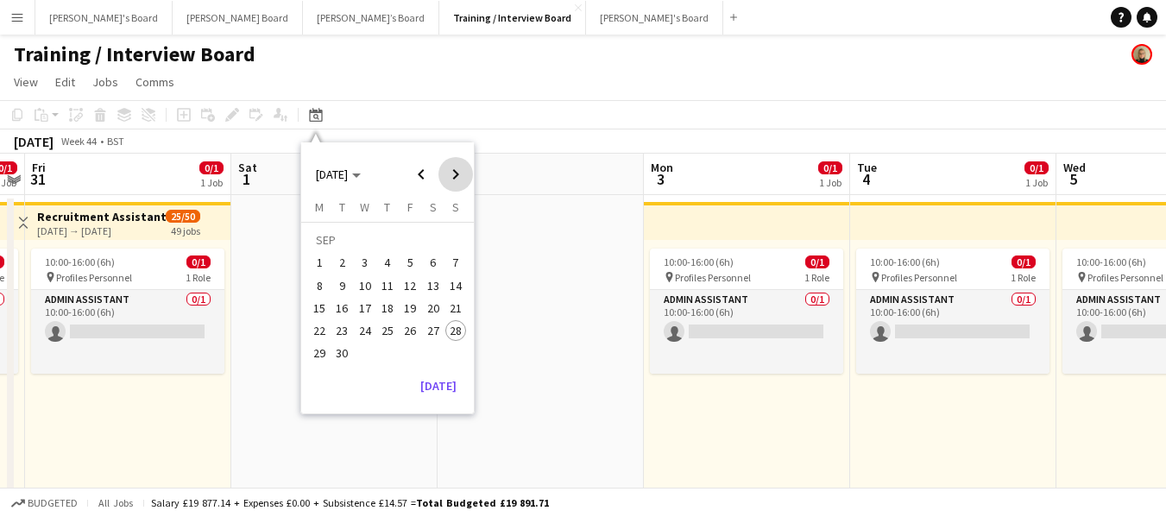
click at [454, 169] on span "Next month" at bounding box center [455, 174] width 35 height 35
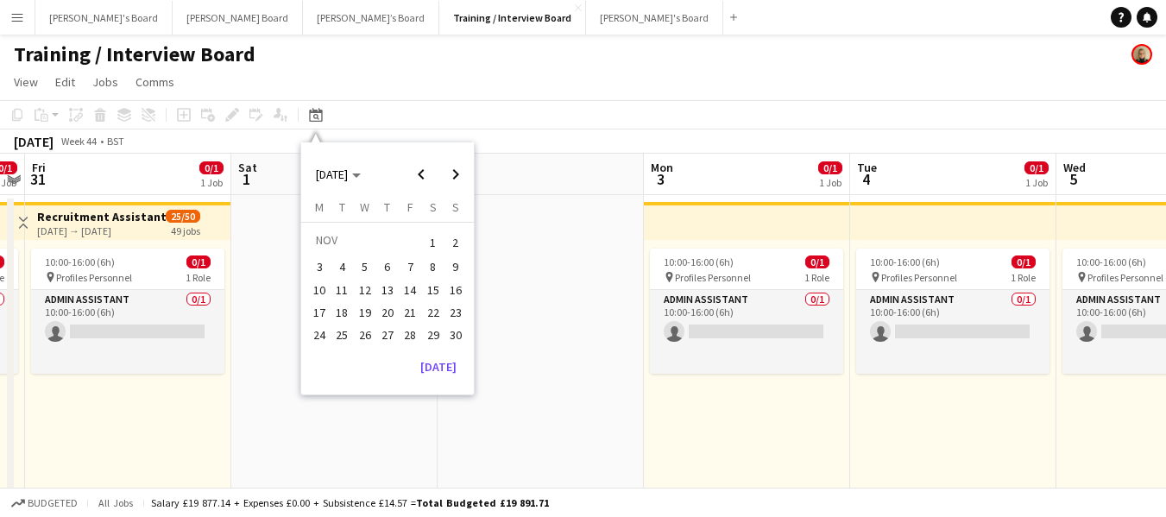
click at [430, 240] on span "1" at bounding box center [433, 242] width 21 height 24
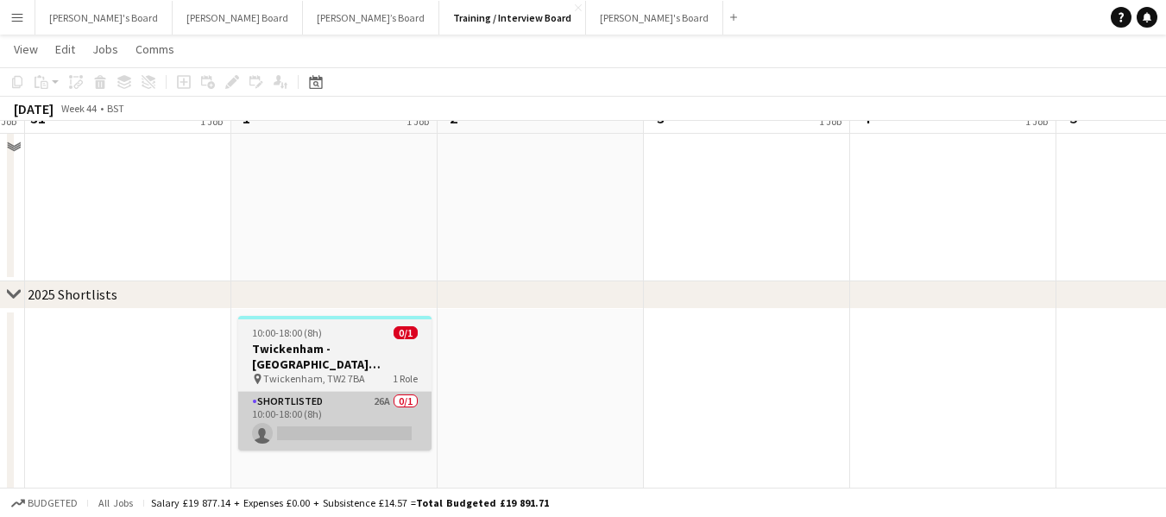
scroll to position [3453, 0]
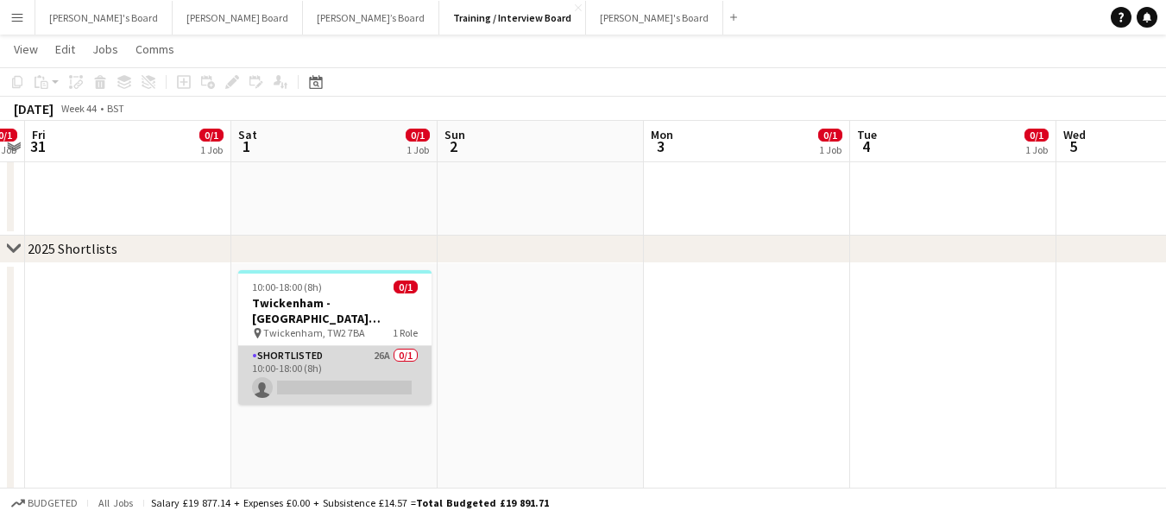
click at [291, 355] on app-card-role "Shortlisted 26A 0/1 10:00-18:00 (8h) single-neutral-actions" at bounding box center [334, 375] width 193 height 59
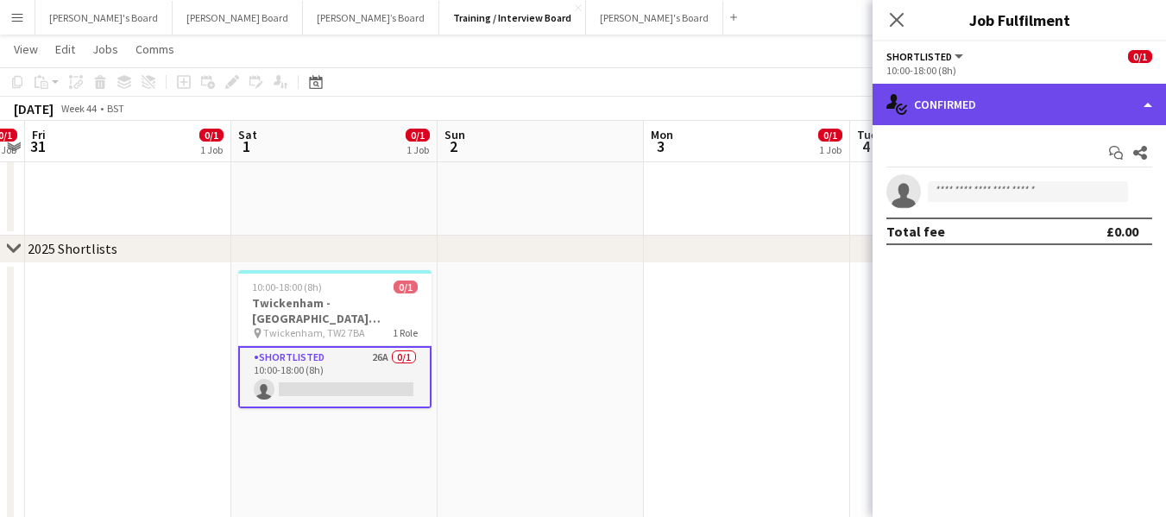
click at [1047, 107] on div "single-neutral-actions-check-2 Confirmed" at bounding box center [1019, 104] width 293 height 41
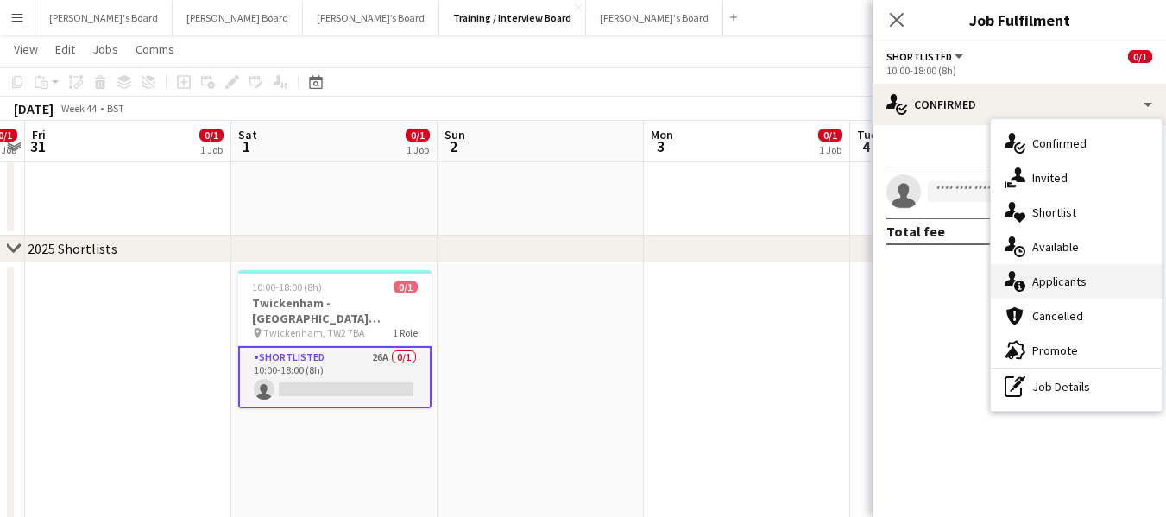
click at [1054, 287] on span "Applicants" at bounding box center [1059, 282] width 54 height 16
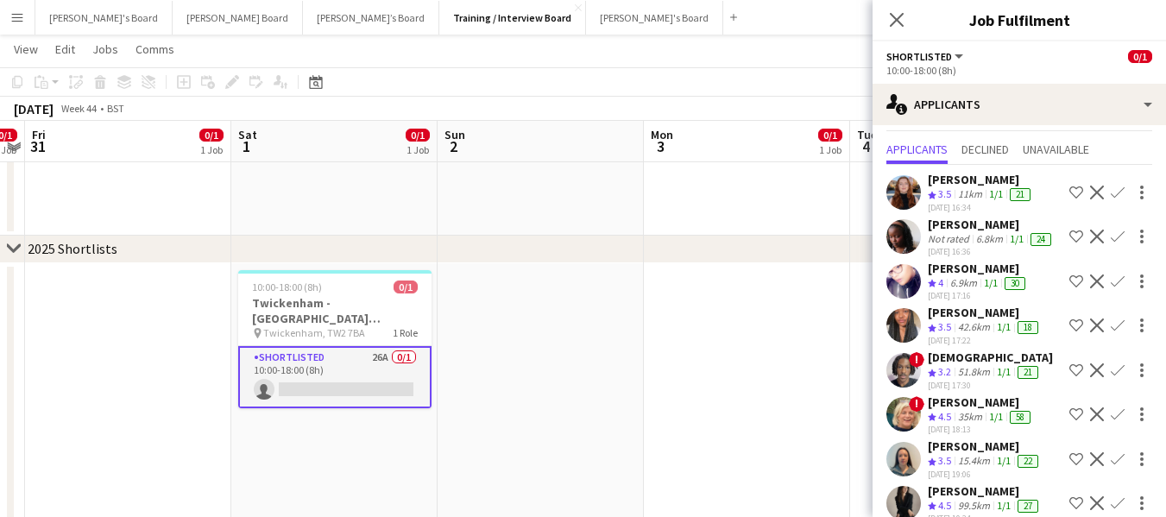
scroll to position [0, 0]
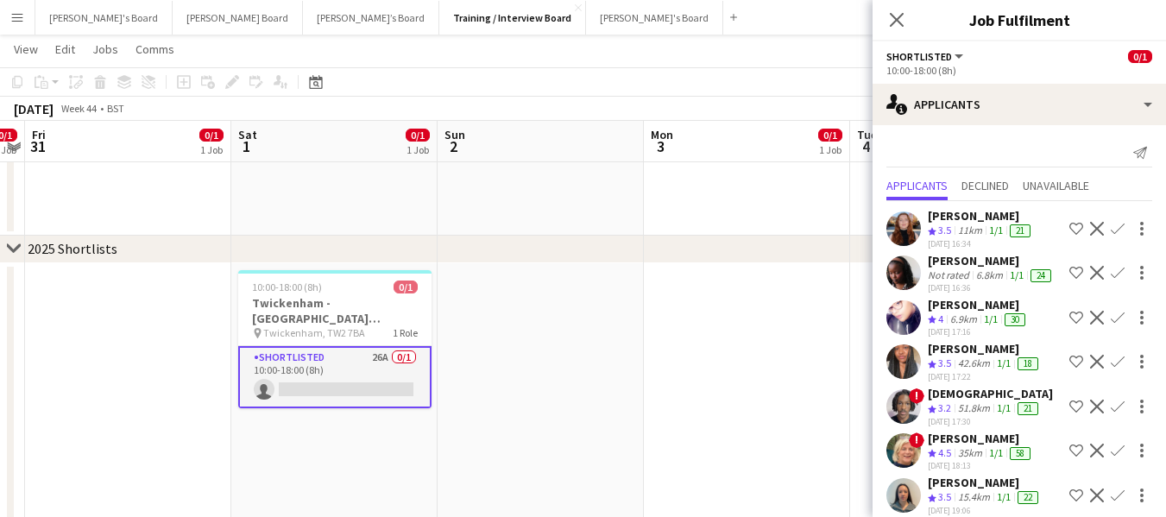
click at [609, 44] on app-page-menu "View Day view expanded Day view collapsed Month view Date picker Jump to [DATE]…" at bounding box center [583, 51] width 1166 height 33
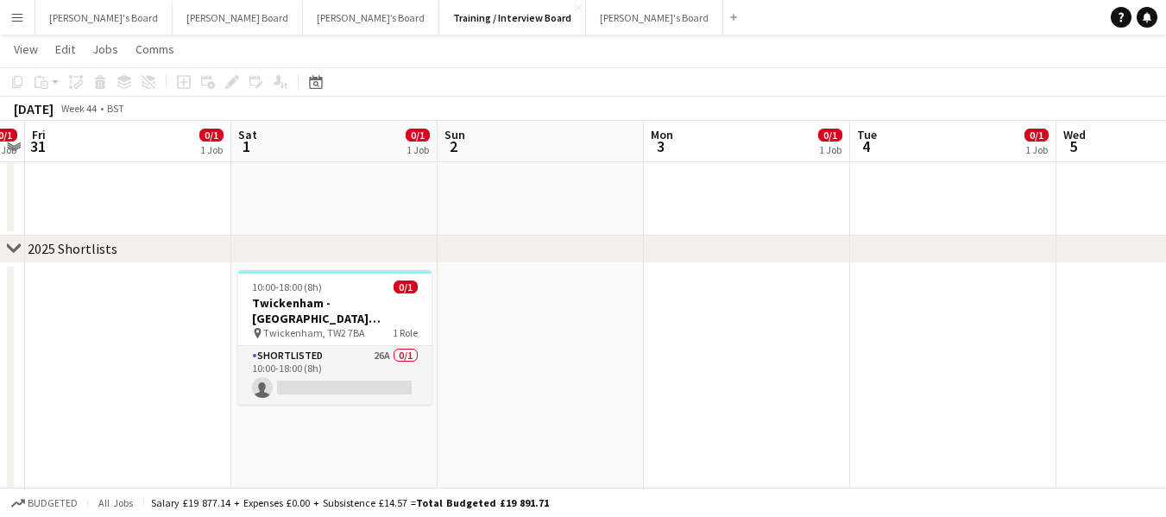
click at [745, 375] on app-date-cell at bounding box center [747, 422] width 206 height 319
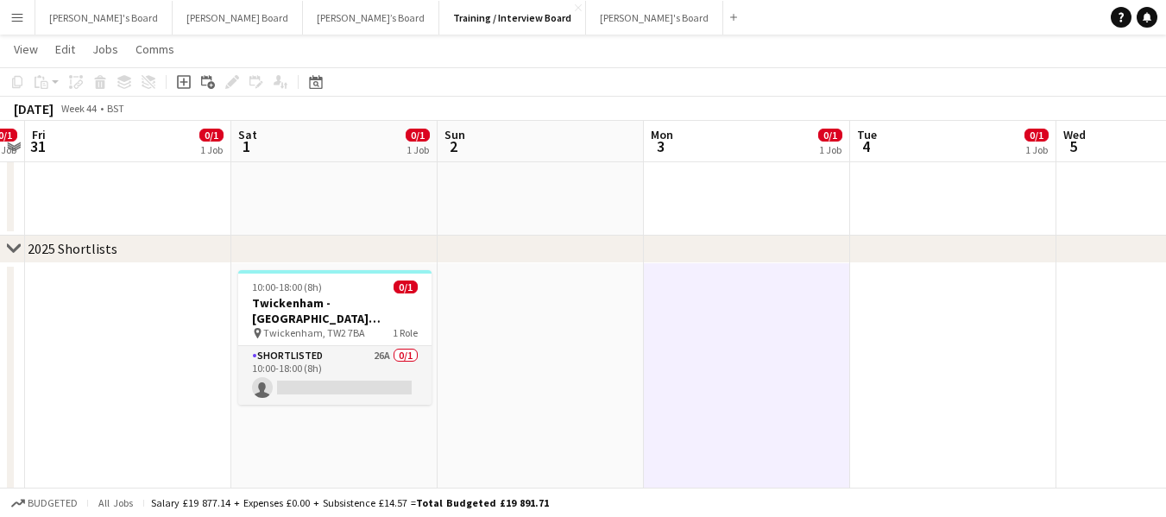
click at [280, 255] on div "chevron-right 2025 Shortlists" at bounding box center [583, 250] width 1166 height 28
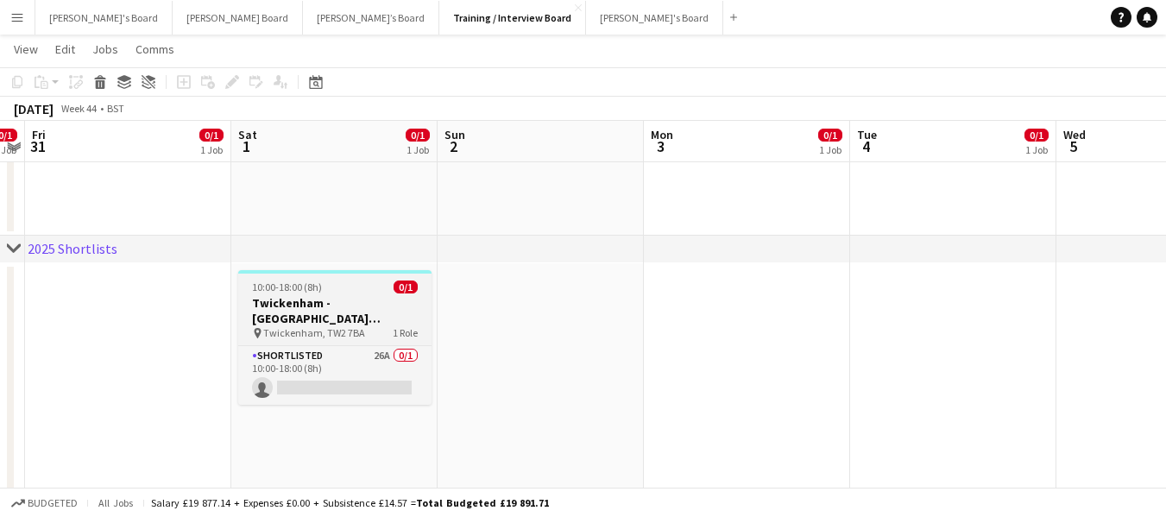
click at [285, 283] on span "10:00-18:00 (8h)" at bounding box center [287, 287] width 70 height 13
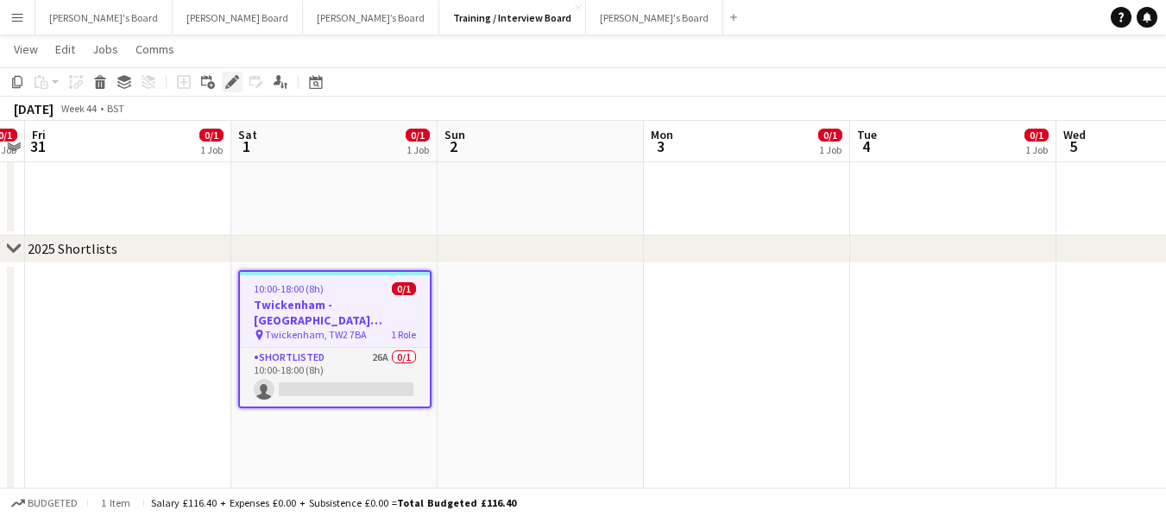
click at [231, 79] on icon "Edit" at bounding box center [232, 82] width 14 height 14
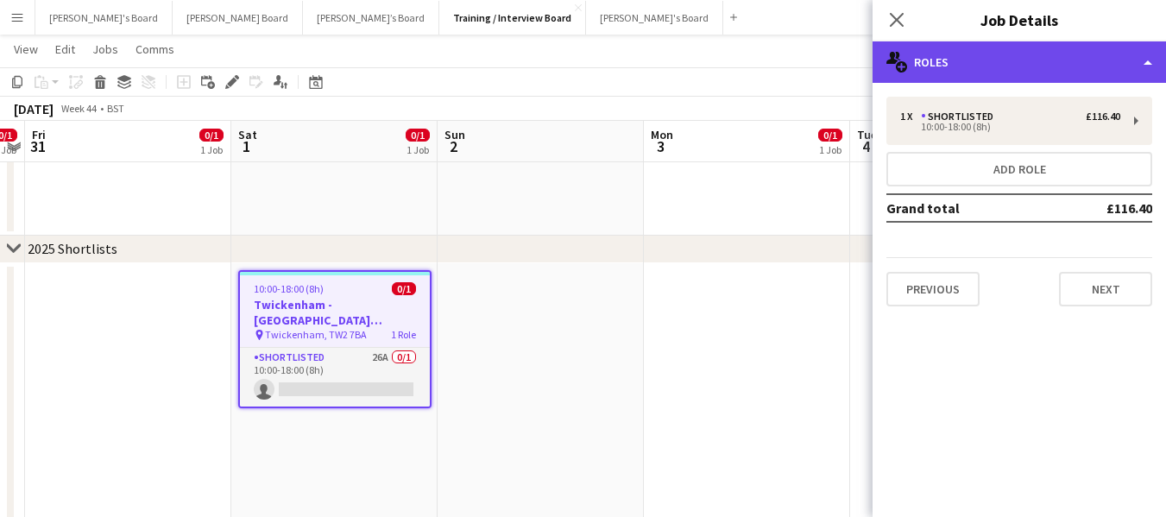
click at [1075, 53] on div "multiple-users-add Roles" at bounding box center [1019, 61] width 293 height 41
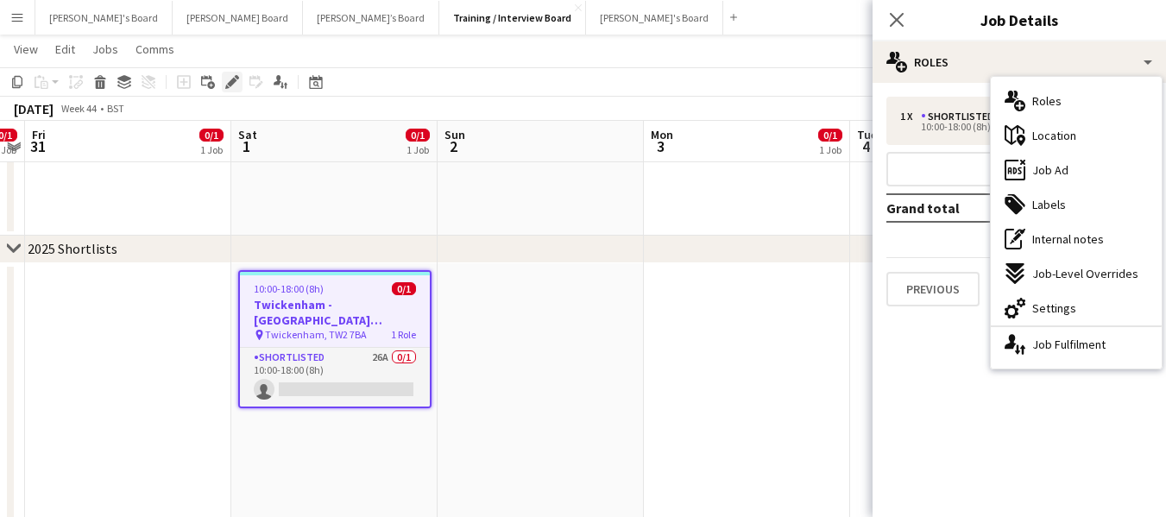
click at [233, 78] on icon "Edit" at bounding box center [232, 82] width 14 height 14
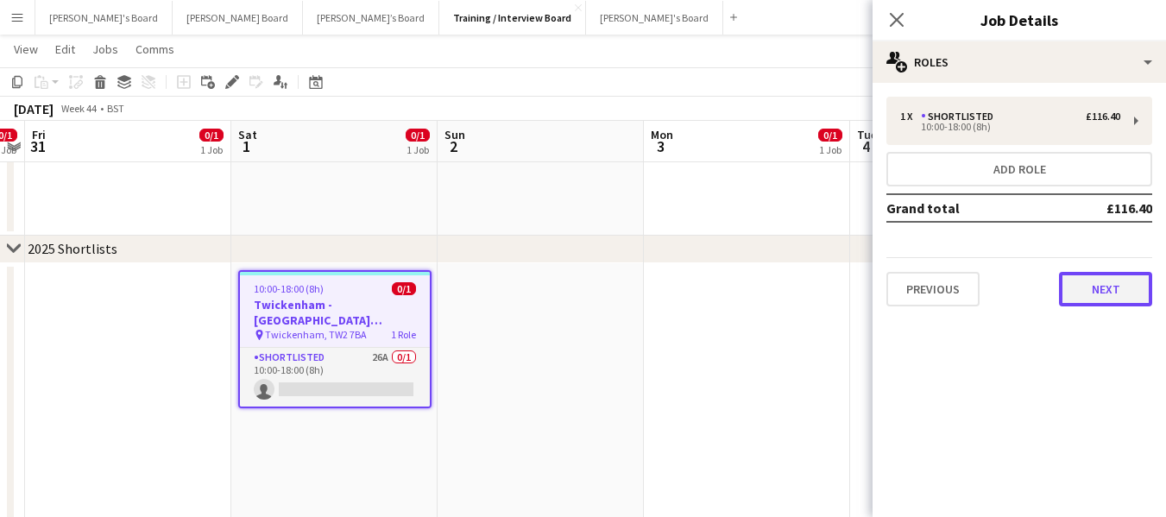
click at [1120, 288] on button "Next" at bounding box center [1105, 289] width 93 height 35
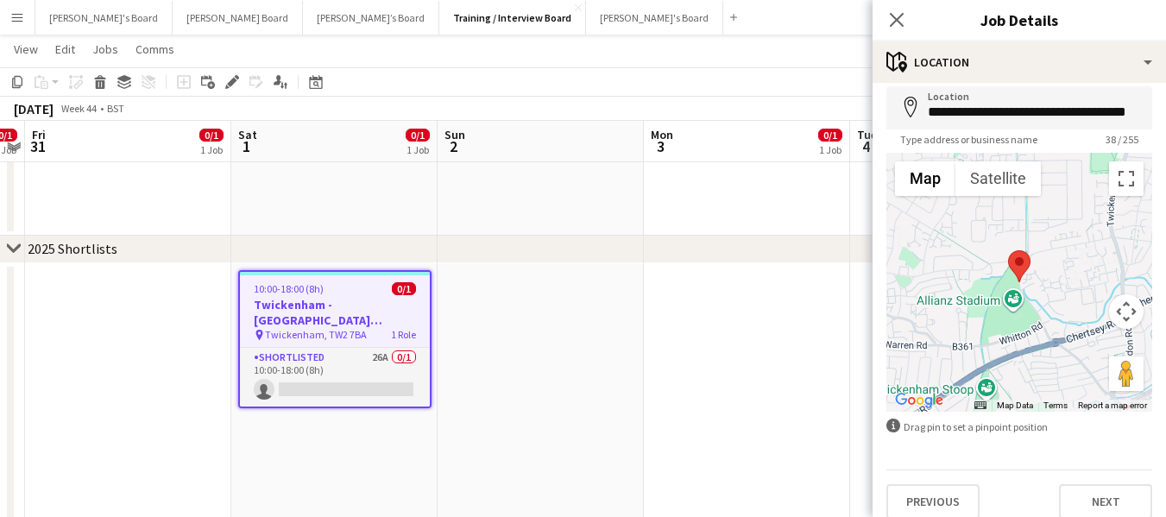
scroll to position [92, 0]
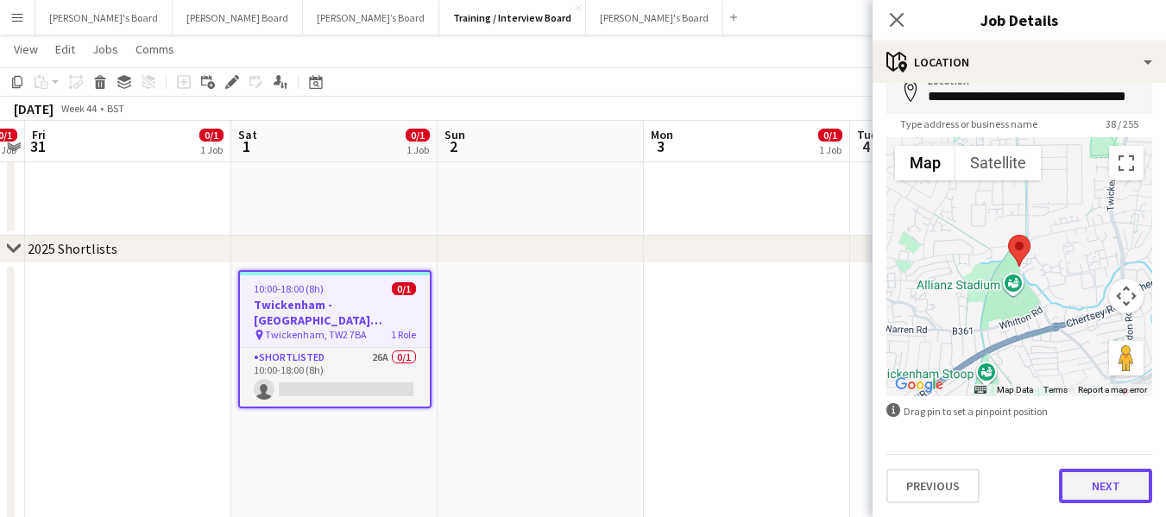
click at [1099, 489] on button "Next" at bounding box center [1105, 486] width 93 height 35
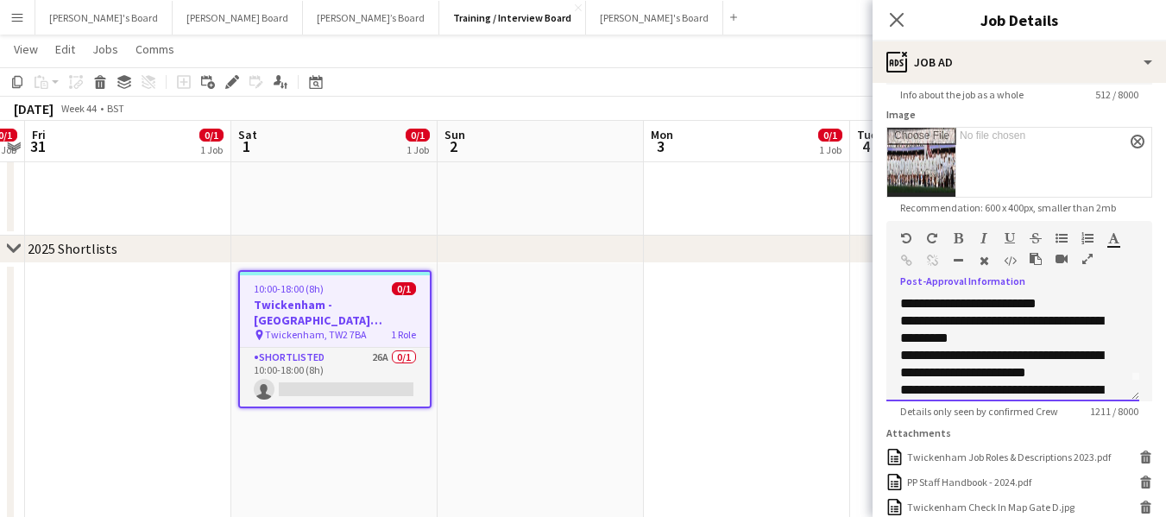
scroll to position [0, 0]
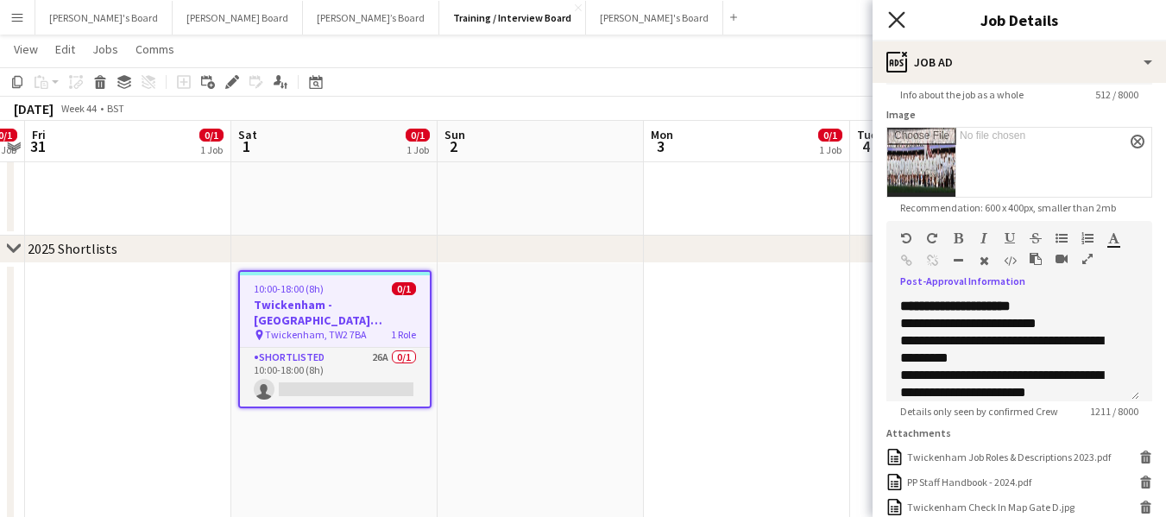
click at [899, 15] on icon "Close pop-in" at bounding box center [896, 19] width 16 height 16
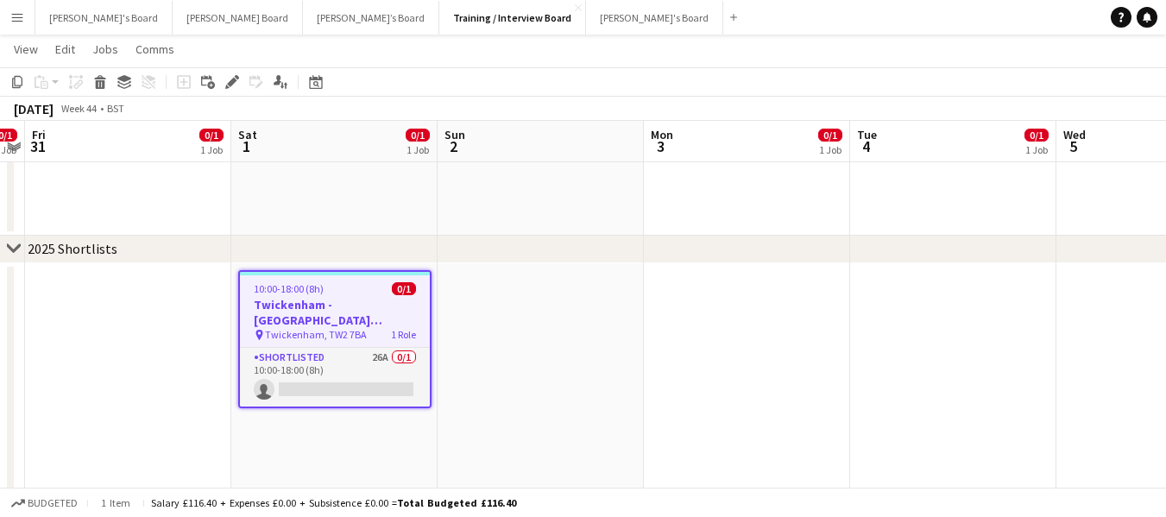
click at [563, 331] on app-date-cell at bounding box center [541, 422] width 206 height 319
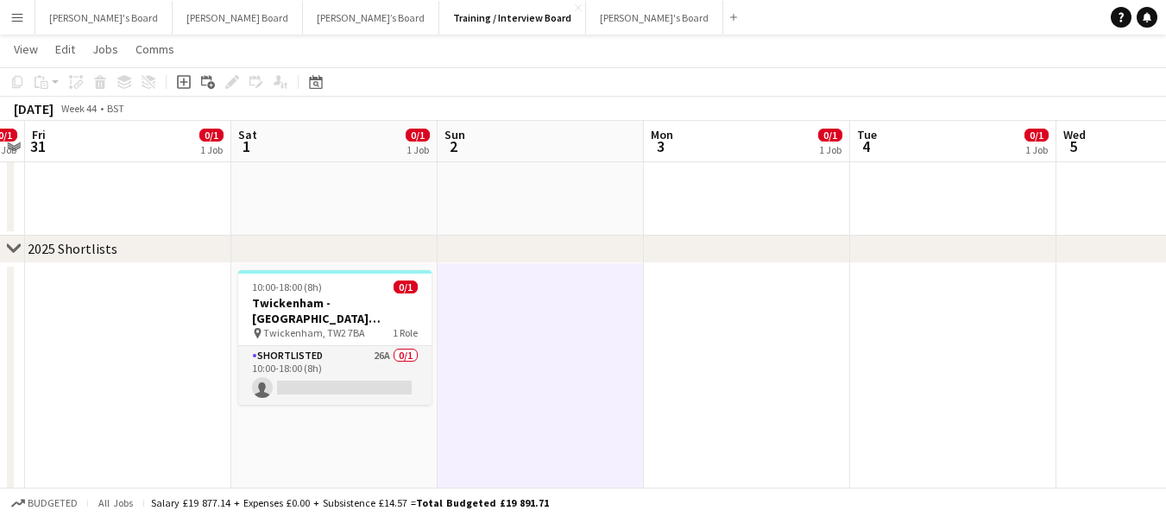
click at [23, 15] on app-icon "Menu" at bounding box center [17, 17] width 14 height 14
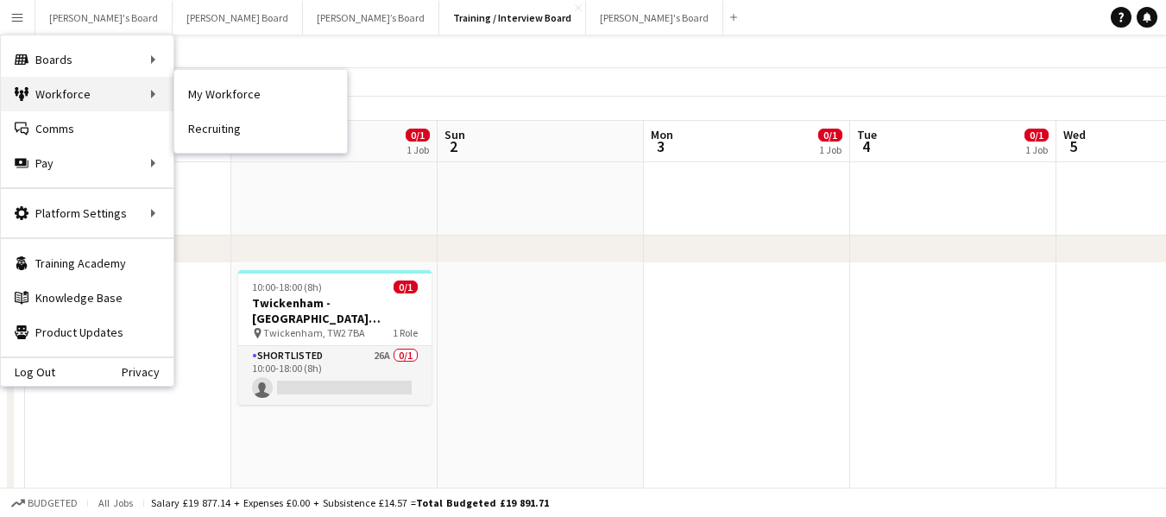
click at [60, 95] on div "Workforce Workforce" at bounding box center [87, 94] width 173 height 35
click at [153, 91] on div "Workforce Workforce" at bounding box center [87, 94] width 173 height 35
click at [123, 95] on div "Workforce Workforce" at bounding box center [87, 94] width 173 height 35
click at [195, 86] on link "My Workforce" at bounding box center [260, 94] width 173 height 35
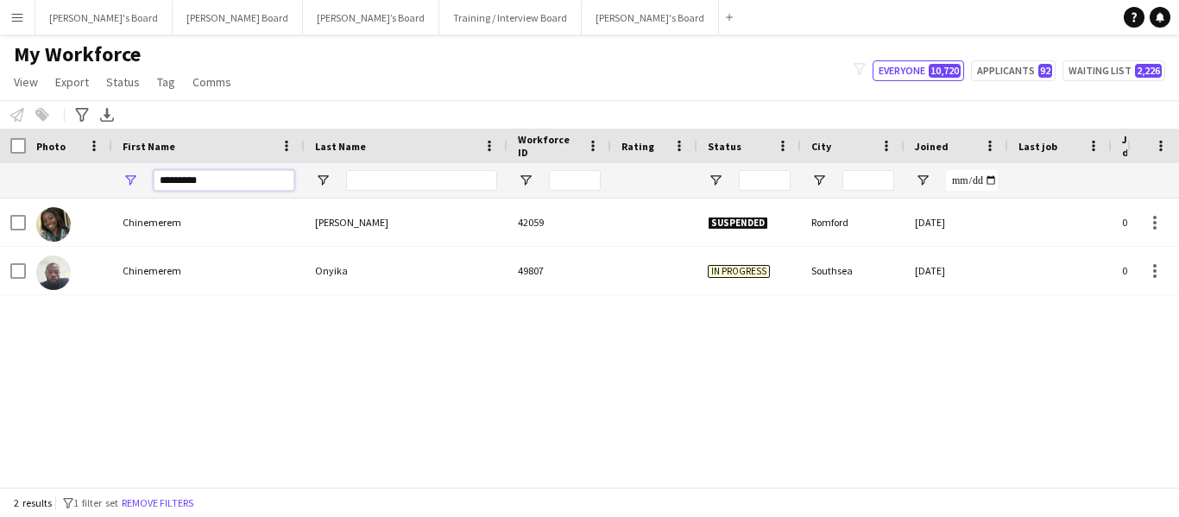
drag, startPoint x: 207, startPoint y: 184, endPoint x: 124, endPoint y: 167, distance: 84.6
click at [123, 168] on div "*********" at bounding box center [208, 180] width 192 height 35
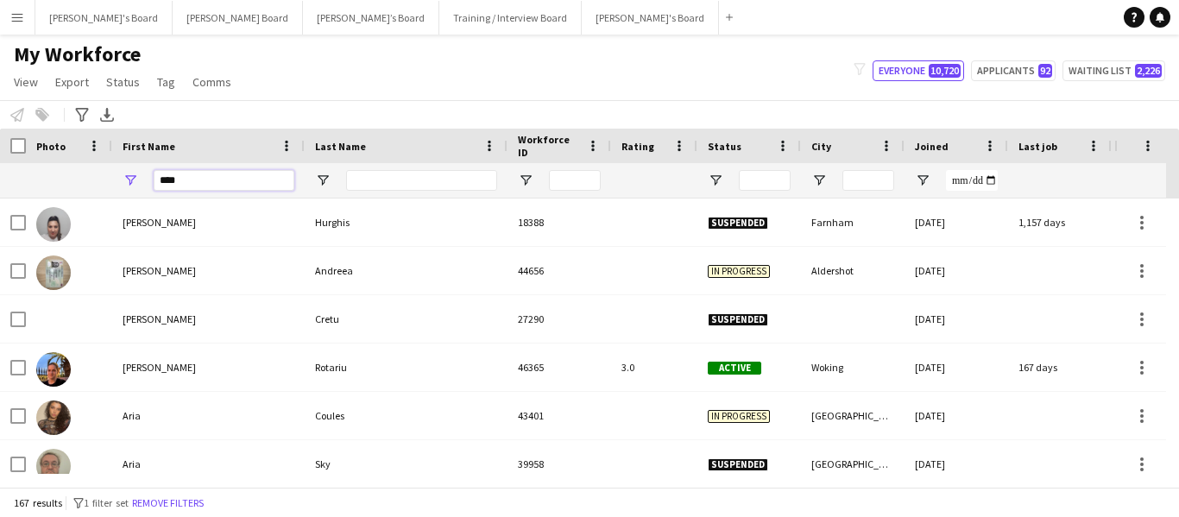
type input "****"
click at [414, 174] on input "Last Name Filter Input" at bounding box center [421, 180] width 151 height 21
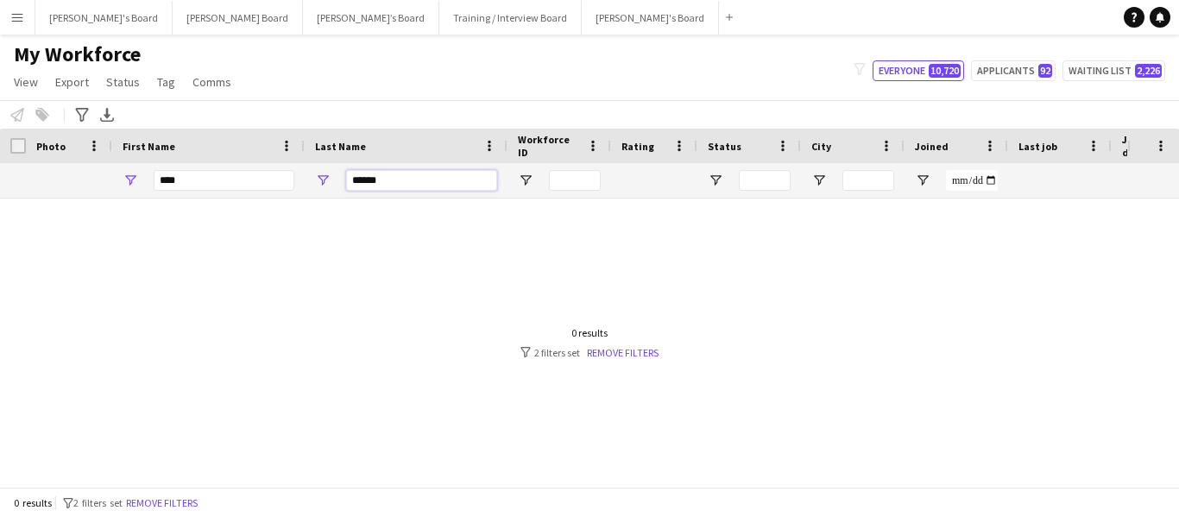
type input "******"
drag, startPoint x: 385, startPoint y: 226, endPoint x: 415, endPoint y: 226, distance: 30.2
click at [385, 227] on div at bounding box center [563, 336] width 1127 height 275
click at [619, 352] on link "Remove filters" at bounding box center [623, 352] width 72 height 13
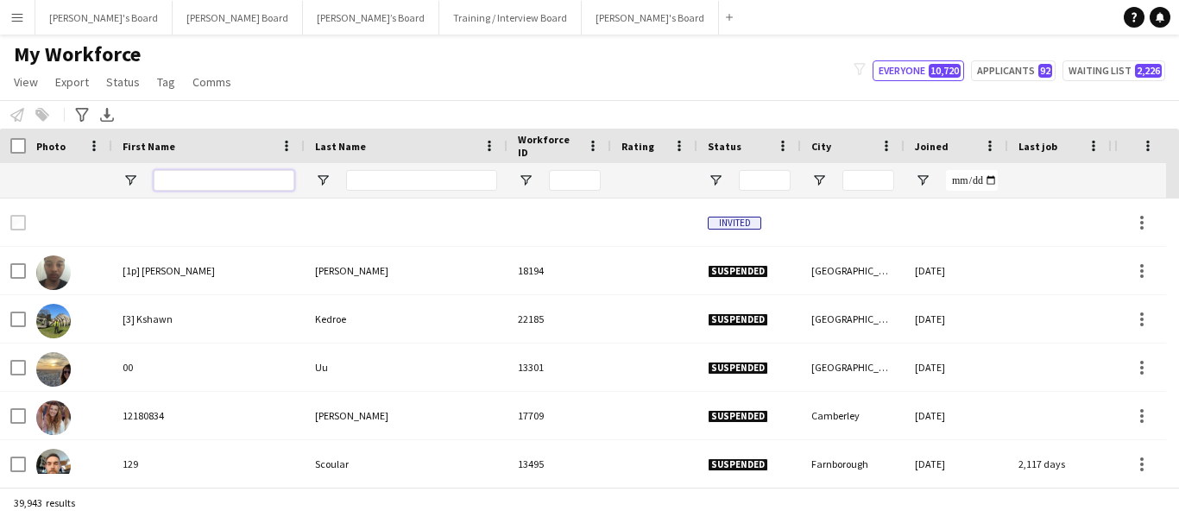
click at [208, 170] on input "First Name Filter Input" at bounding box center [224, 180] width 141 height 21
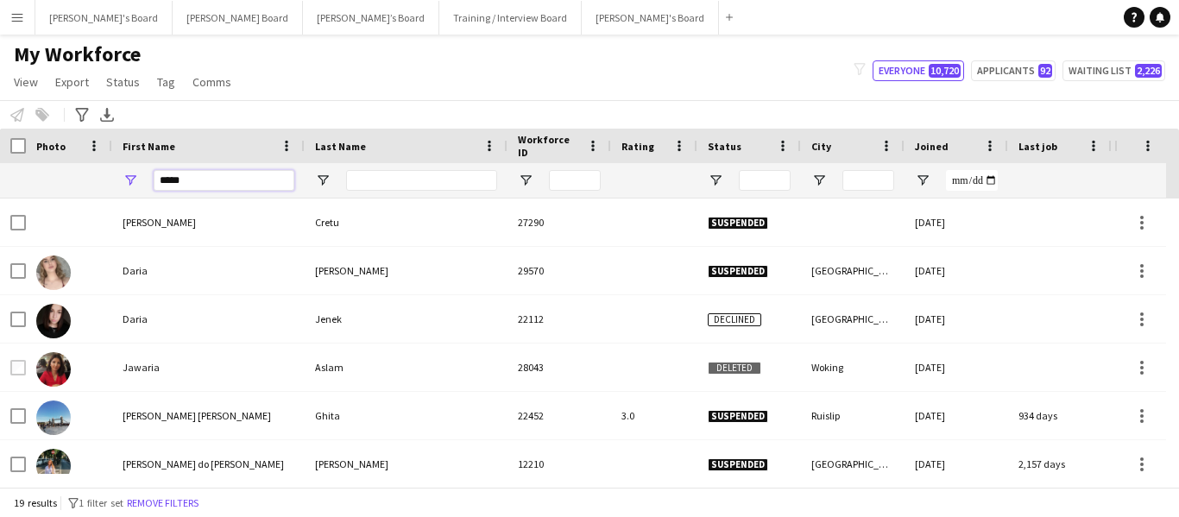
type input "****"
click at [445, 186] on input "Last Name Filter Input" at bounding box center [421, 180] width 151 height 21
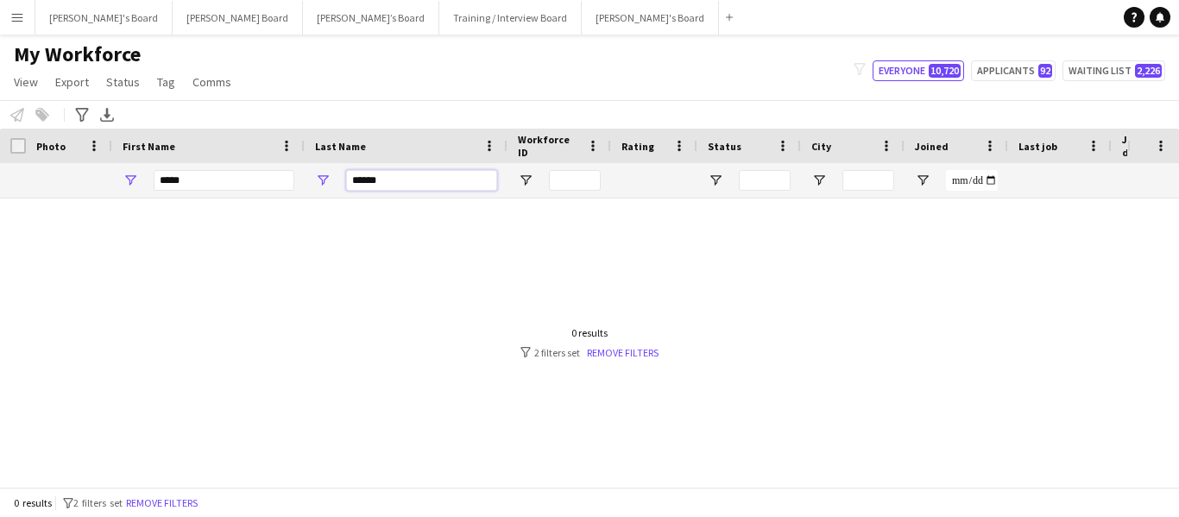
type input "******"
